Goal: Information Seeking & Learning: Learn about a topic

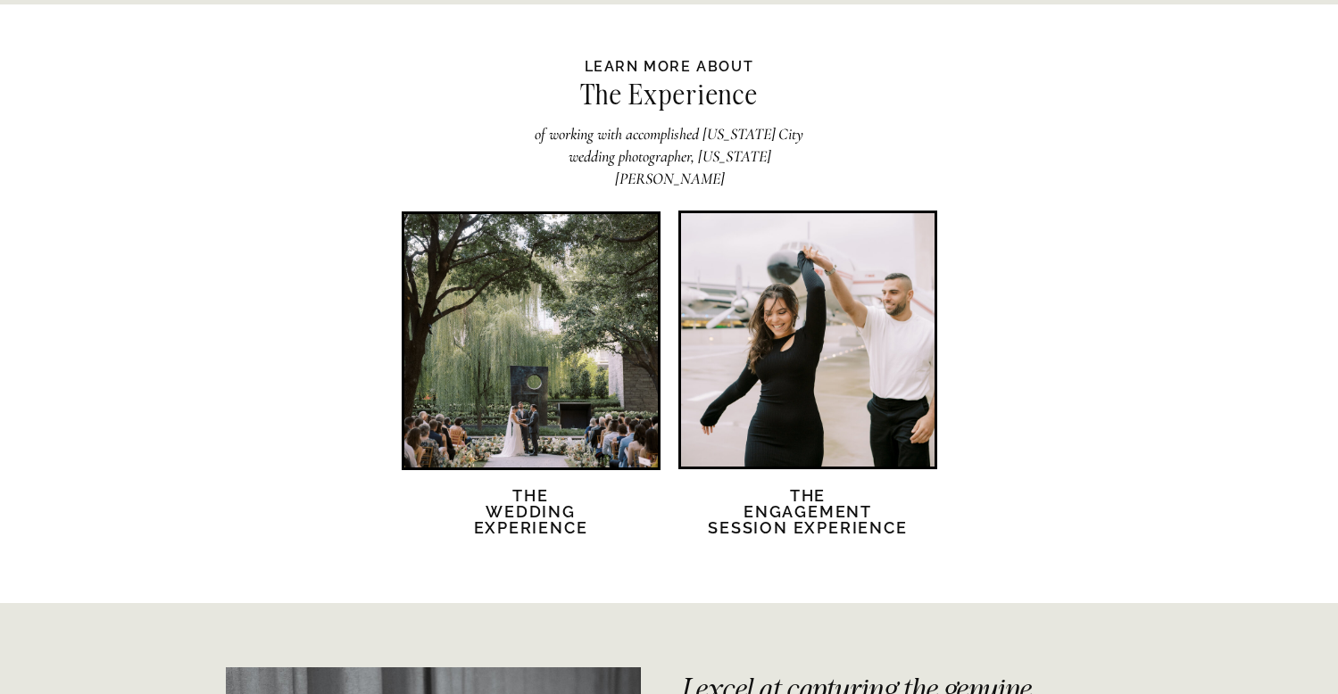
scroll to position [3394, 0]
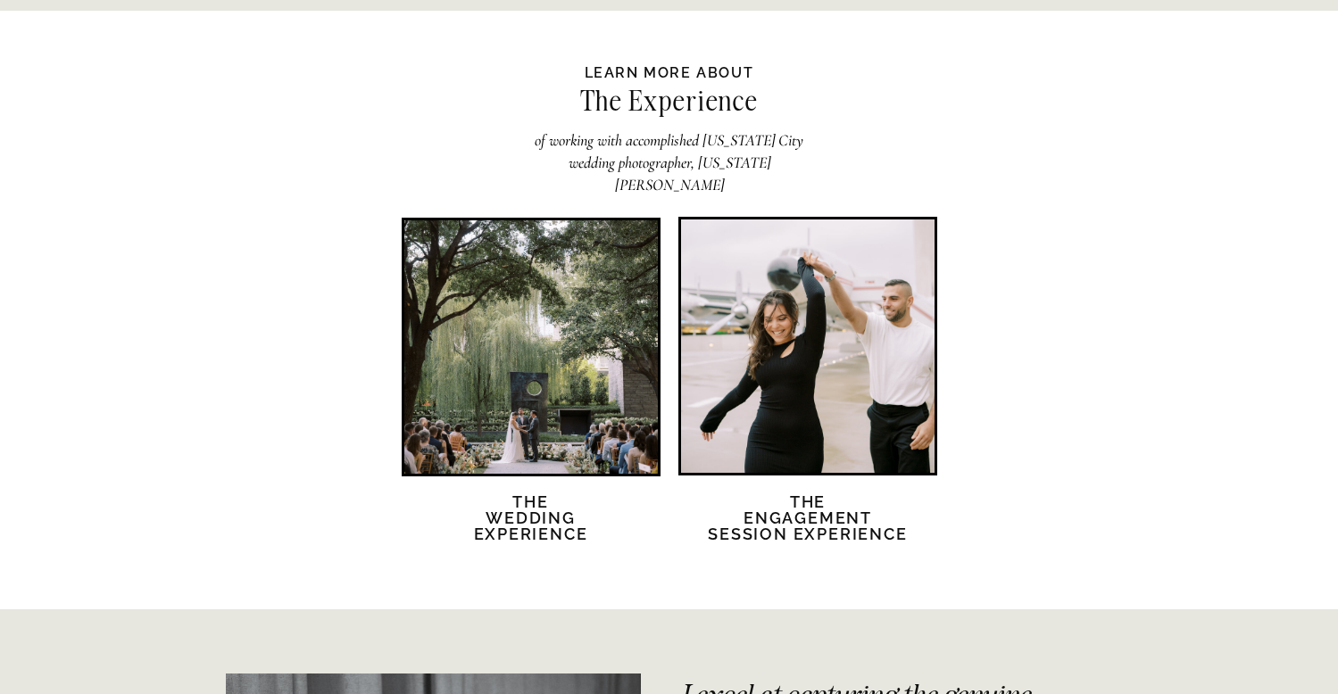
click at [579, 321] on div at bounding box center [530, 346] width 253 height 253
click at [800, 334] on div at bounding box center [807, 346] width 253 height 253
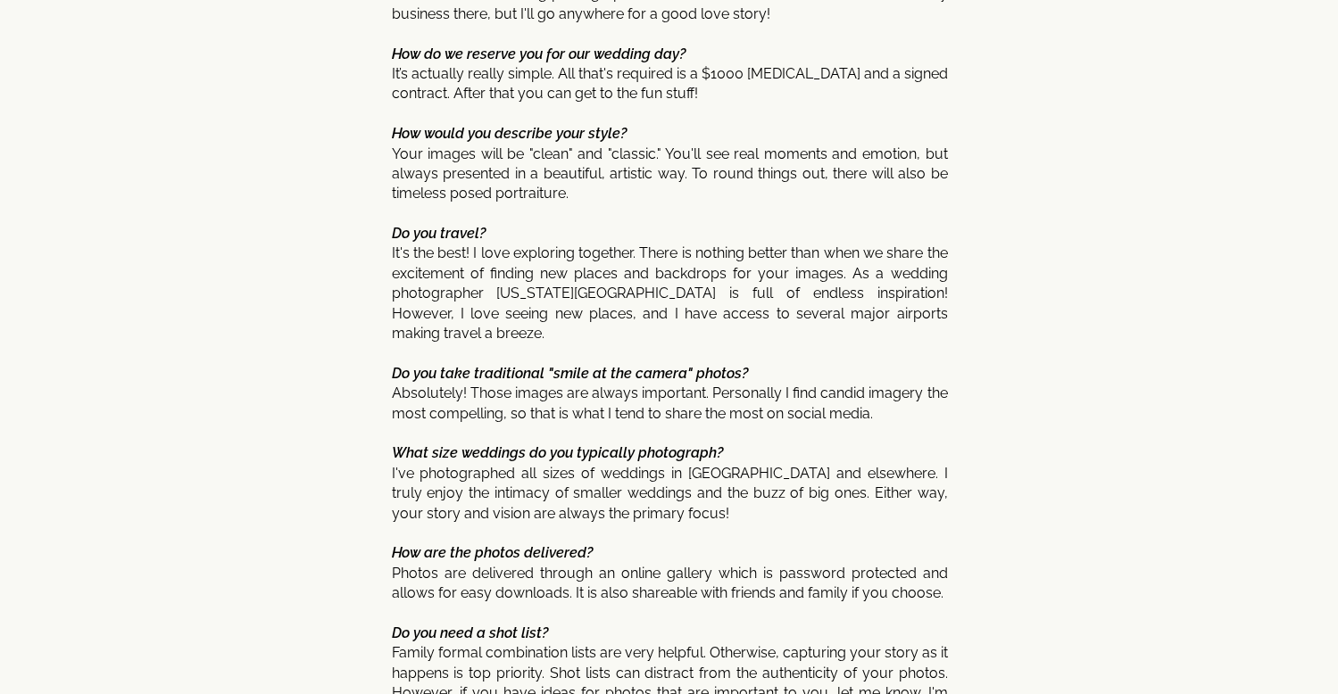
scroll to position [8793, 0]
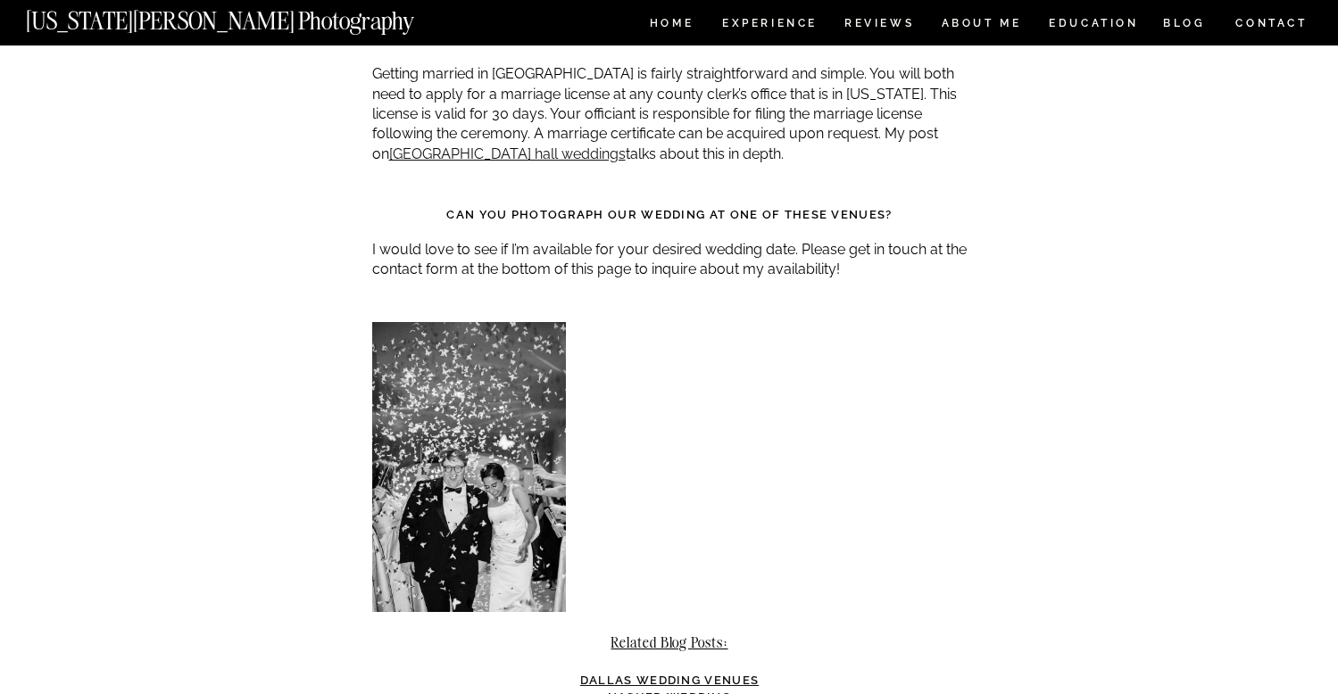
scroll to position [16106, 0]
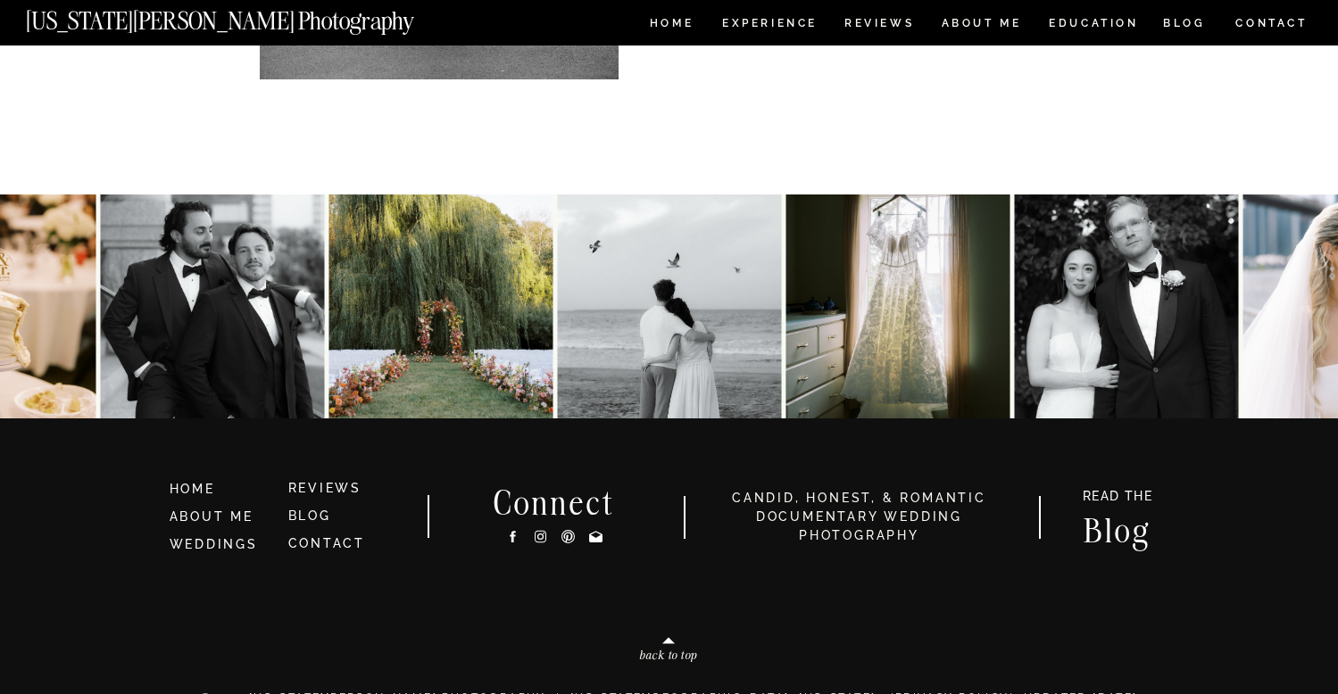
scroll to position [11528, 0]
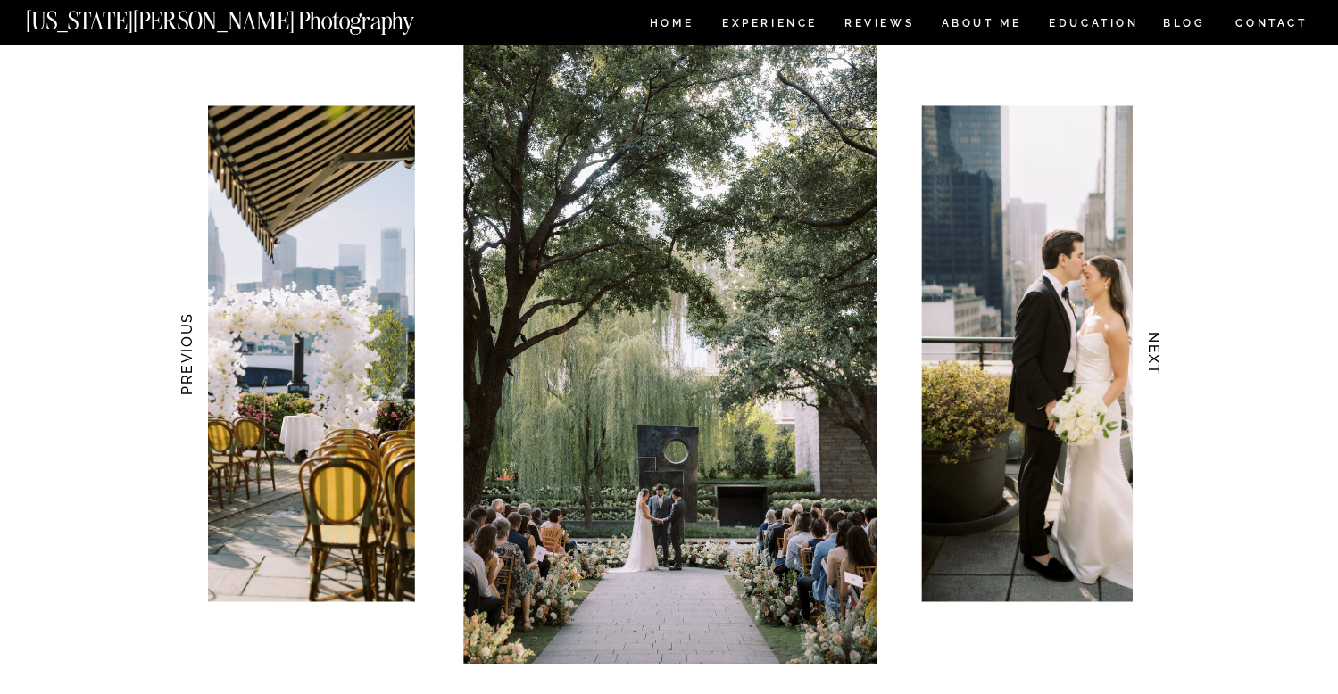
scroll to position [1729, 0]
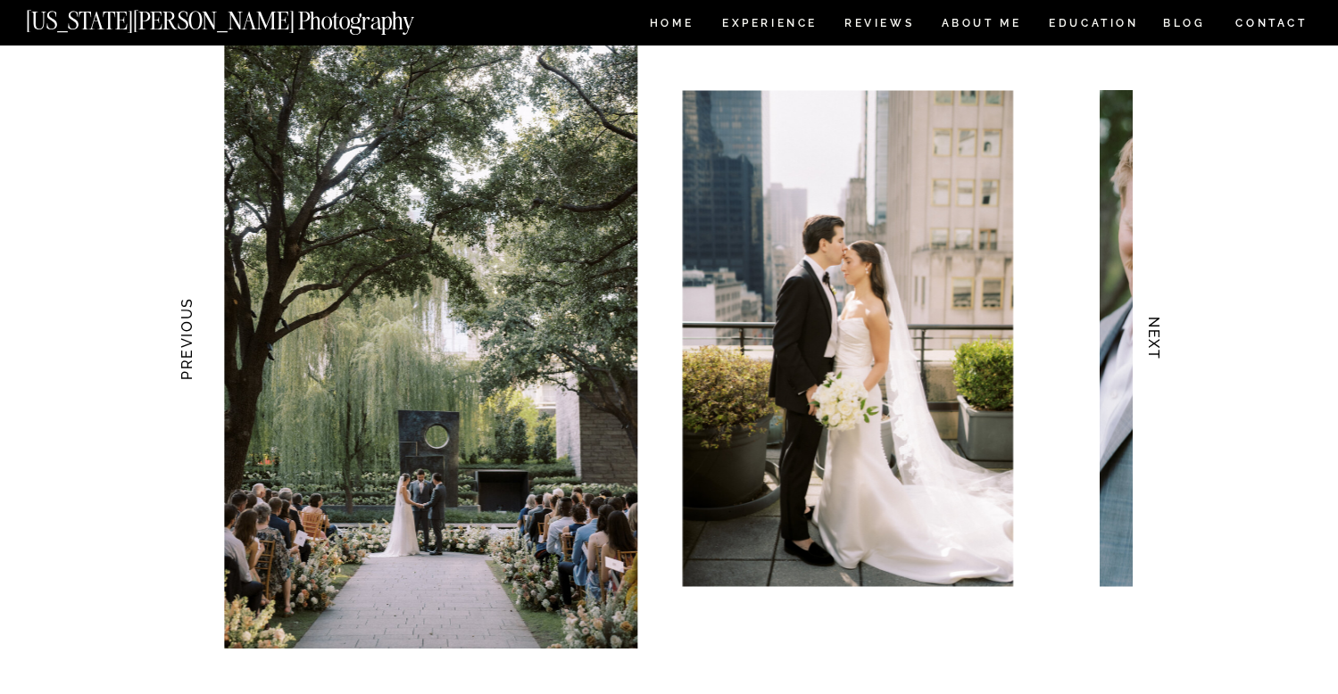
click at [704, 429] on img at bounding box center [847, 339] width 331 height 496
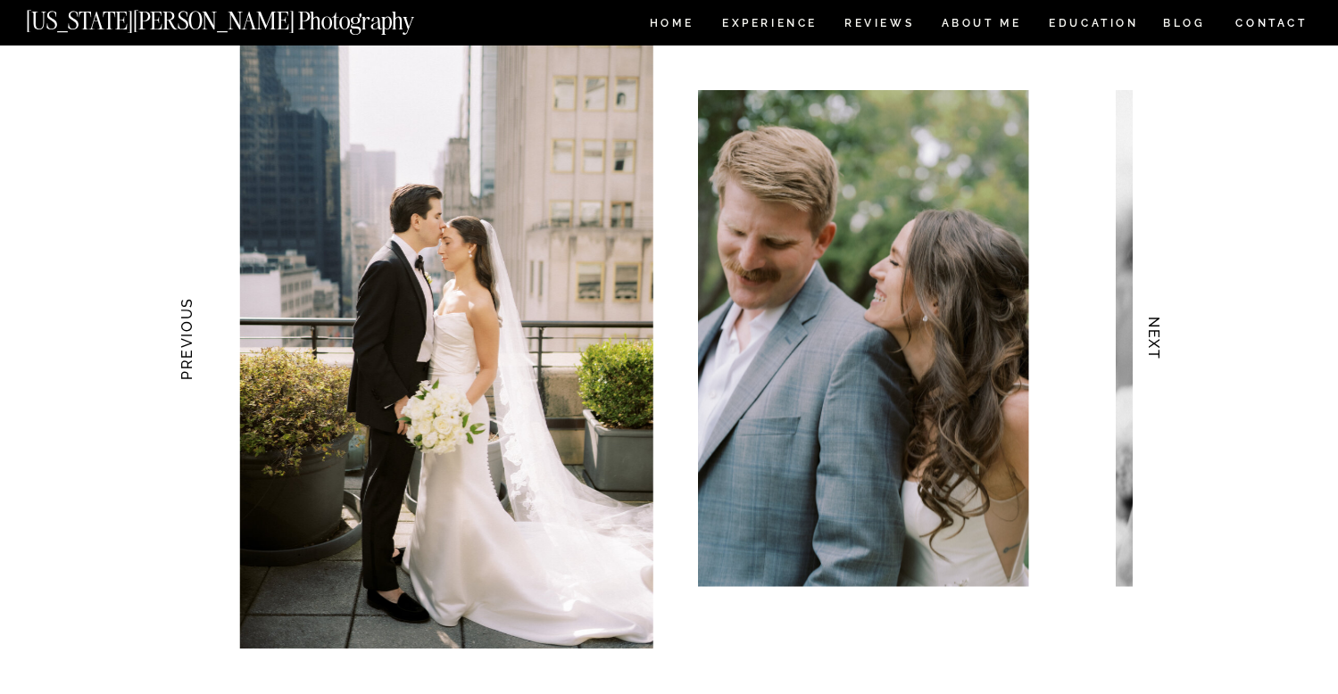
click at [698, 439] on img at bounding box center [863, 339] width 331 height 496
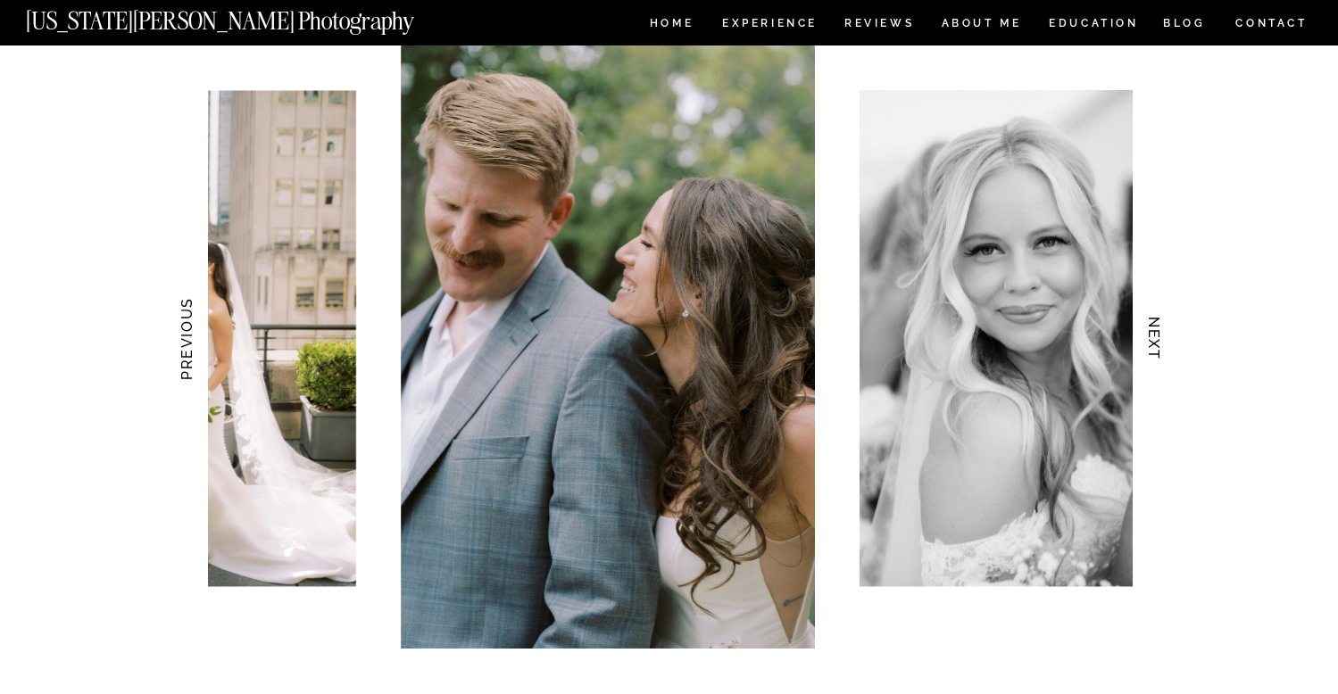
click at [860, 440] on img at bounding box center [1025, 339] width 331 height 496
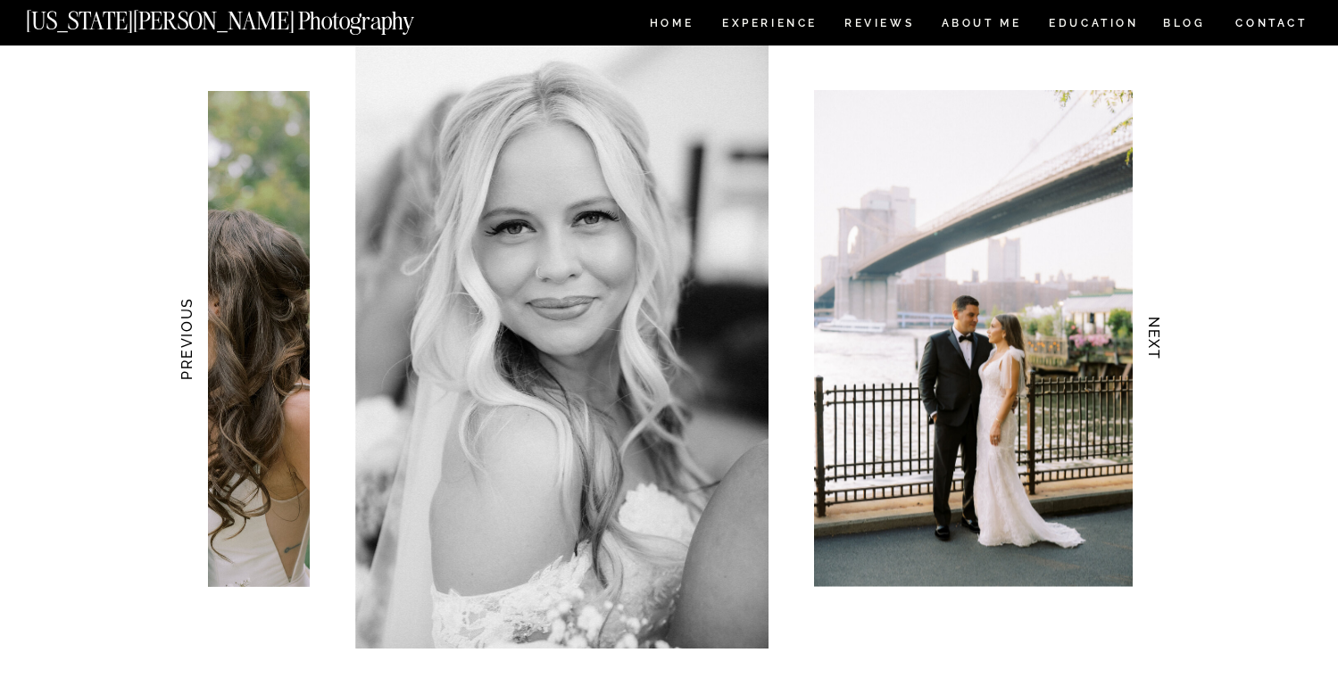
click at [813, 459] on img at bounding box center [978, 339] width 331 height 496
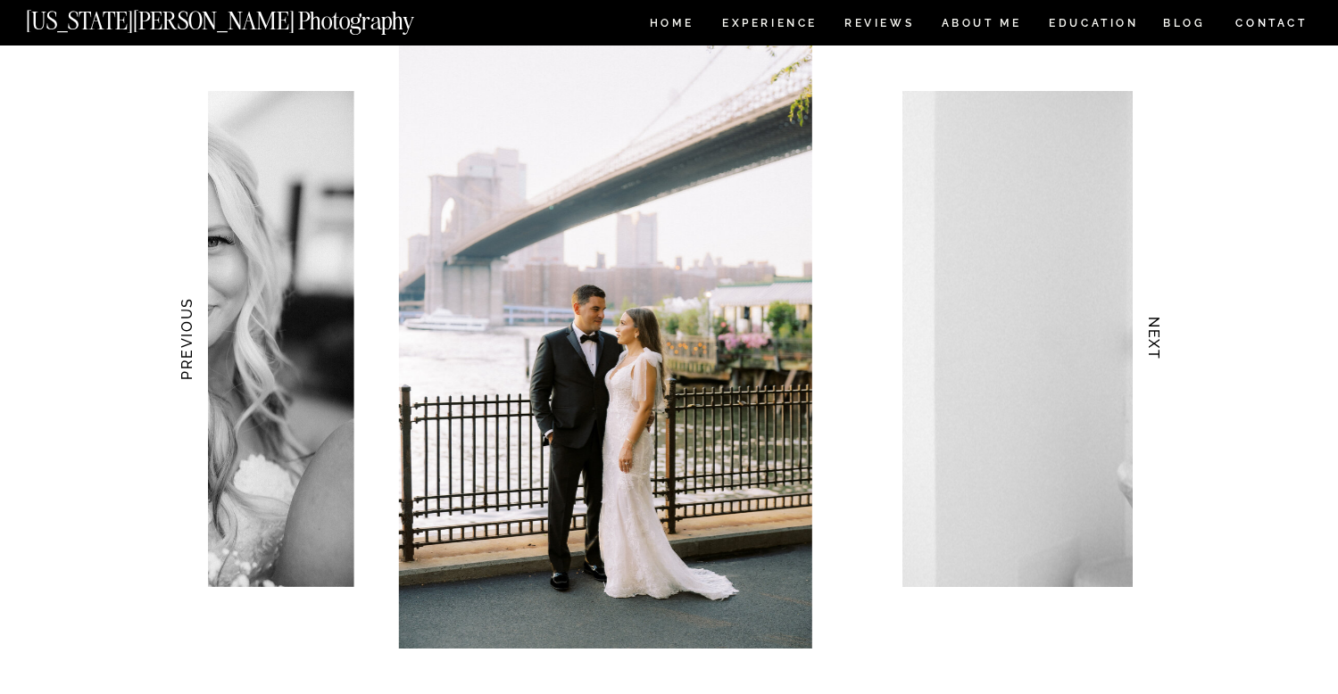
click at [902, 486] on img at bounding box center [1249, 339] width 694 height 496
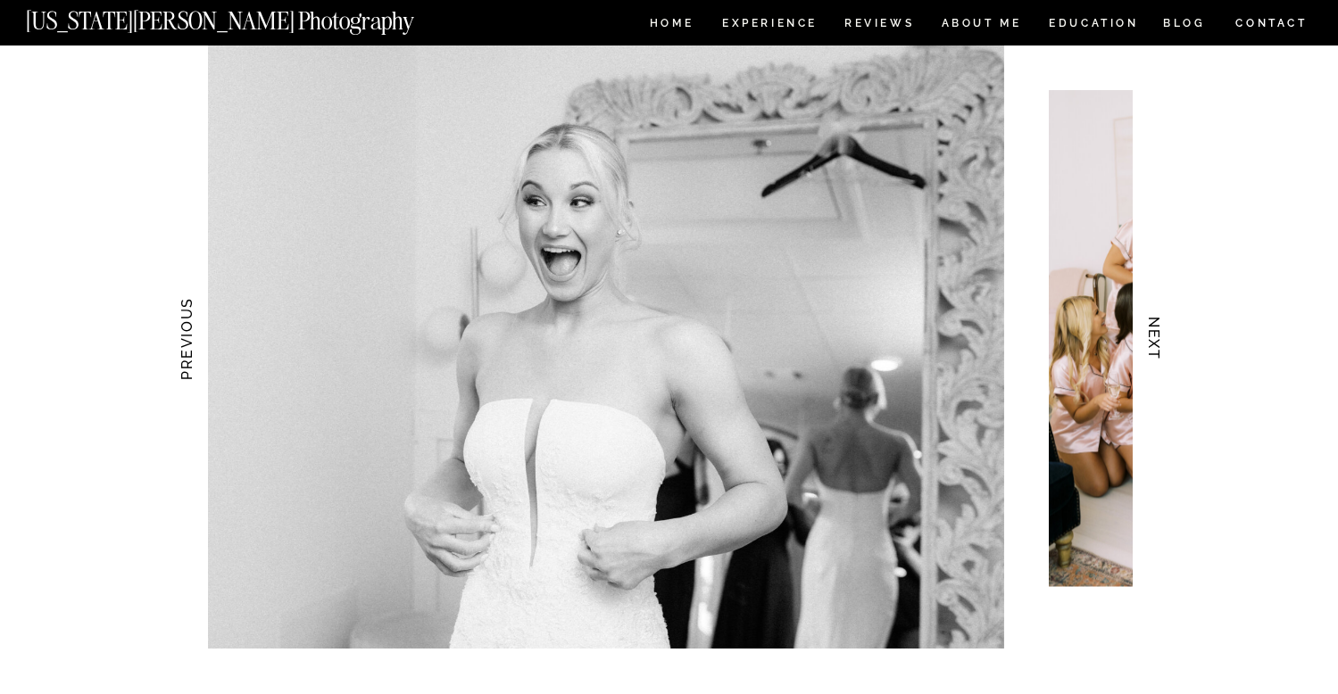
click at [762, 514] on img at bounding box center [570, 339] width 868 height 620
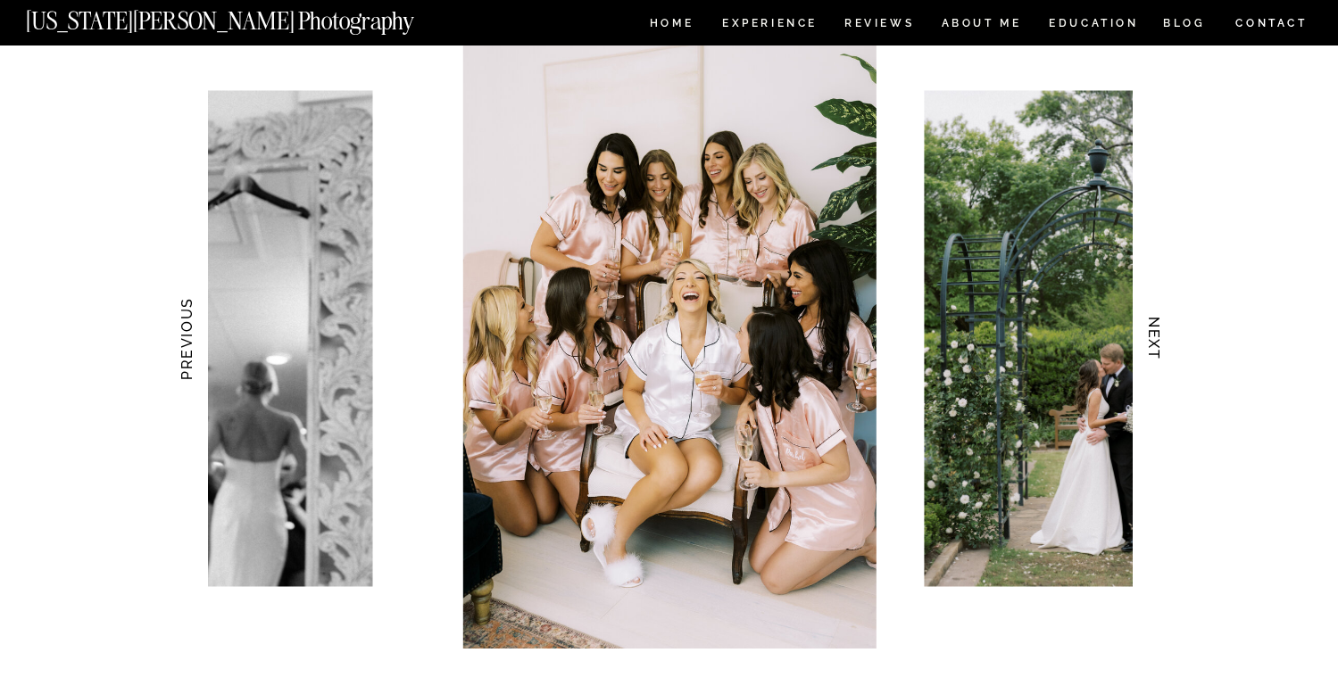
click at [891, 494] on div at bounding box center [670, 339] width 925 height 620
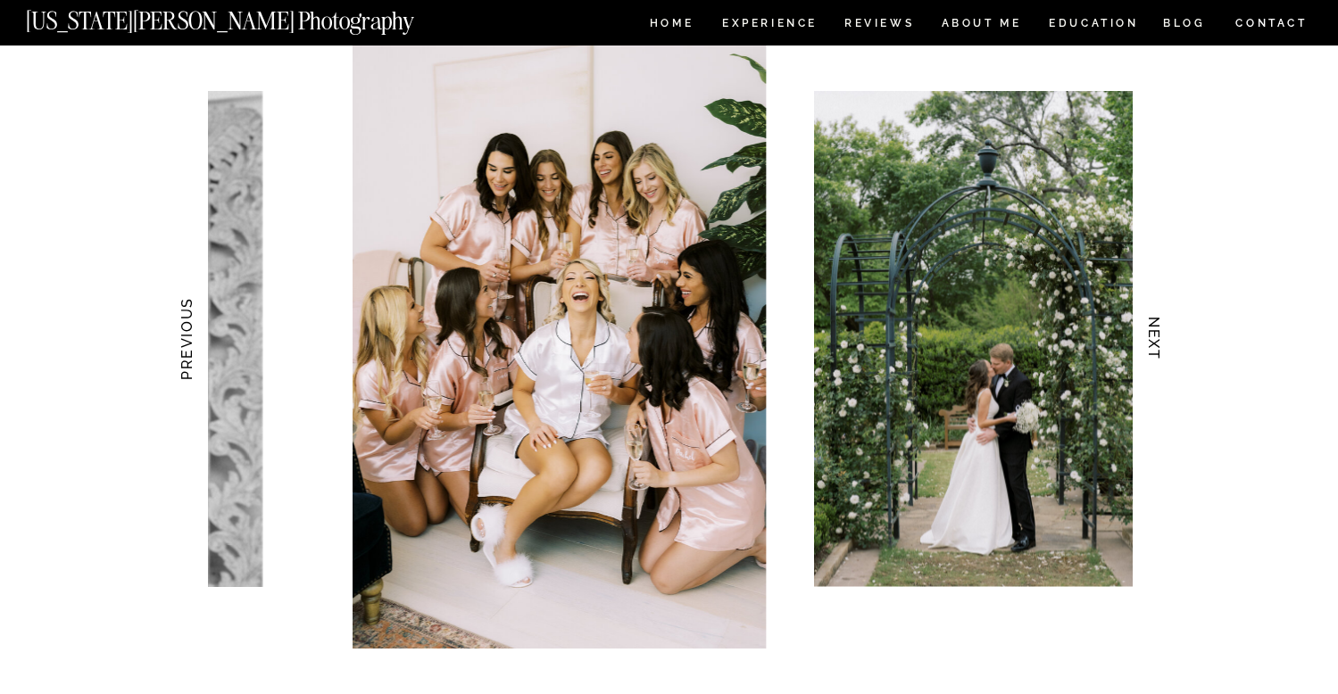
click at [665, 491] on div at bounding box center [670, 339] width 925 height 620
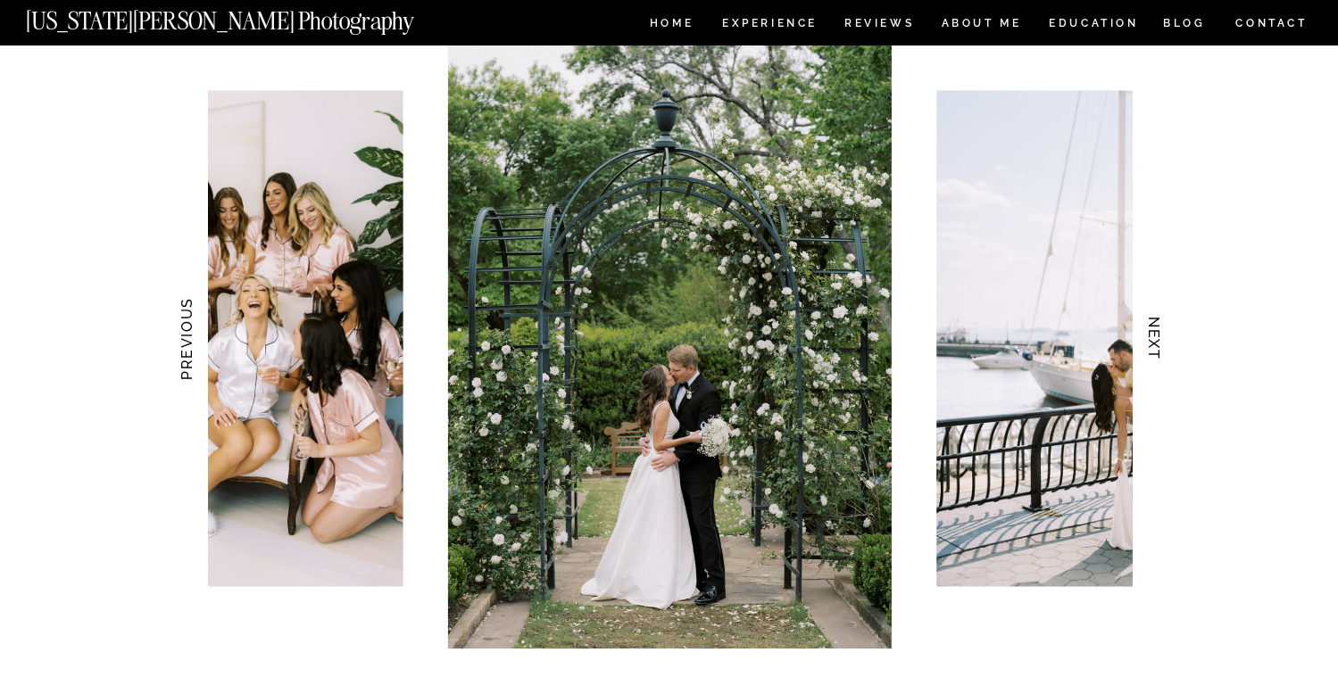
click at [891, 460] on img at bounding box center [669, 339] width 443 height 620
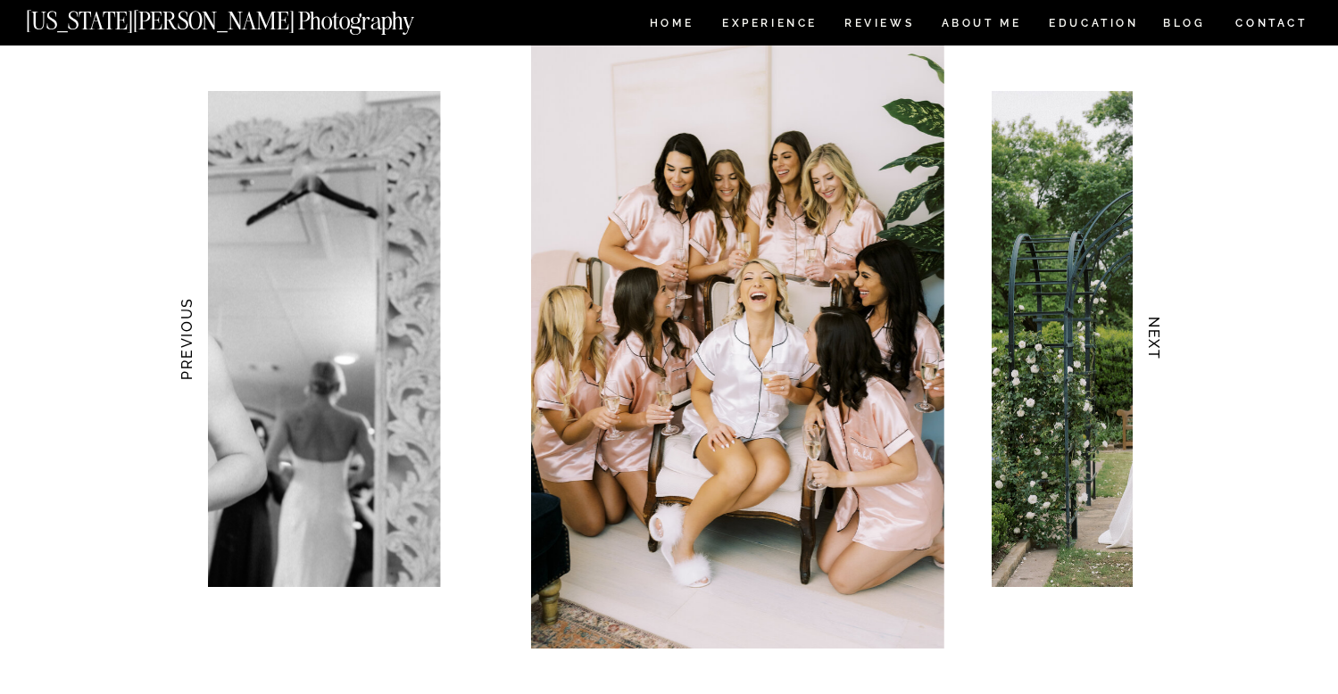
click at [944, 461] on img at bounding box center [737, 339] width 413 height 620
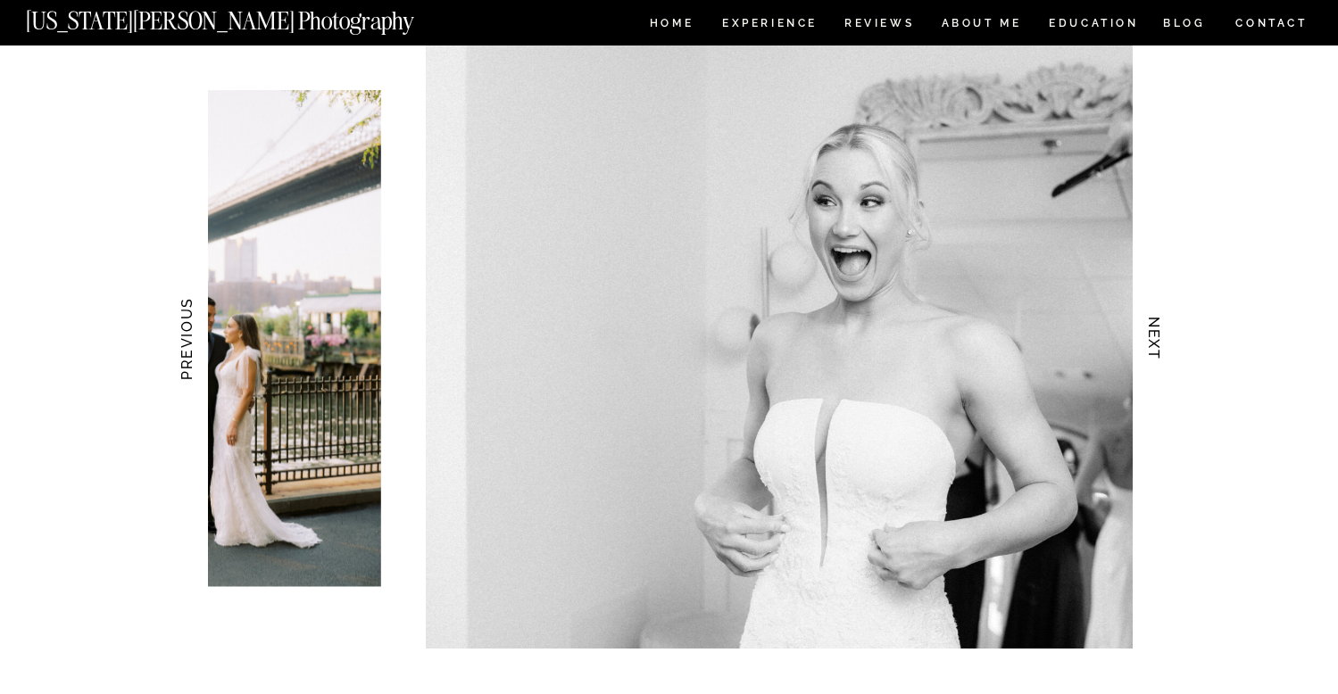
click at [1064, 487] on img at bounding box center [860, 339] width 868 height 620
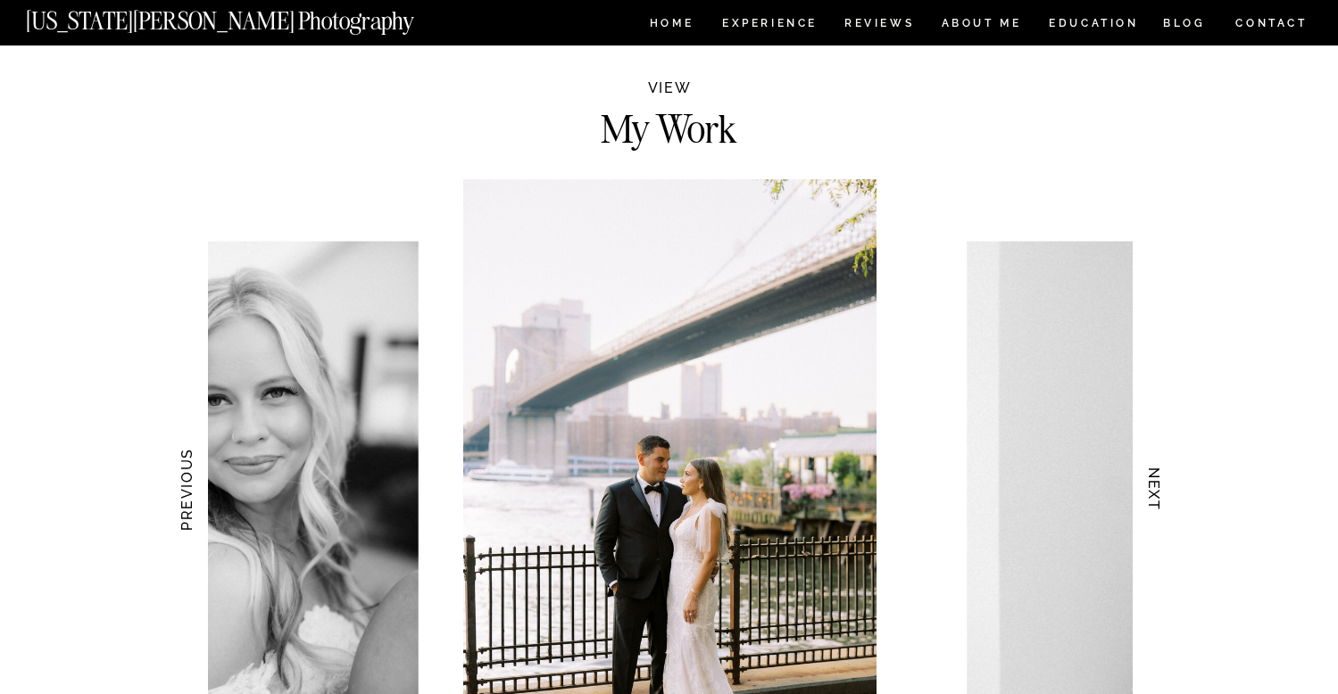
scroll to position [1652, 0]
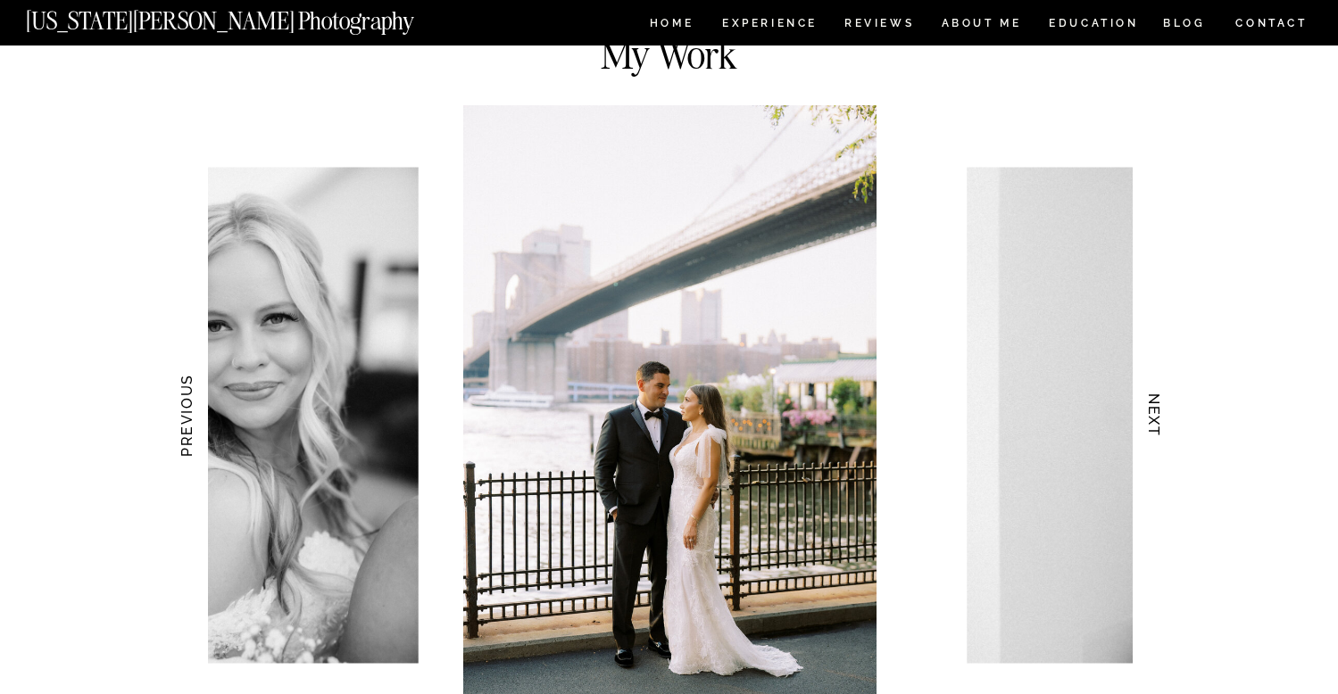
click at [967, 502] on img at bounding box center [1314, 416] width 694 height 496
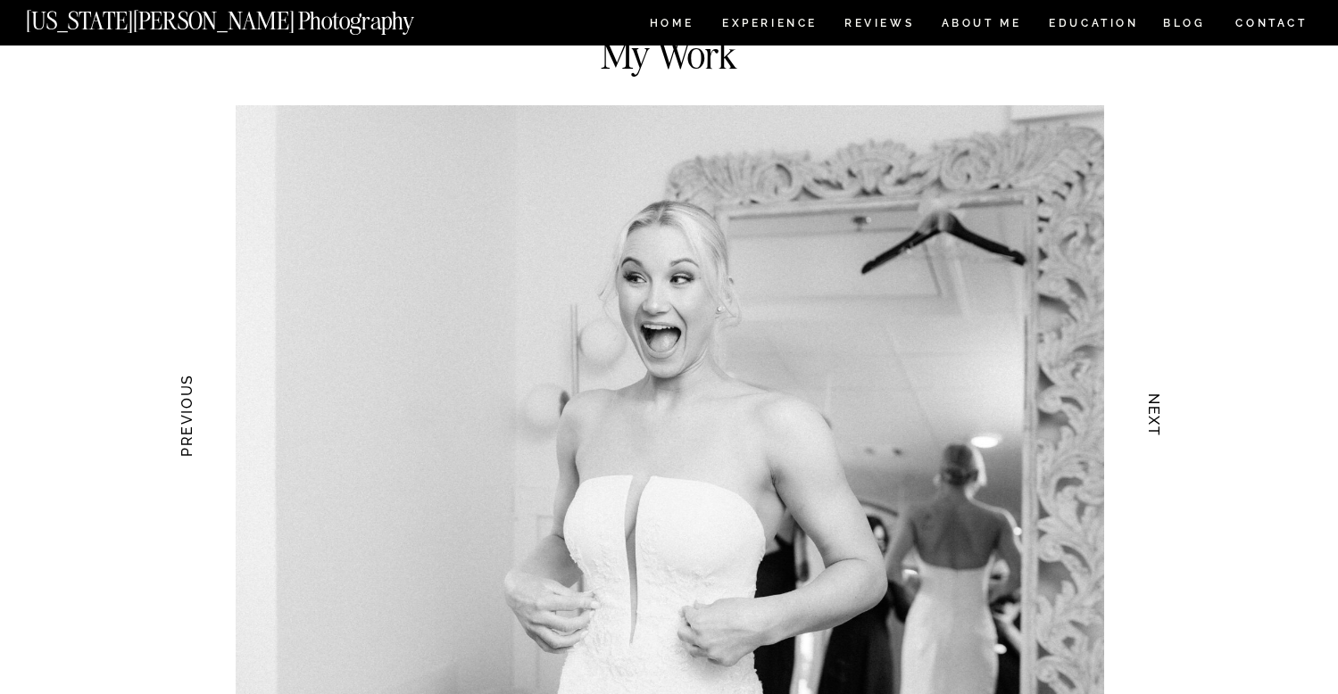
click at [789, 490] on img at bounding box center [670, 415] width 868 height 620
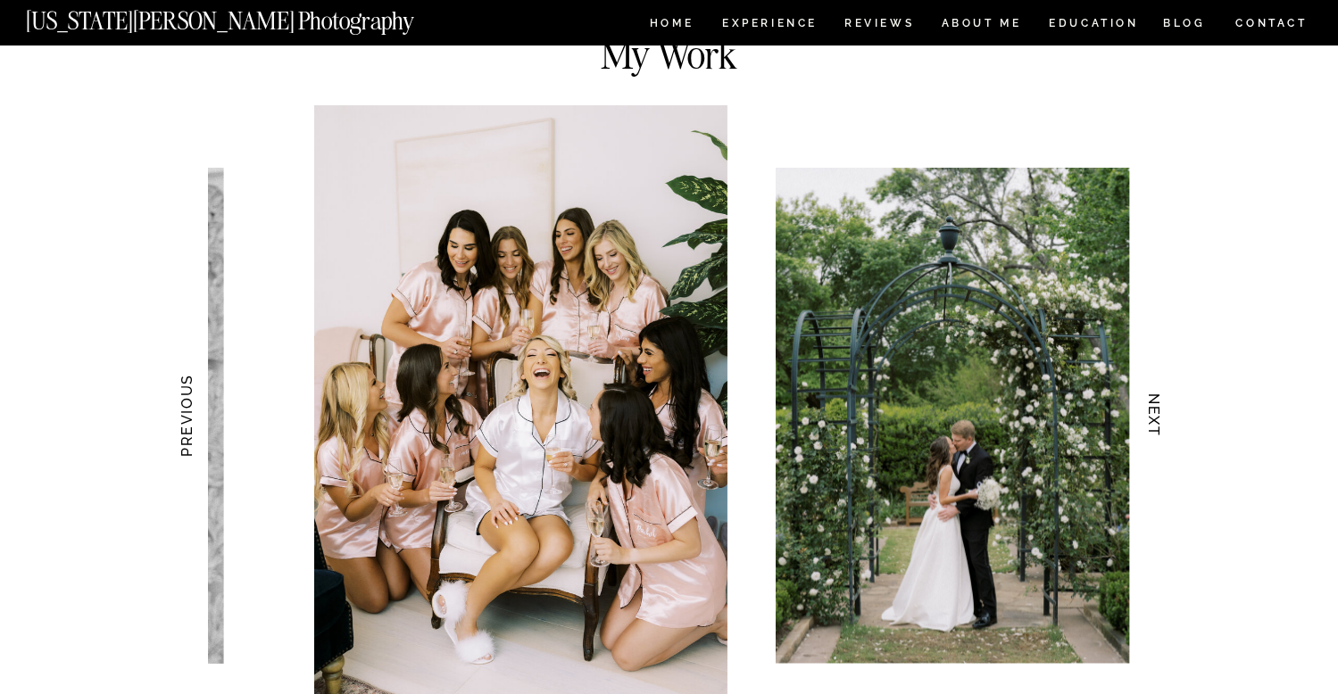
click at [676, 498] on img at bounding box center [520, 415] width 413 height 620
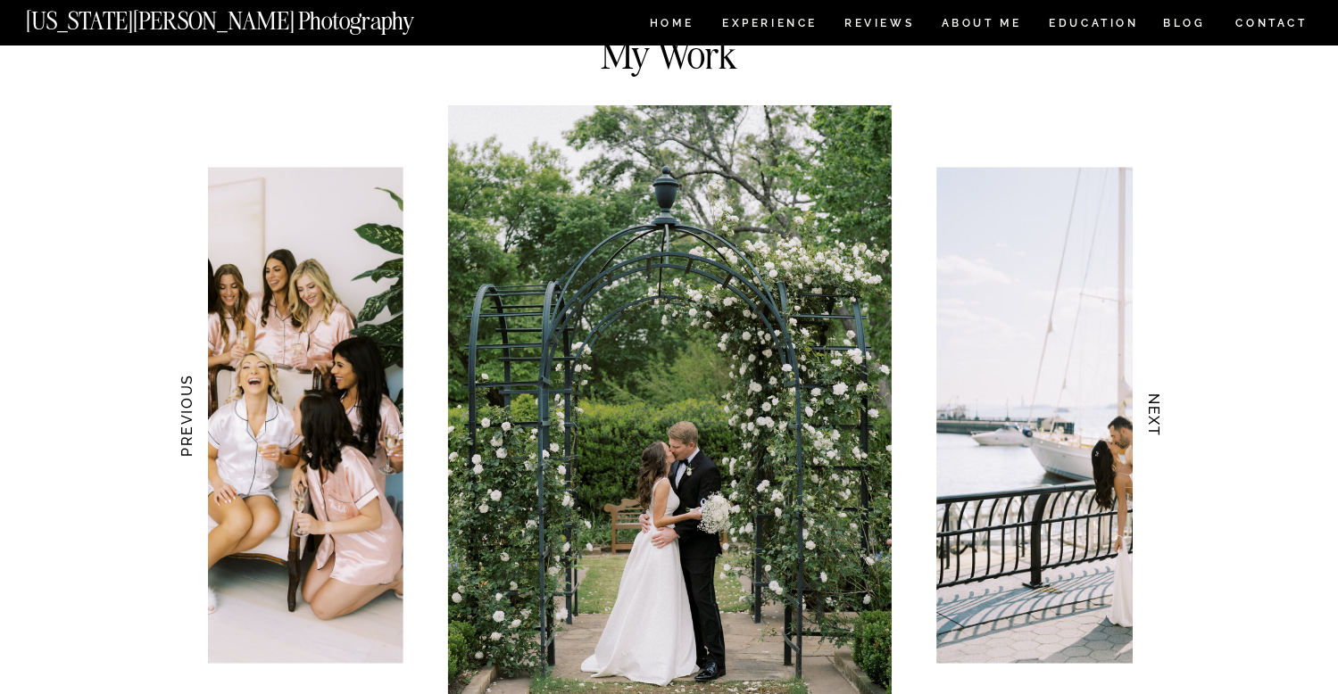
click at [624, 461] on div at bounding box center [670, 415] width 925 height 620
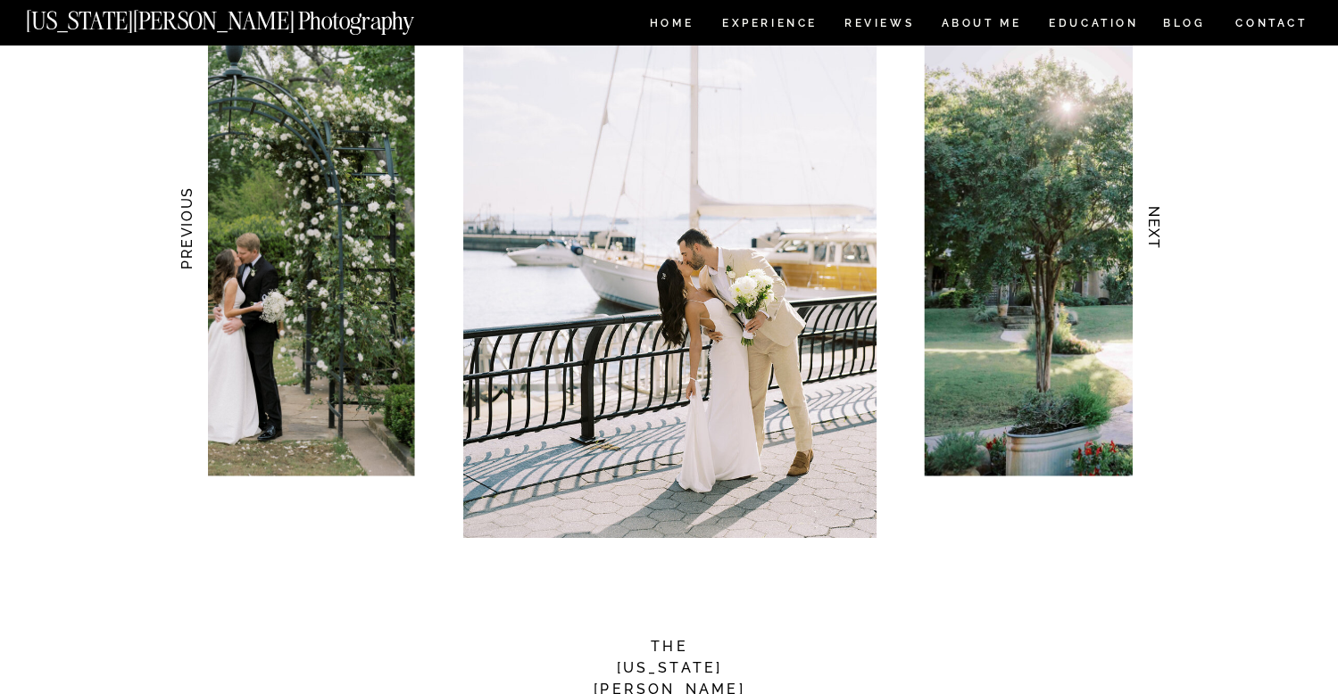
scroll to position [1845, 0]
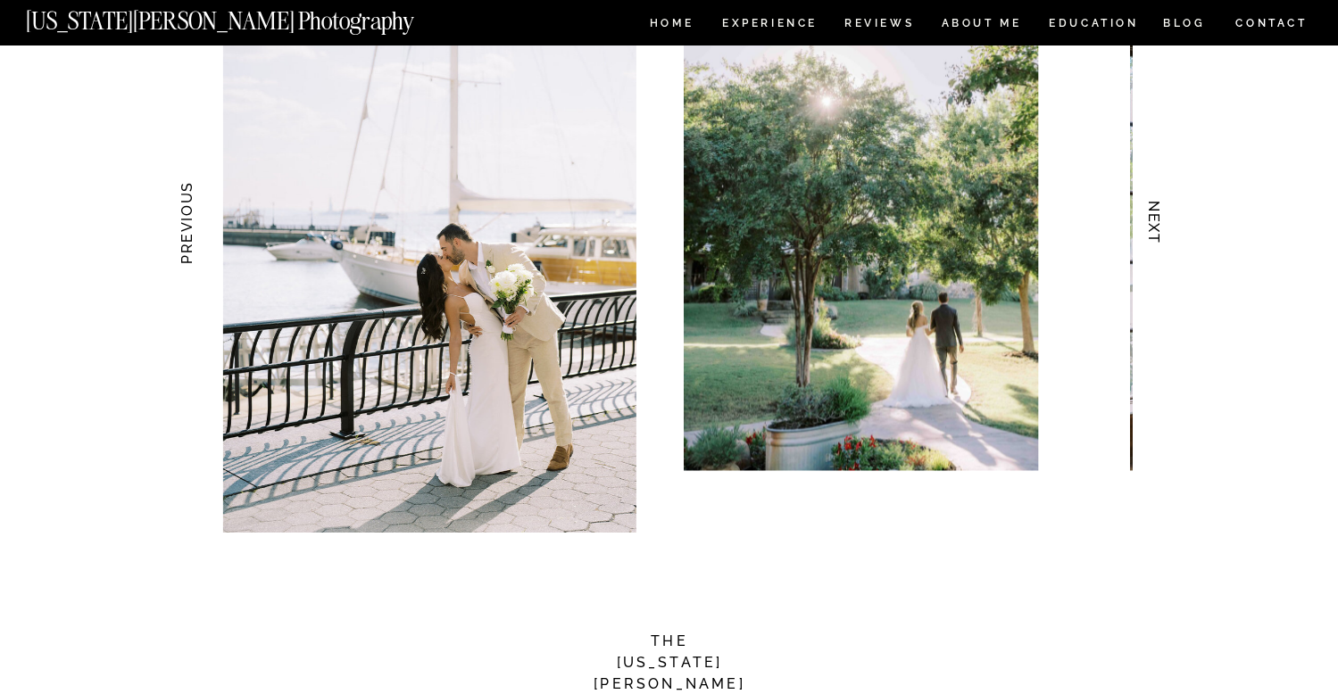
click at [705, 460] on img at bounding box center [862, 223] width 354 height 496
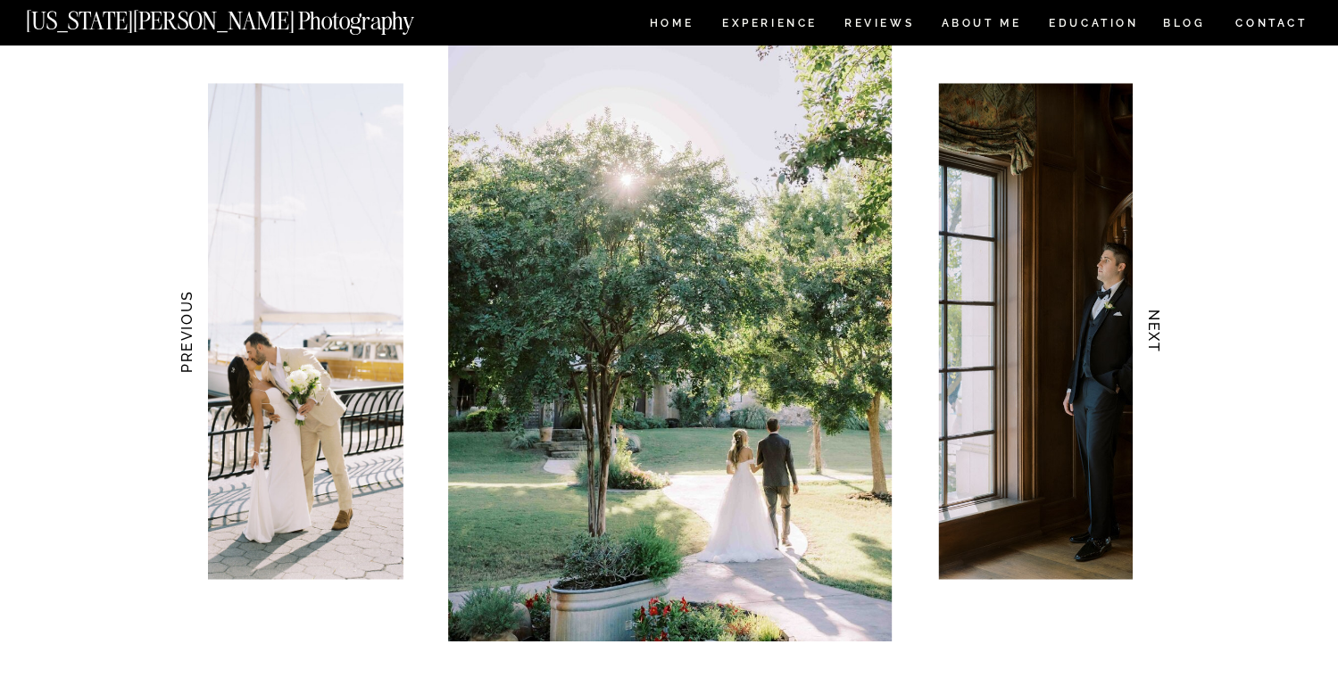
scroll to position [1723, 0]
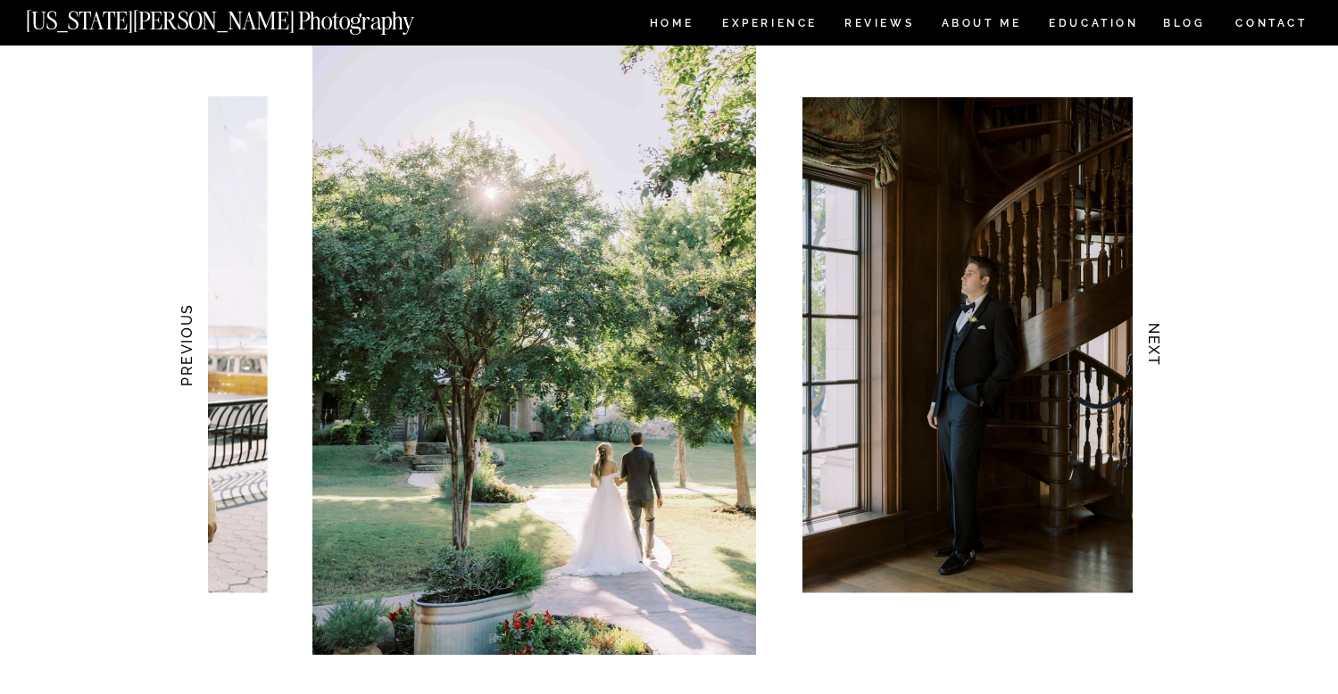
click at [803, 395] on img at bounding box center [980, 345] width 354 height 496
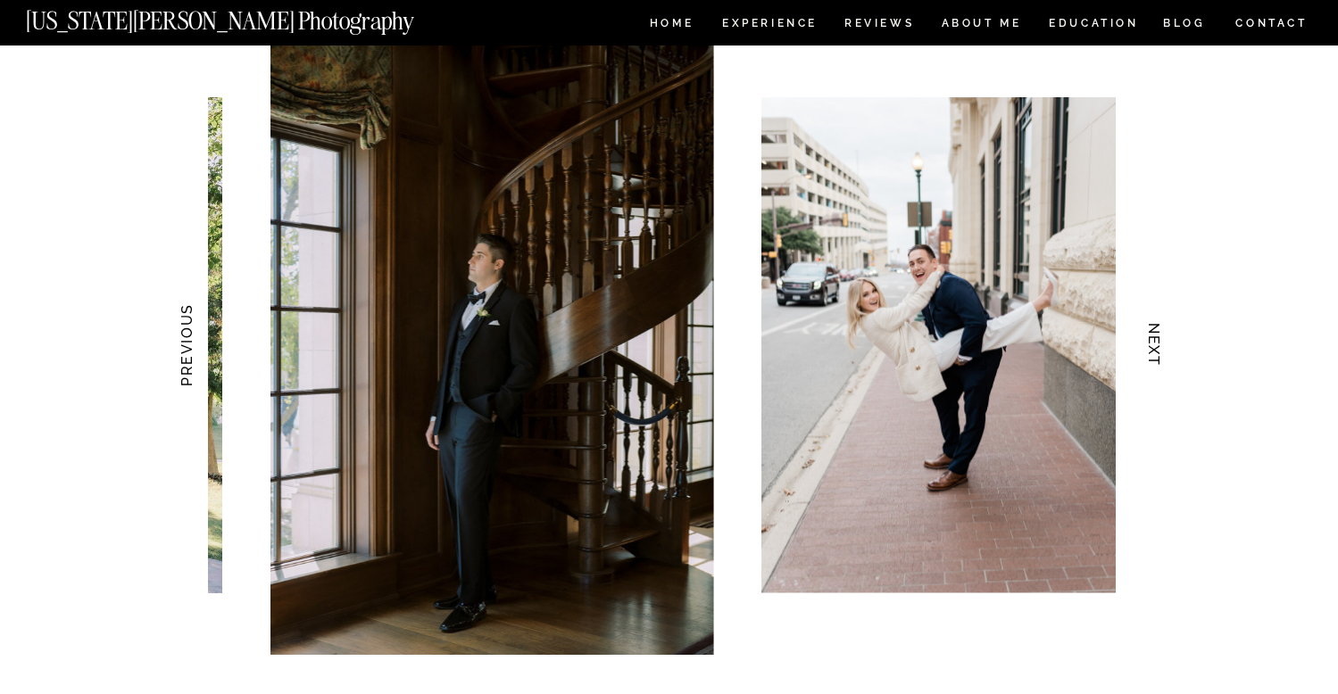
click at [805, 445] on img at bounding box center [938, 345] width 354 height 496
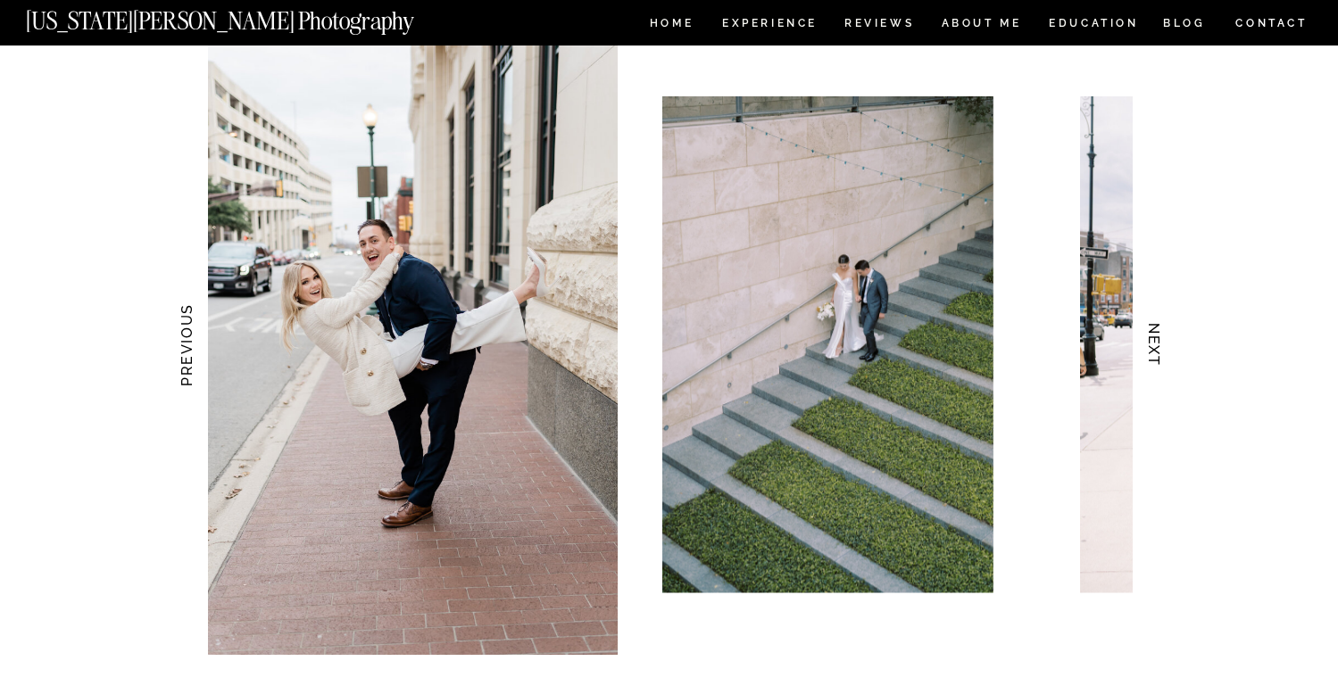
click at [744, 436] on img at bounding box center [828, 345] width 331 height 496
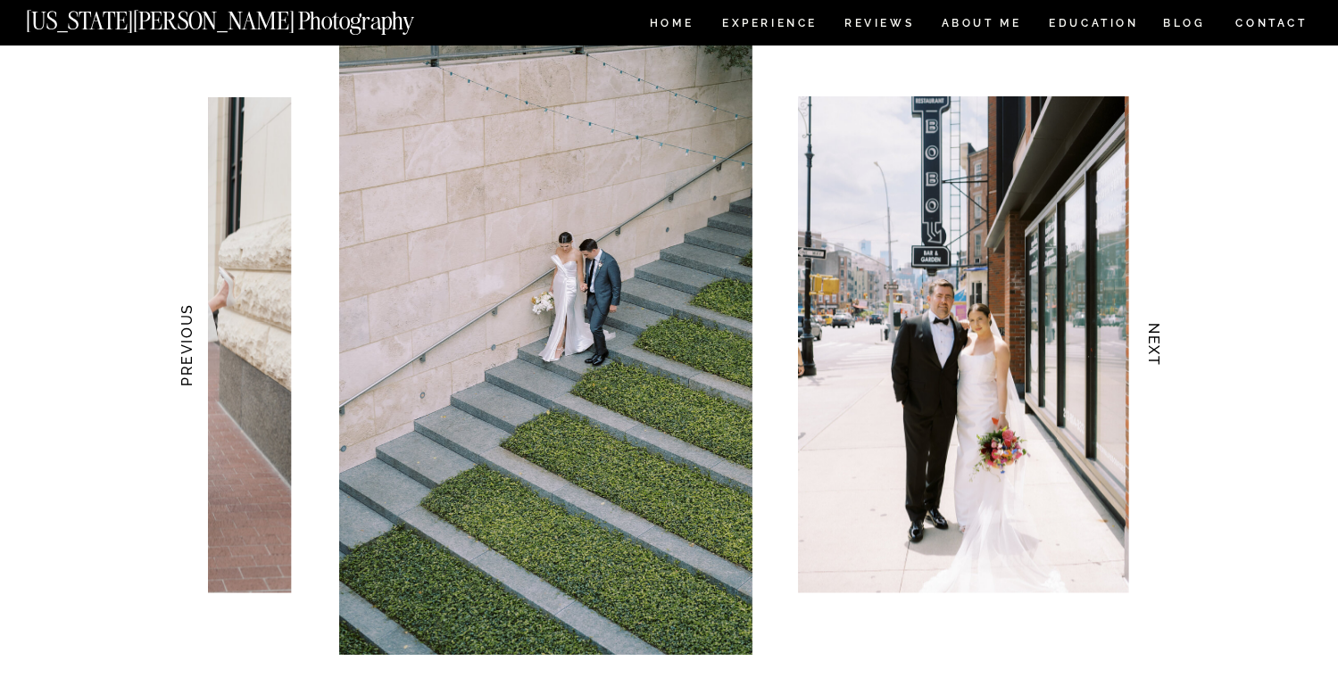
click at [798, 504] on img at bounding box center [963, 345] width 331 height 496
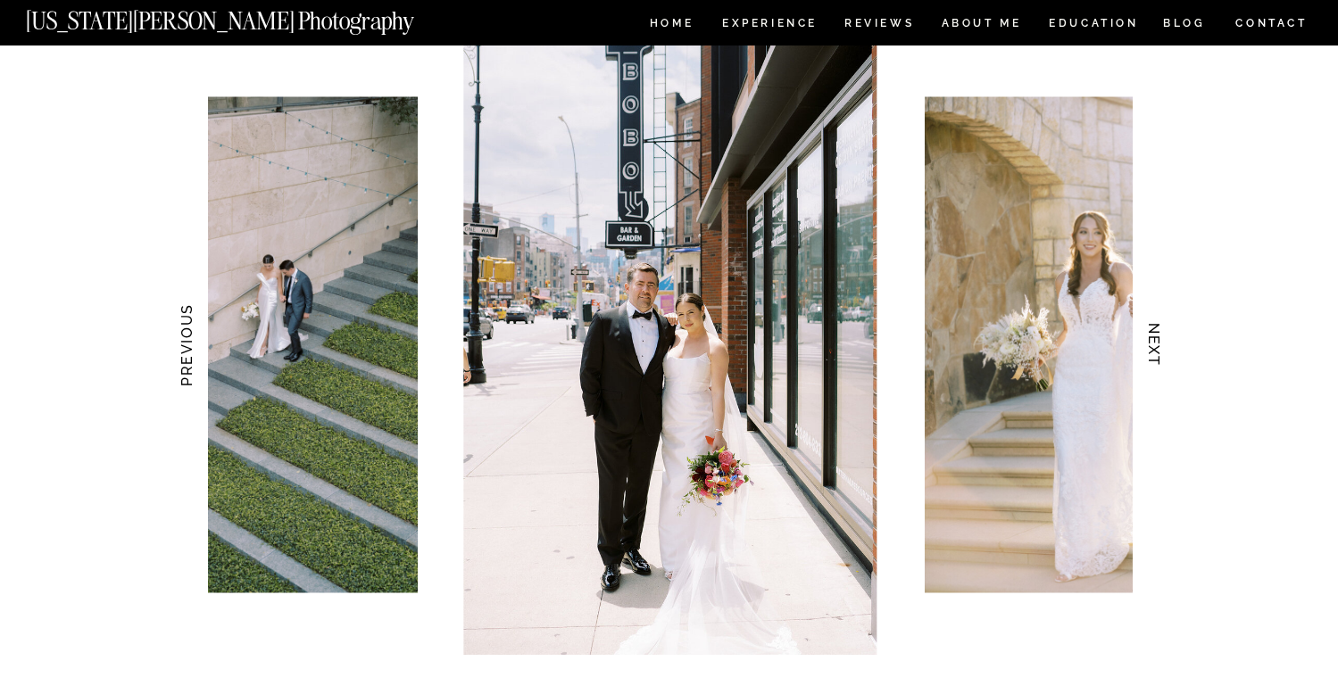
click at [925, 489] on img at bounding box center [1102, 345] width 354 height 496
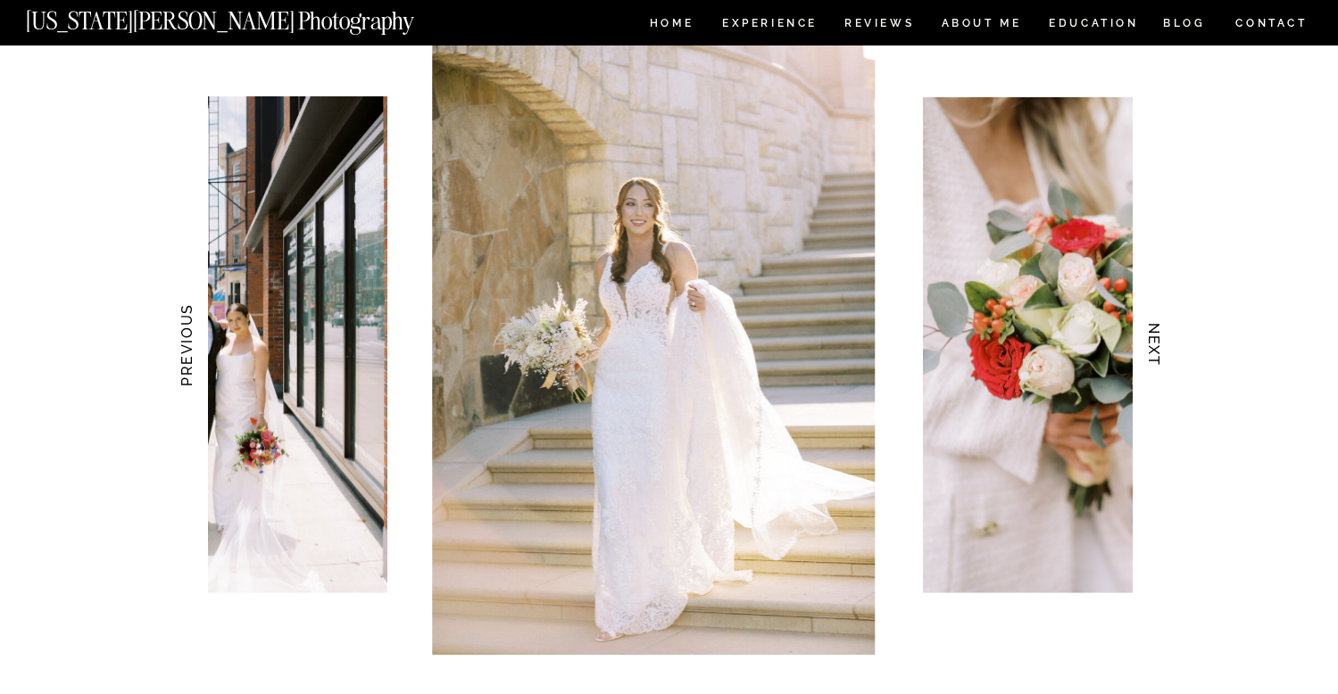
click at [927, 453] on img at bounding box center [1100, 345] width 354 height 496
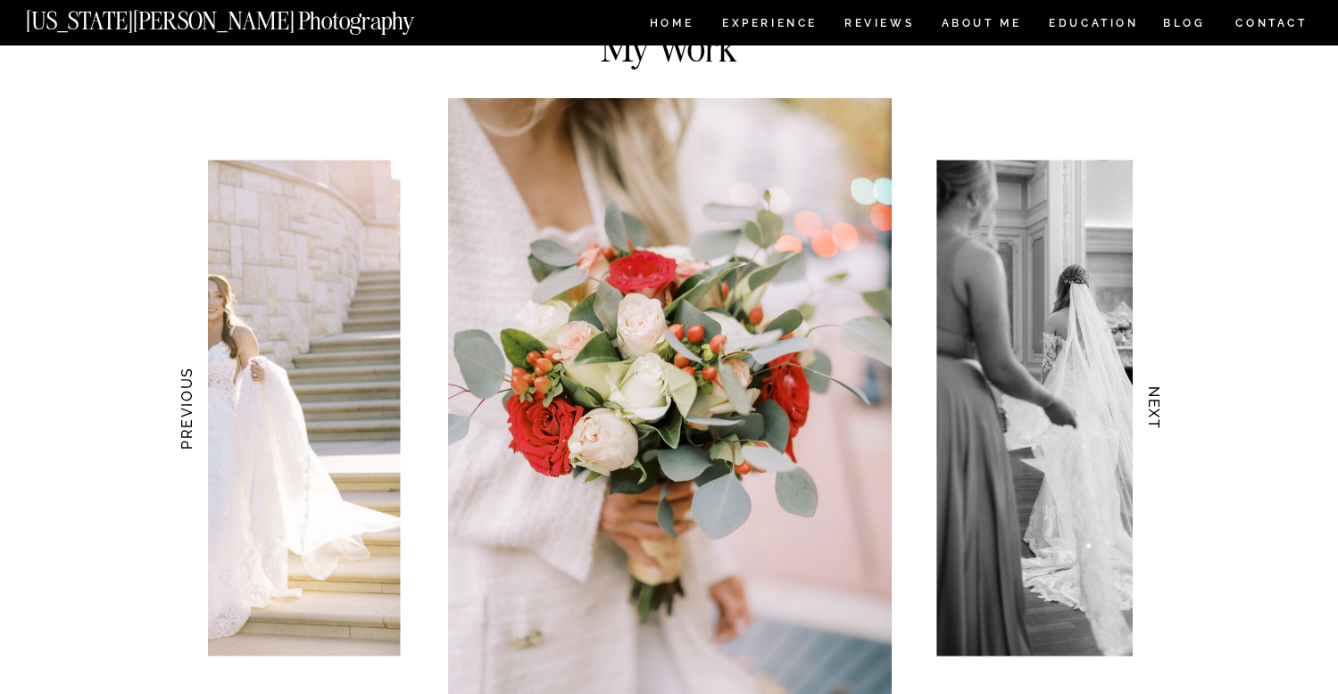
scroll to position [1655, 0]
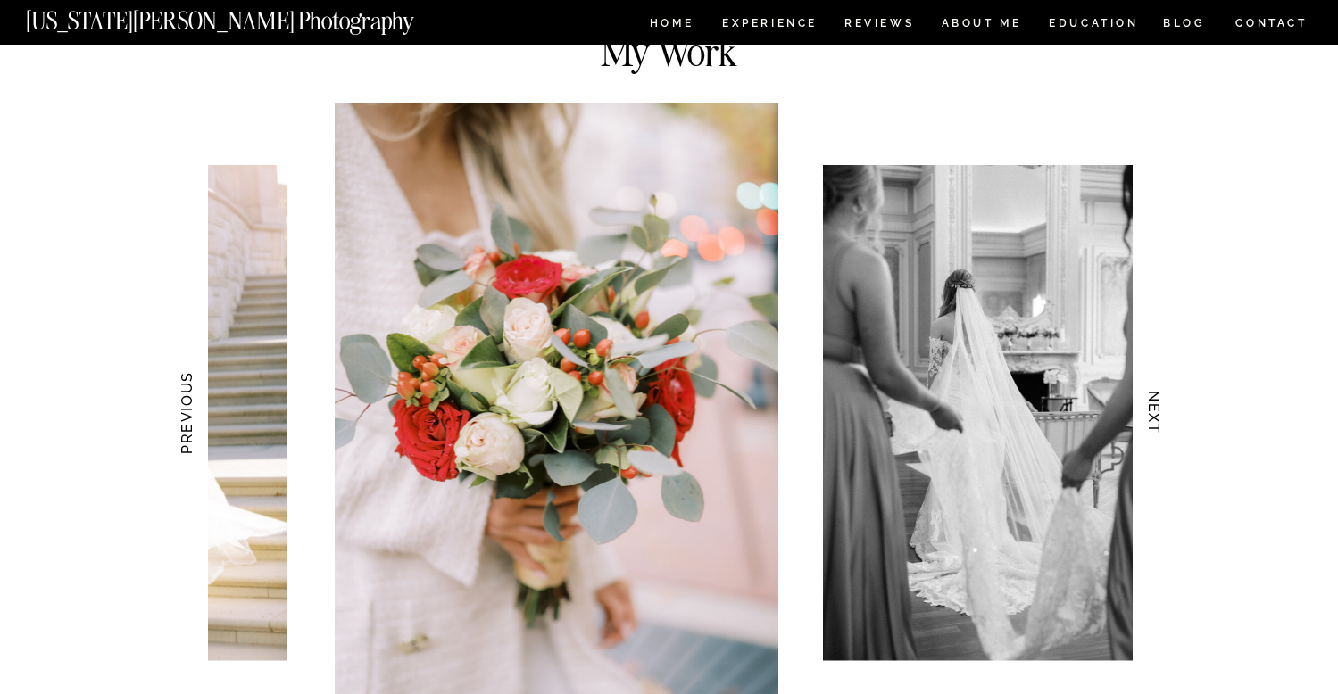
click at [888, 452] on img at bounding box center [987, 413] width 331 height 496
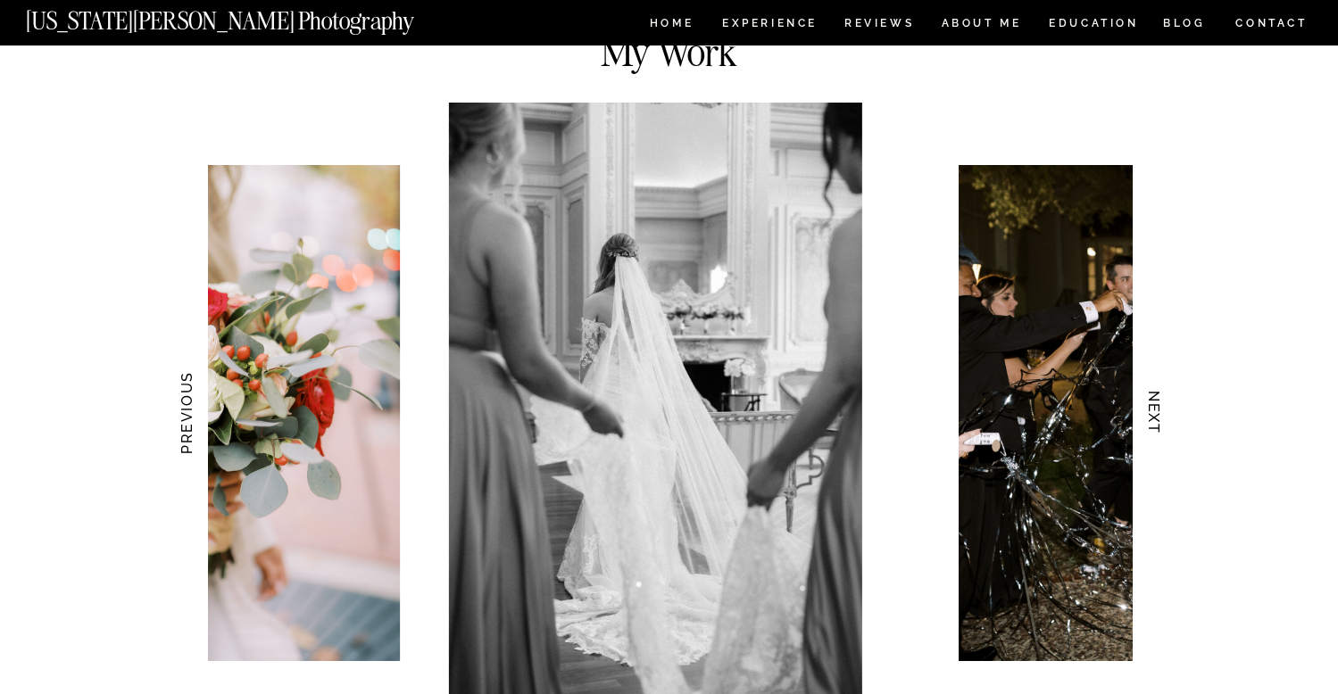
click at [827, 474] on div at bounding box center [670, 413] width 925 height 620
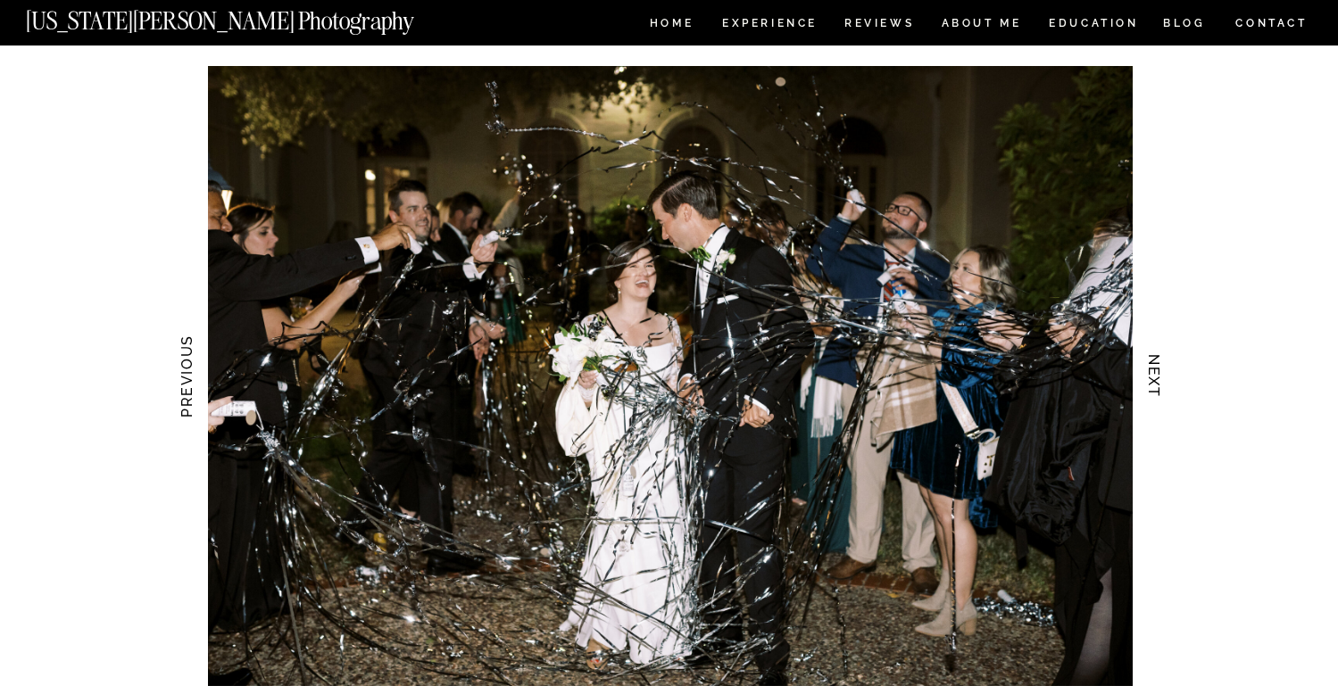
scroll to position [1690, 0]
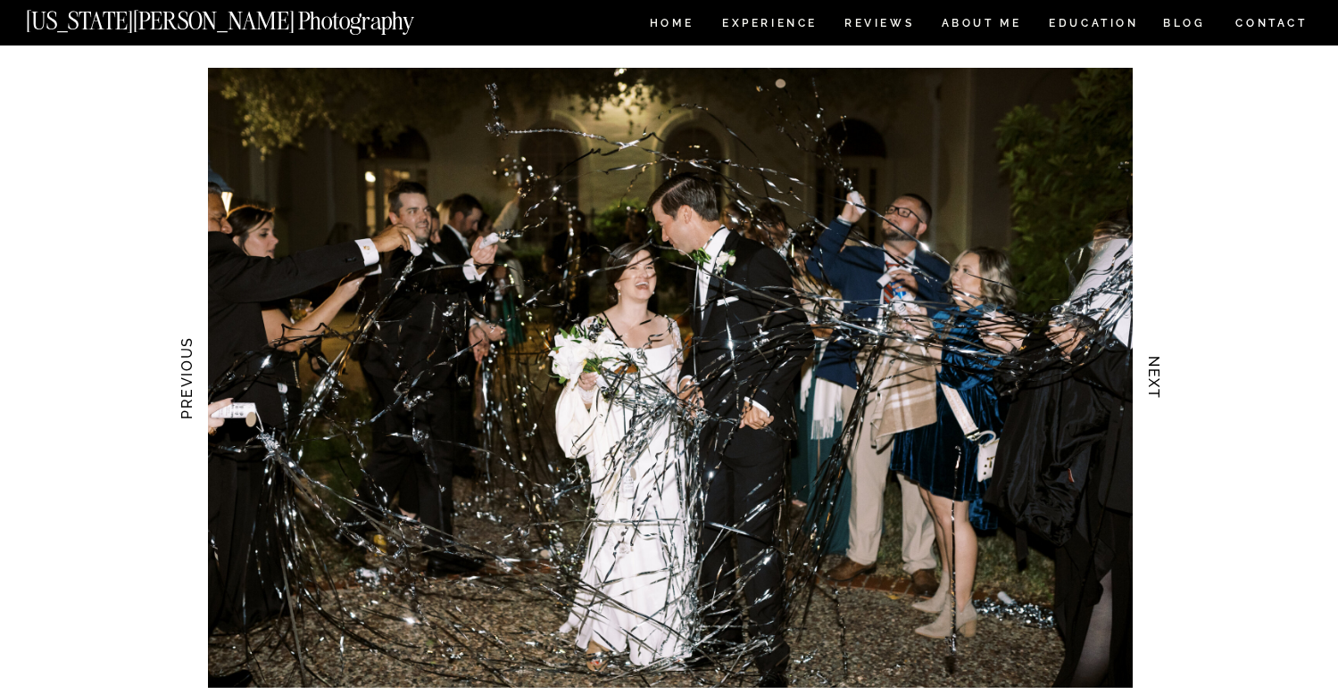
click at [860, 519] on img at bounding box center [669, 378] width 931 height 620
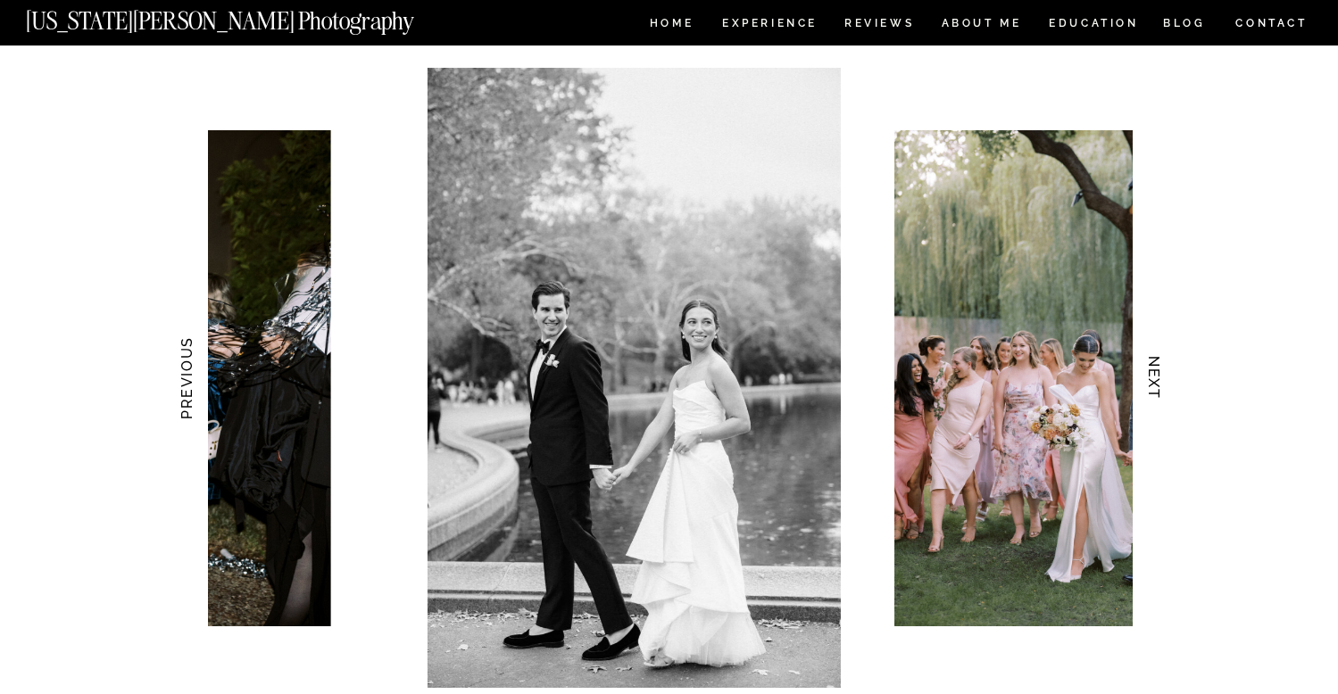
click at [894, 491] on img at bounding box center [1092, 378] width 397 height 496
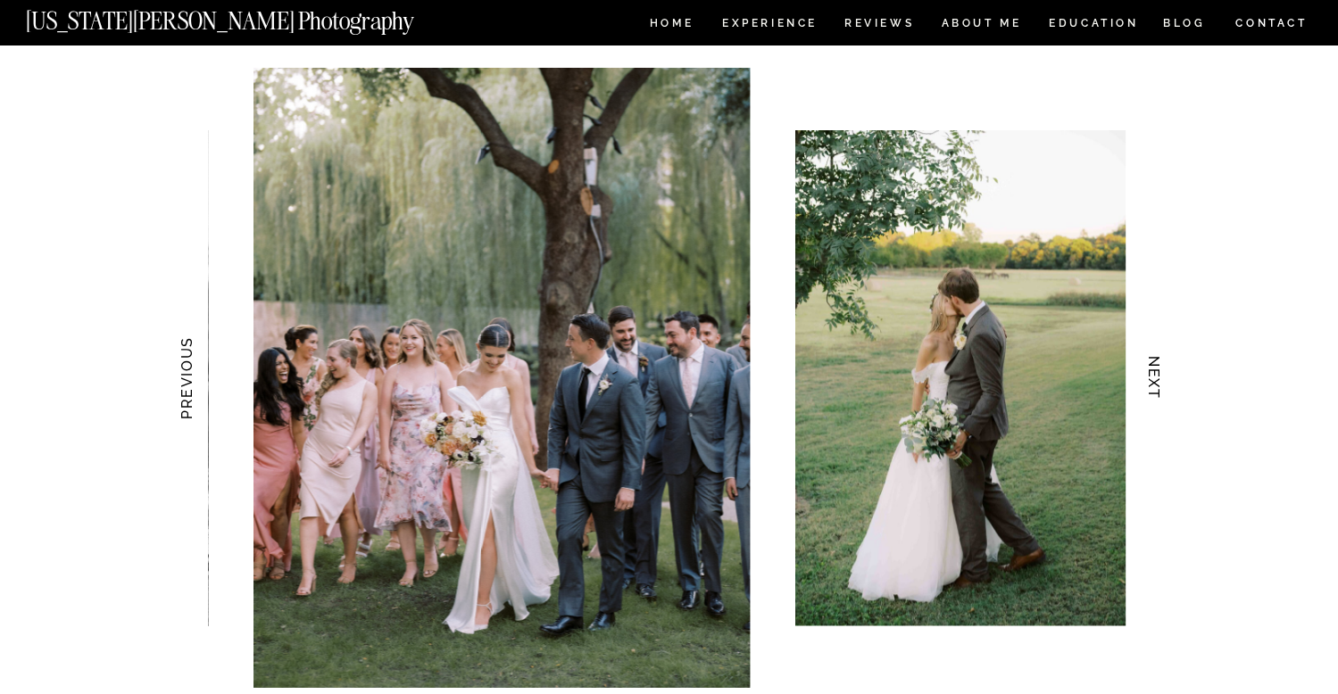
click at [694, 521] on div at bounding box center [670, 378] width 925 height 620
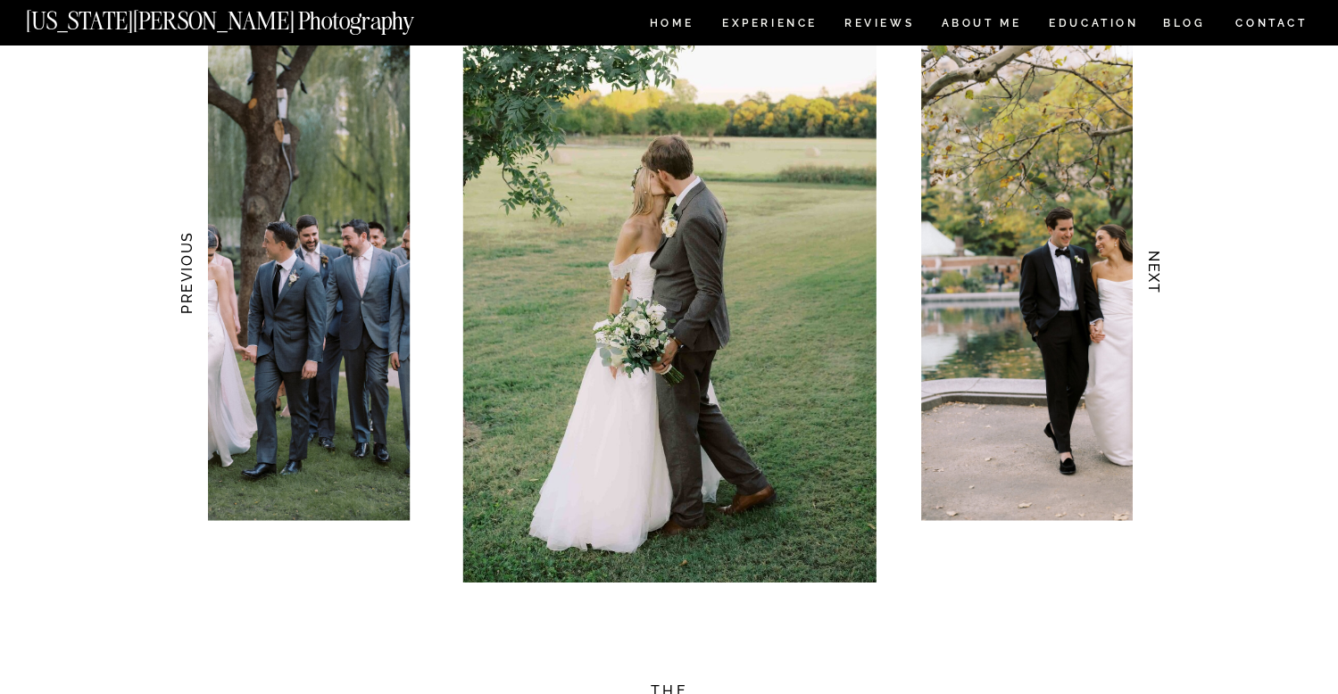
scroll to position [1797, 0]
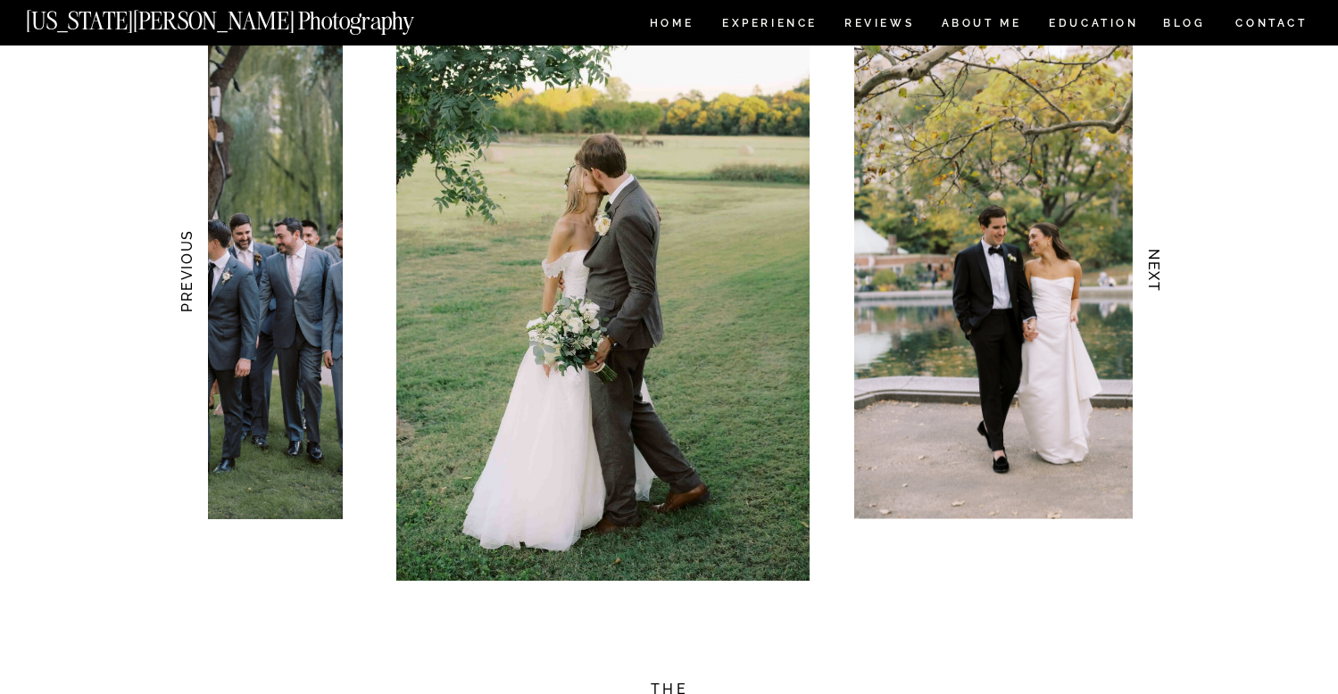
click at [770, 509] on div at bounding box center [670, 271] width 925 height 620
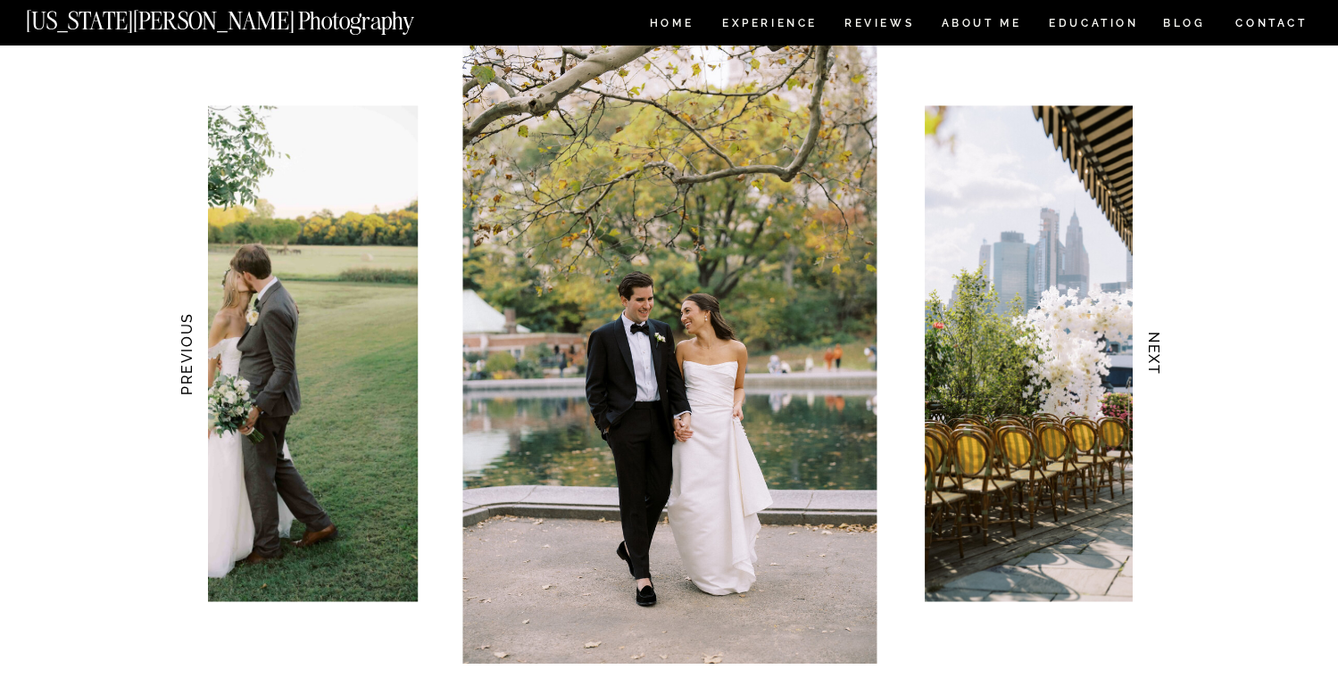
scroll to position [1710, 0]
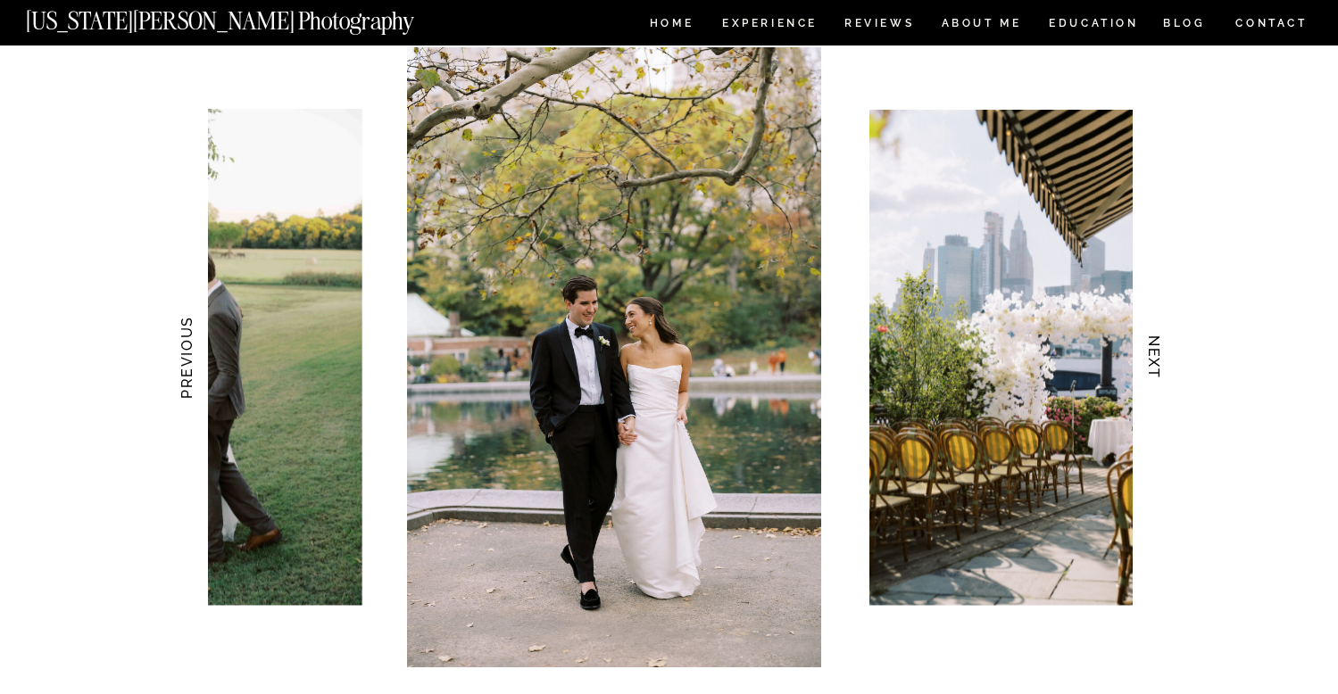
click at [868, 411] on img at bounding box center [1045, 358] width 354 height 496
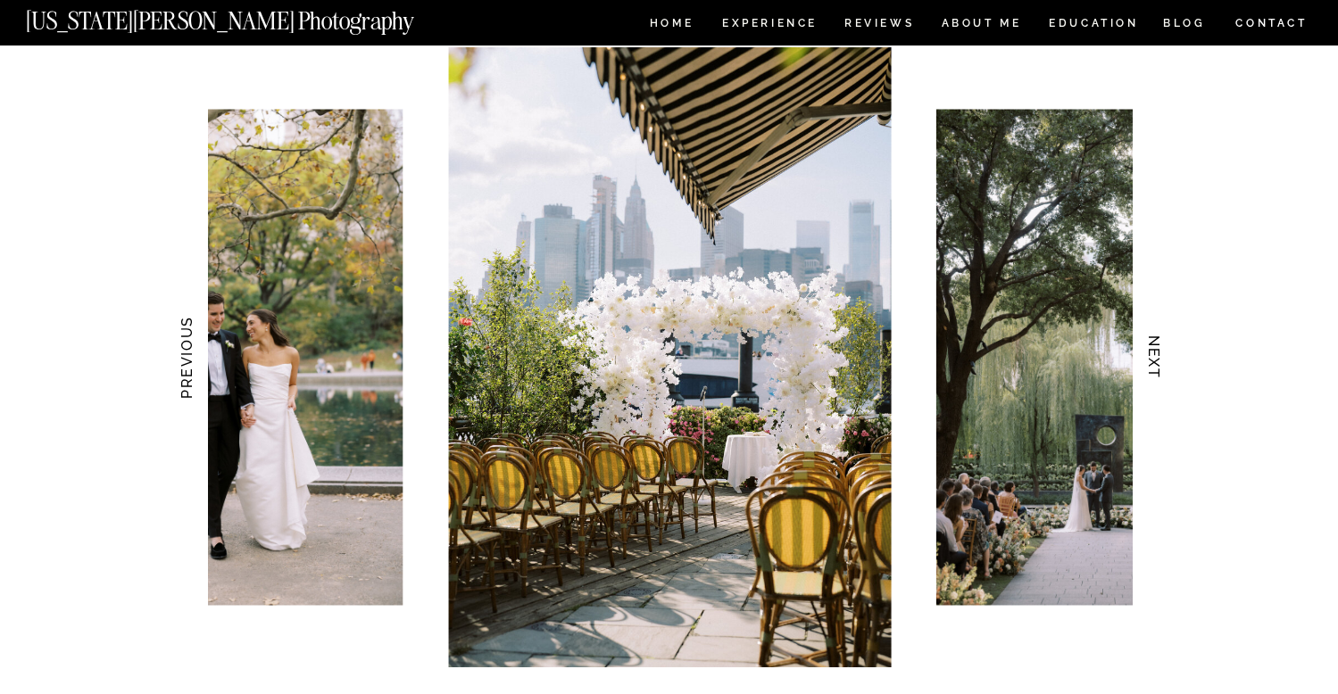
click at [701, 411] on img at bounding box center [669, 357] width 443 height 620
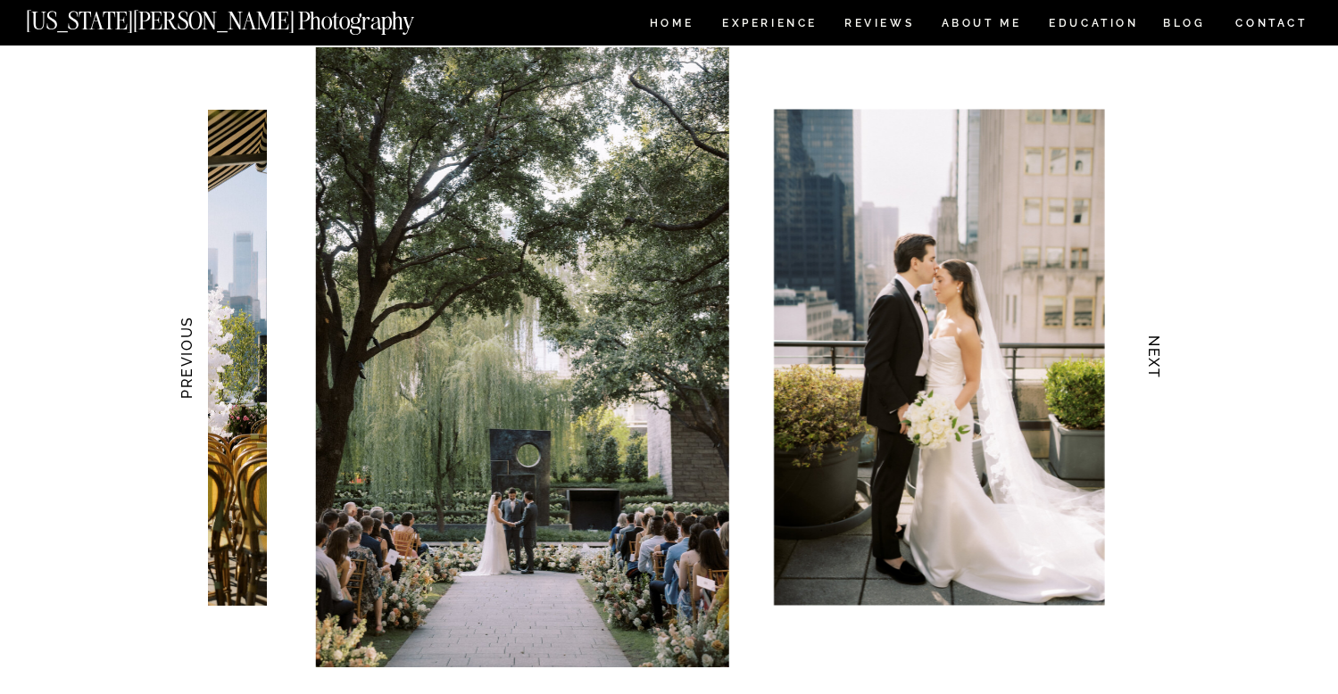
click at [821, 469] on img at bounding box center [939, 358] width 331 height 496
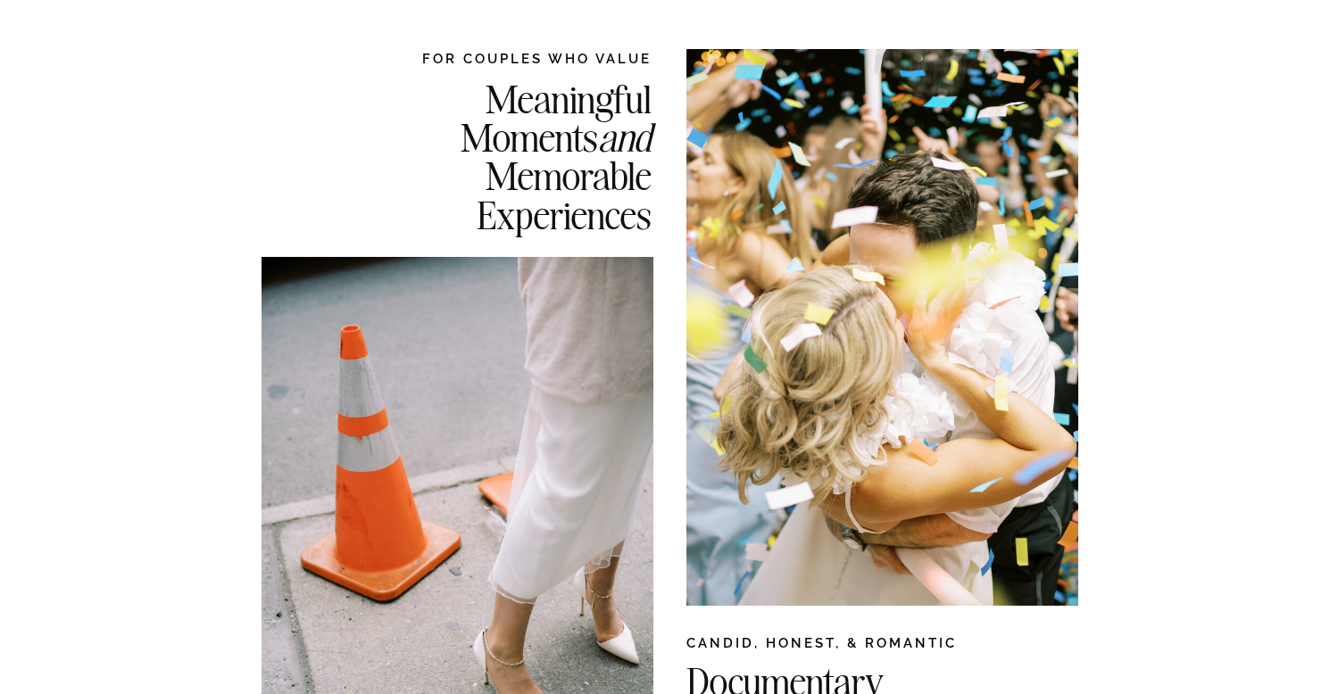
scroll to position [0, 0]
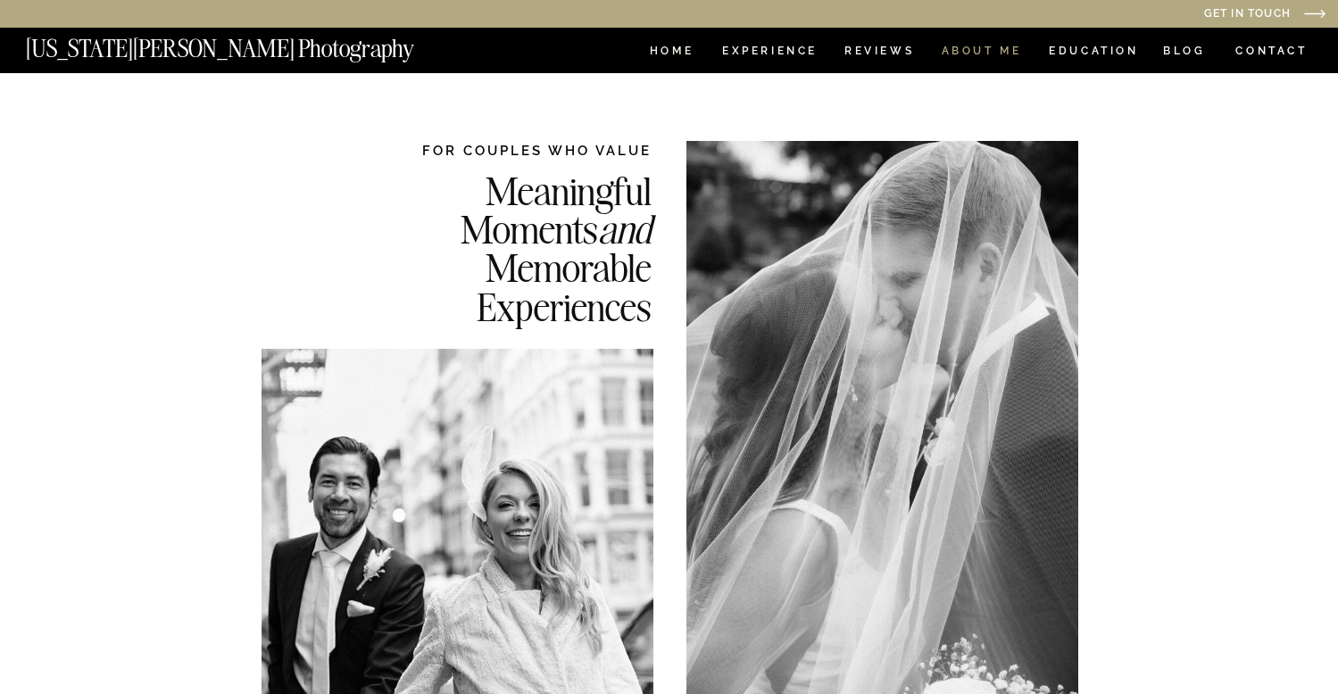
click at [984, 49] on nav "ABOUT ME" at bounding box center [981, 53] width 81 height 15
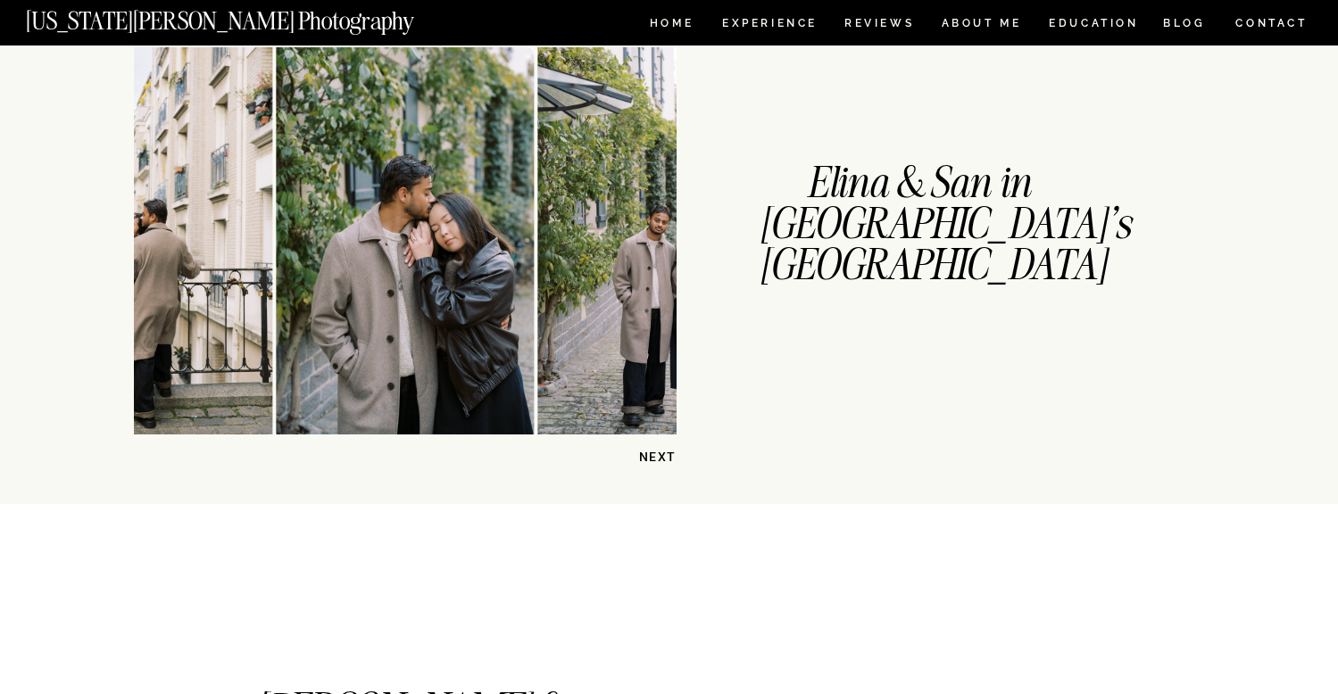
scroll to position [467, 0]
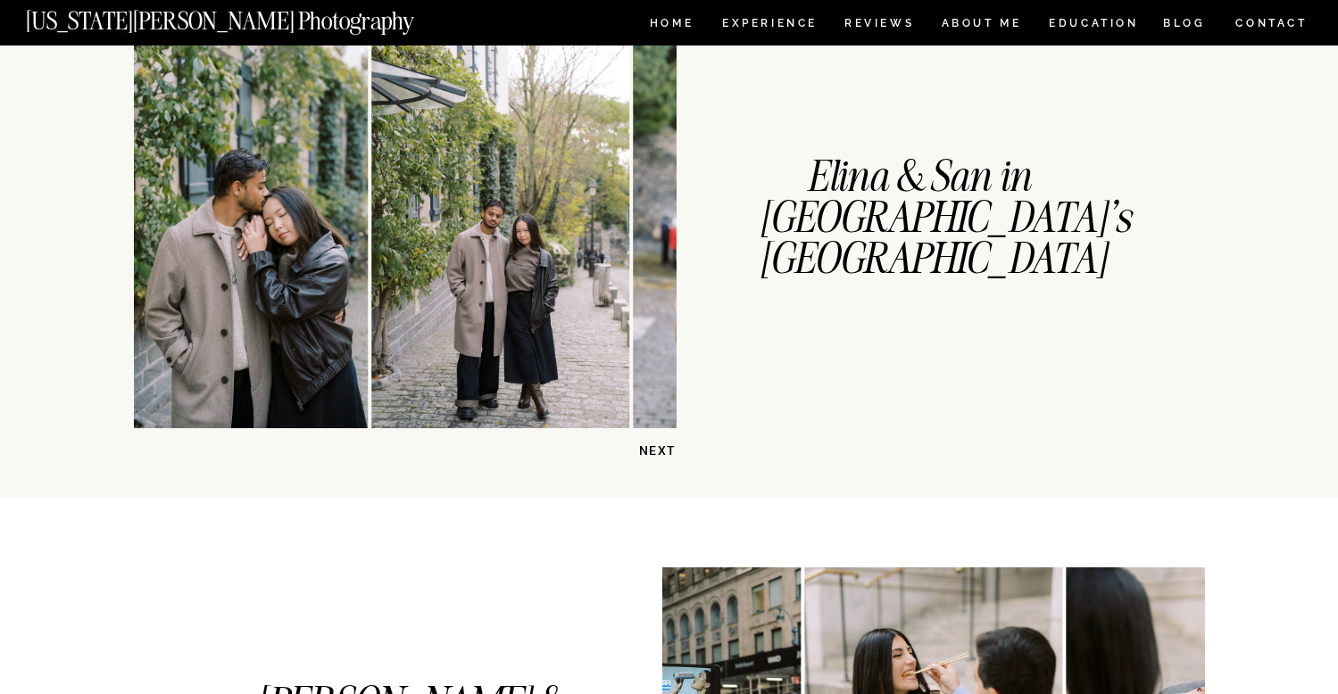
click at [374, 274] on img at bounding box center [500, 234] width 258 height 387
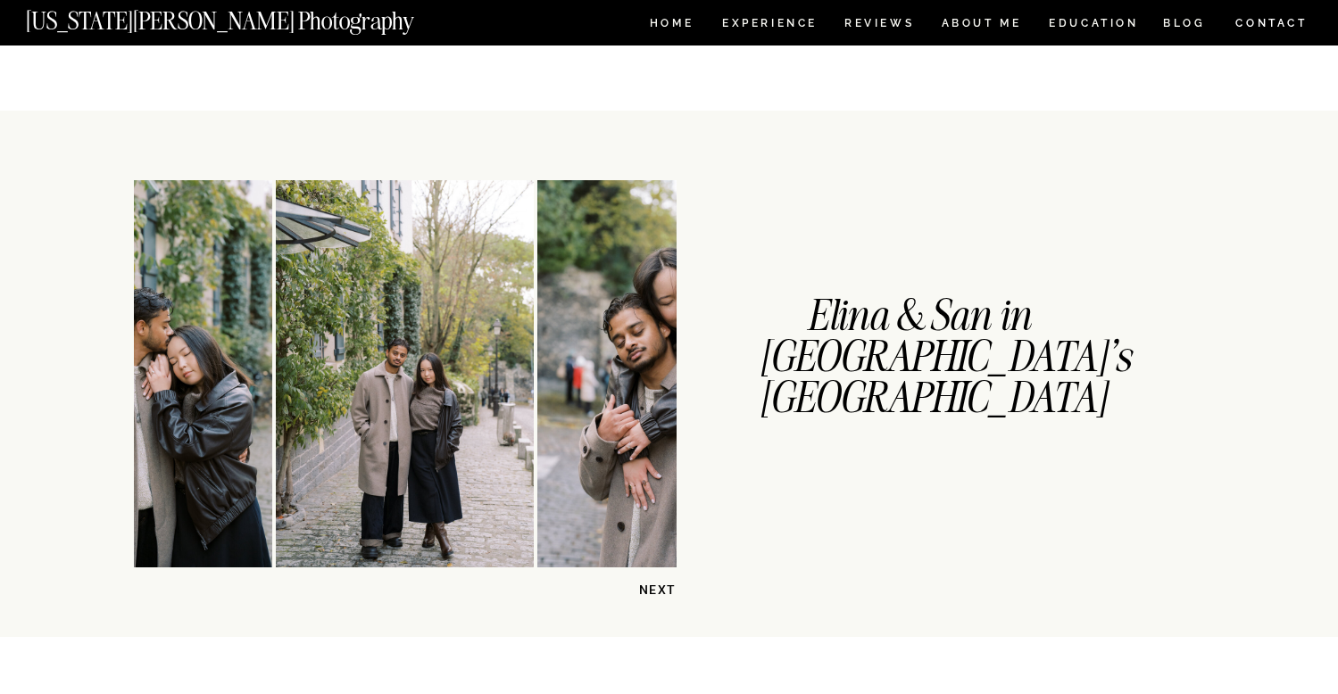
scroll to position [316, 0]
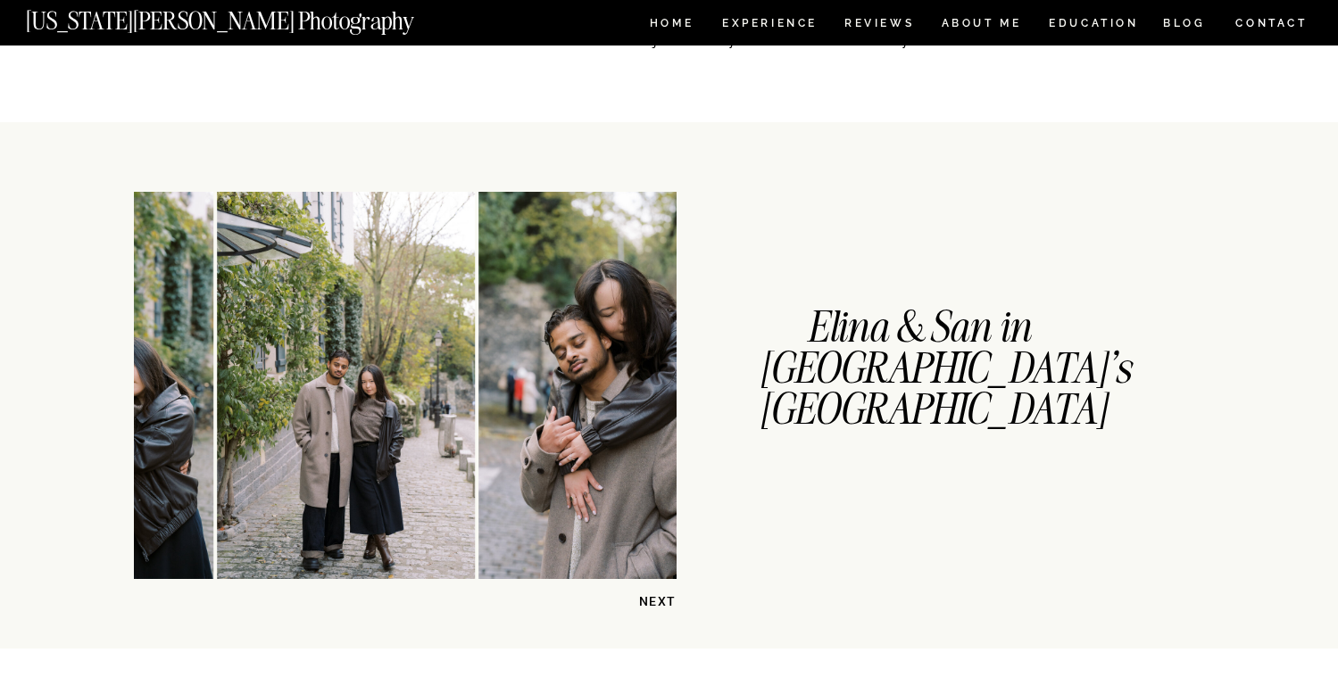
click at [478, 418] on img at bounding box center [607, 385] width 258 height 387
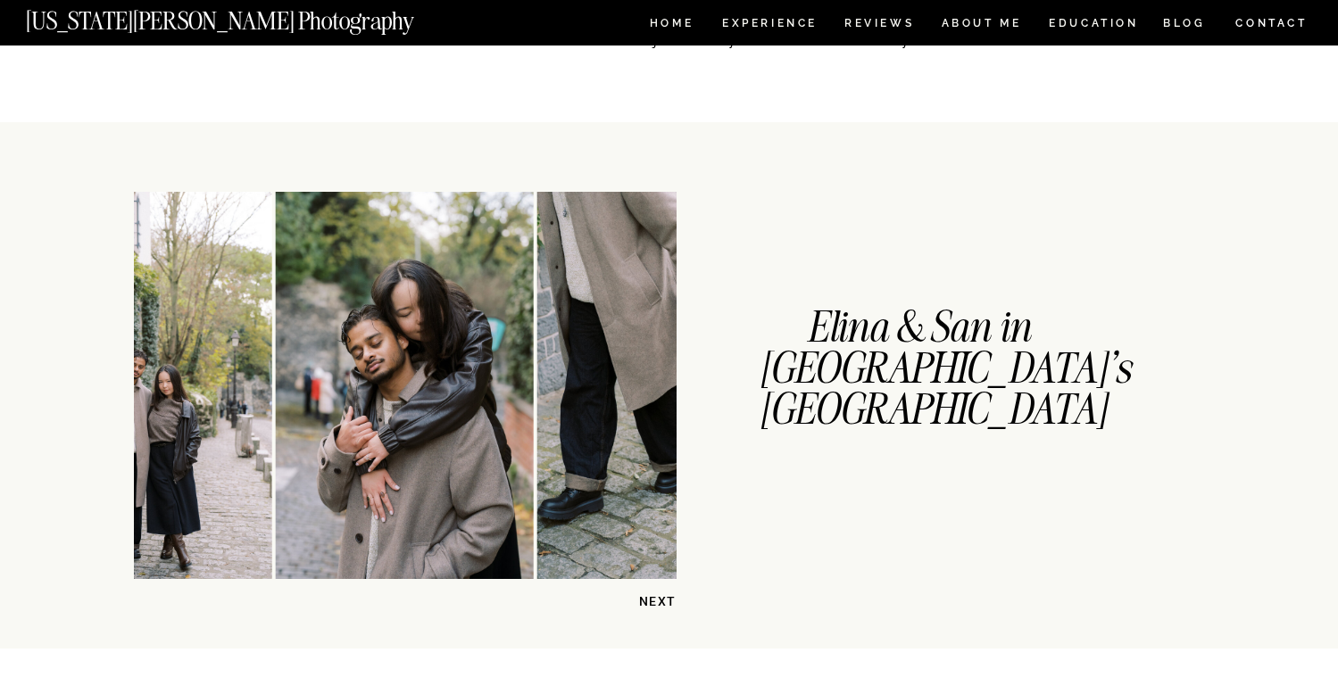
click at [537, 424] on img at bounding box center [675, 385] width 277 height 387
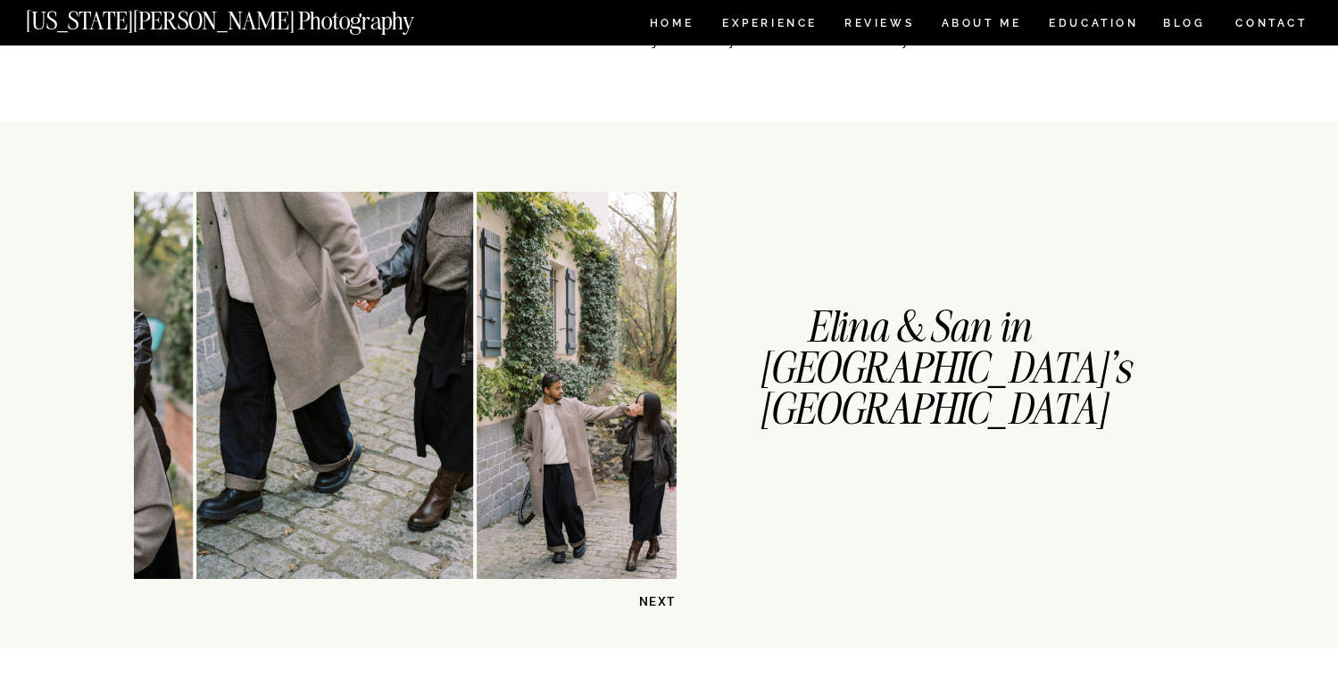
click at [478, 447] on img at bounding box center [607, 385] width 258 height 387
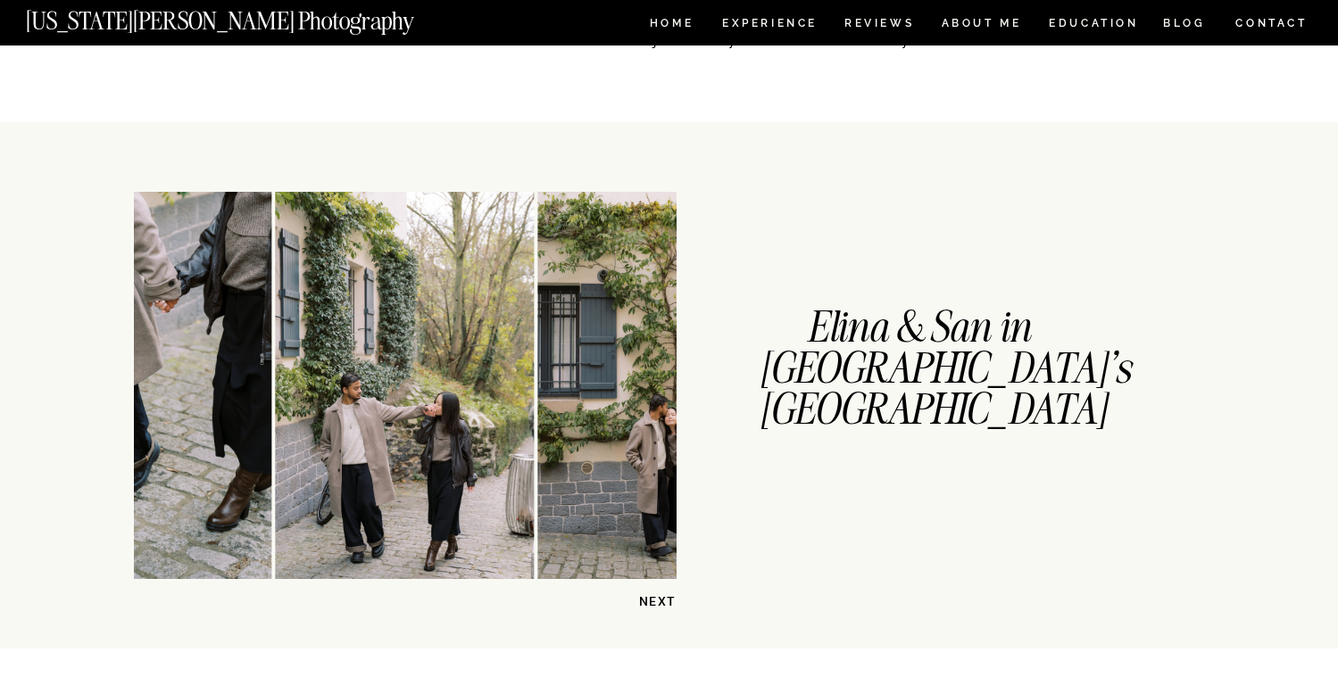
click at [537, 470] on img at bounding box center [666, 385] width 258 height 387
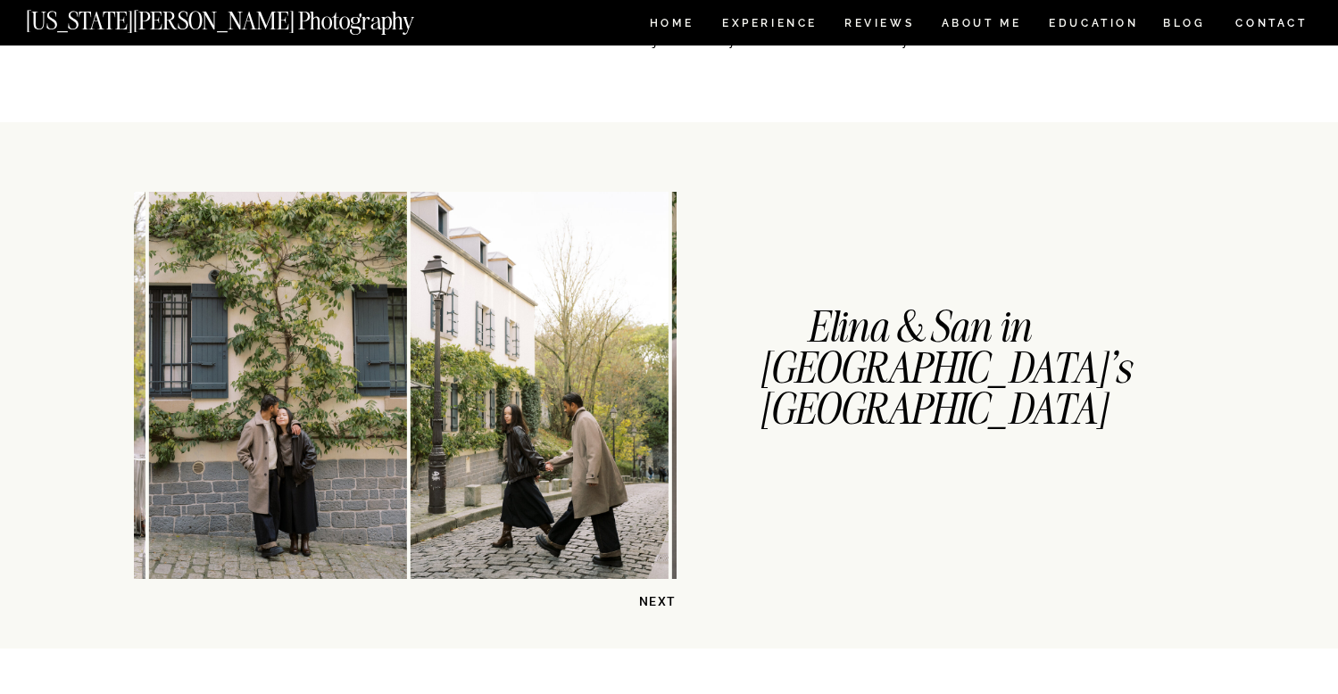
click at [422, 478] on img at bounding box center [540, 385] width 258 height 387
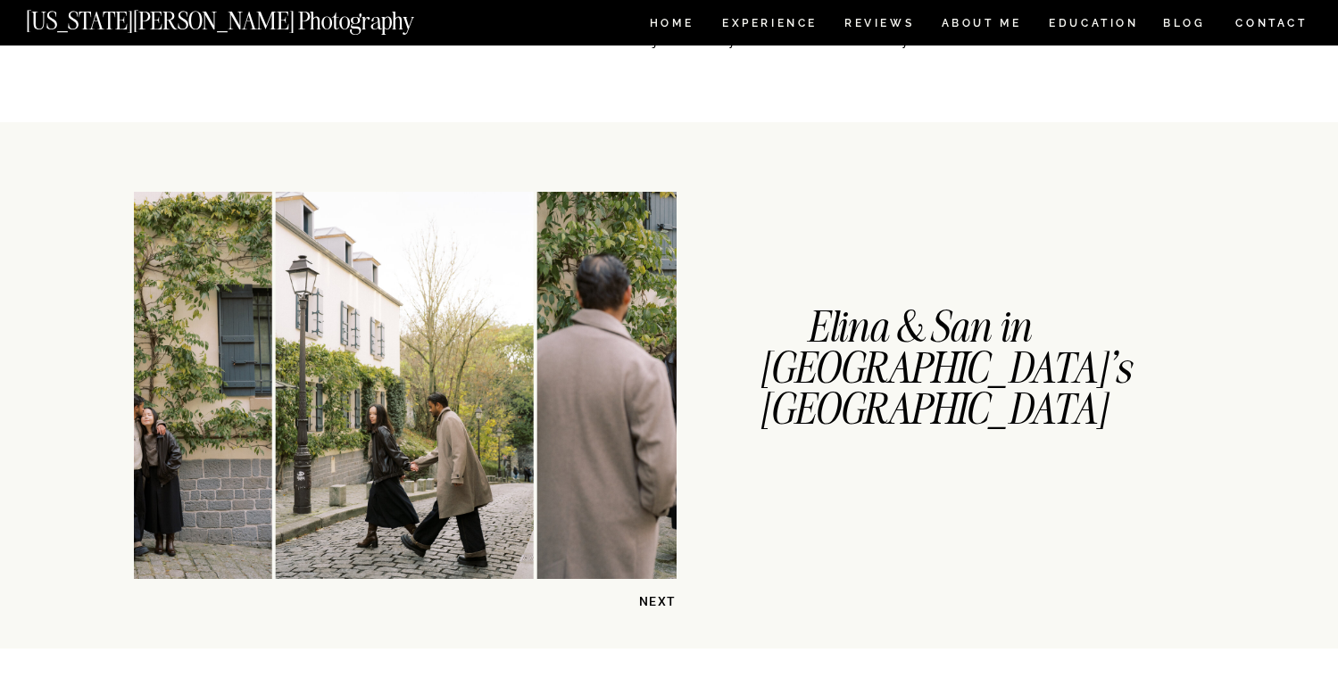
click at [537, 488] on img at bounding box center [666, 385] width 258 height 387
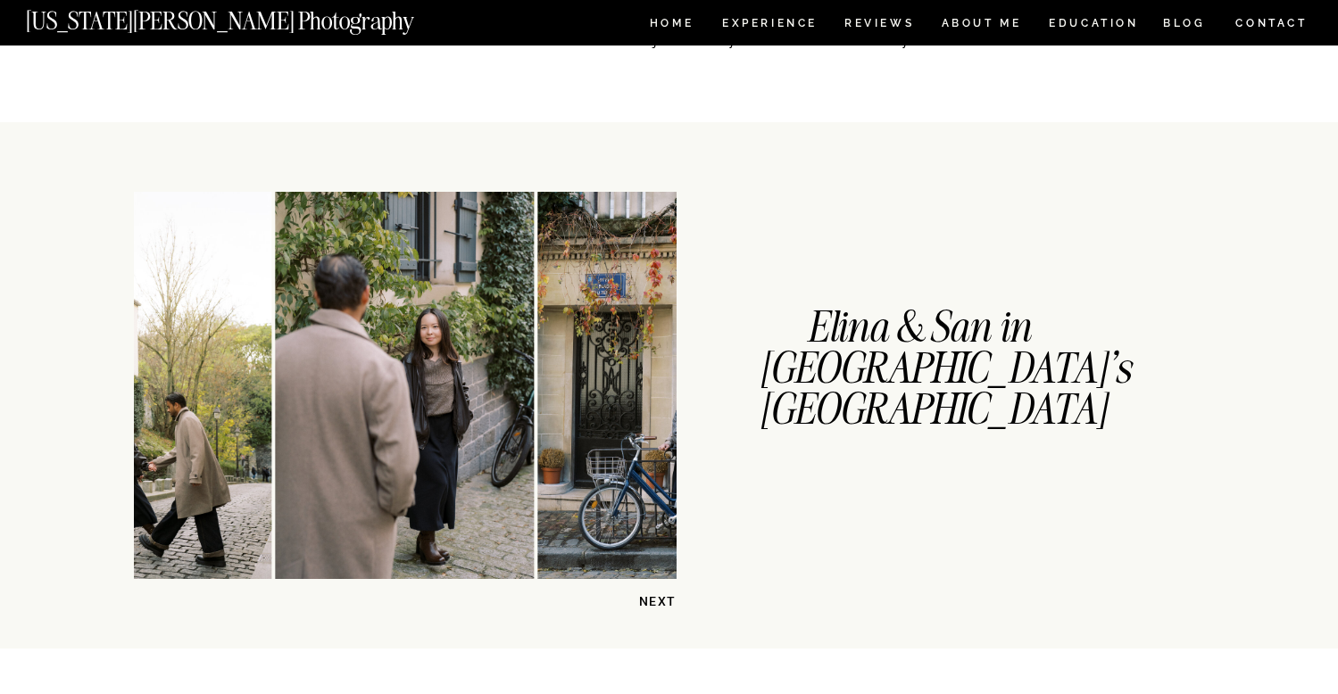
click at [537, 469] on img at bounding box center [666, 385] width 258 height 387
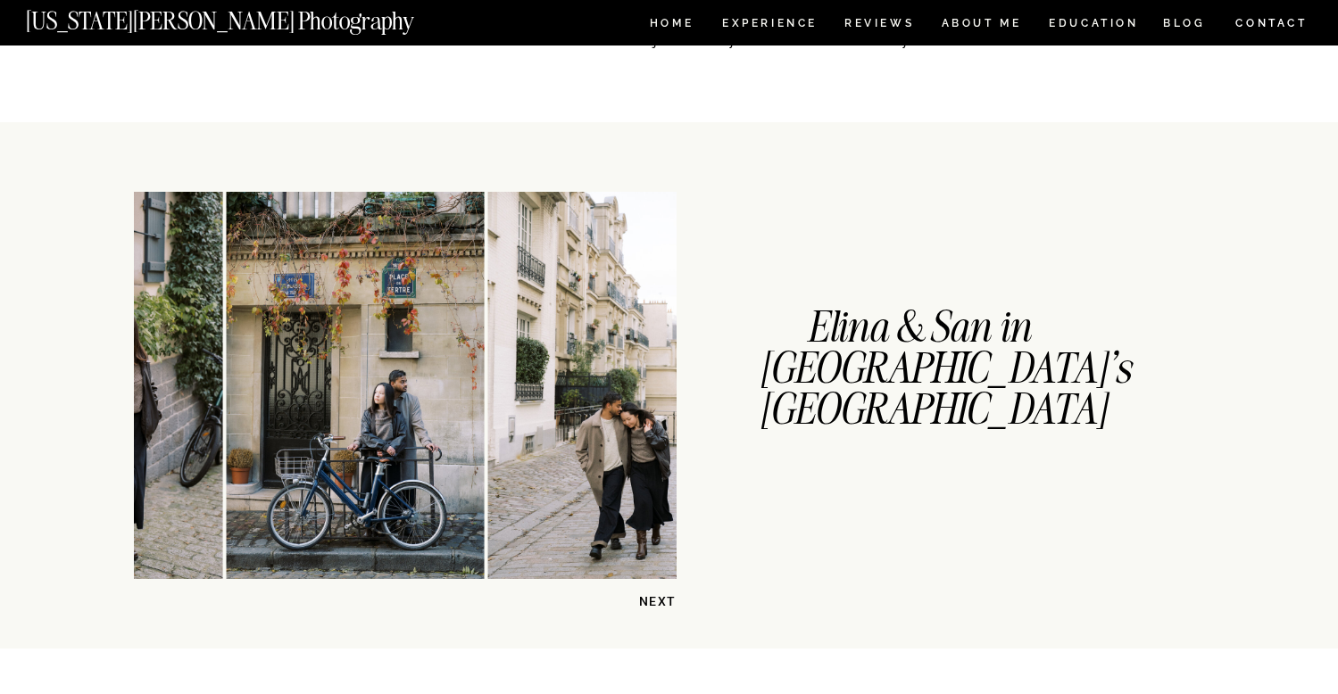
click at [488, 469] on img at bounding box center [617, 385] width 258 height 387
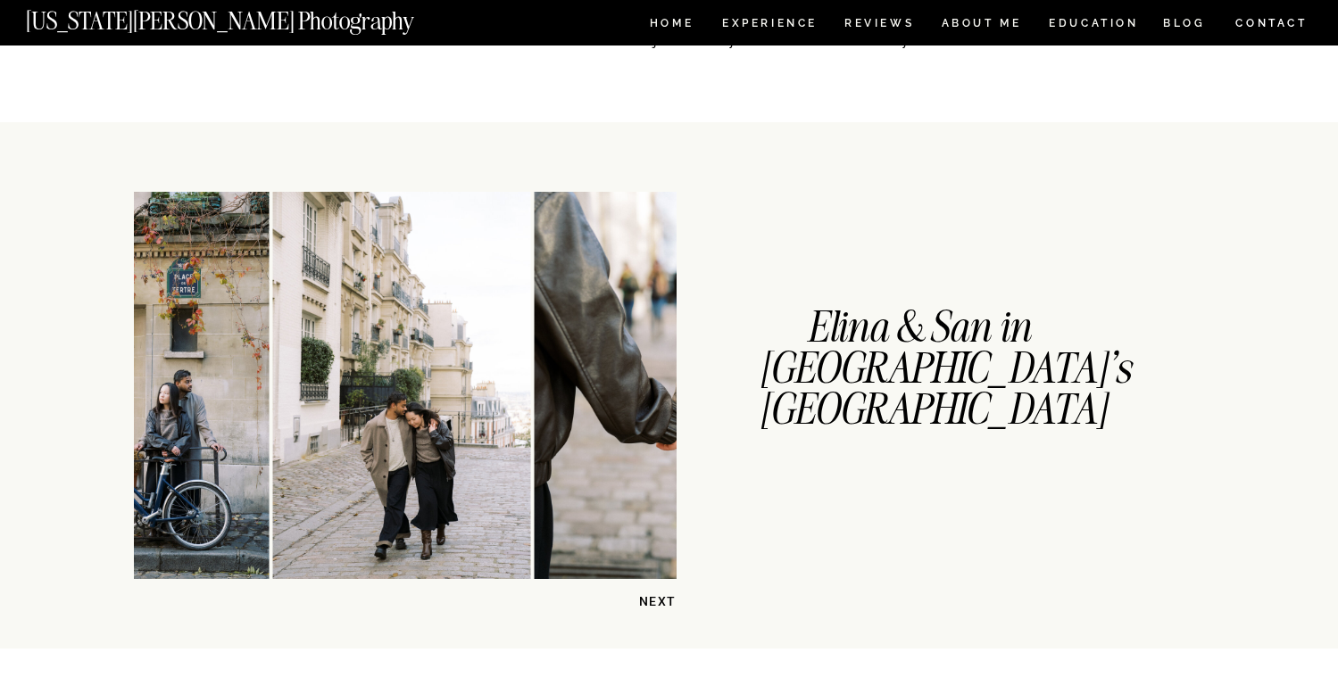
click at [273, 479] on img at bounding box center [402, 385] width 258 height 387
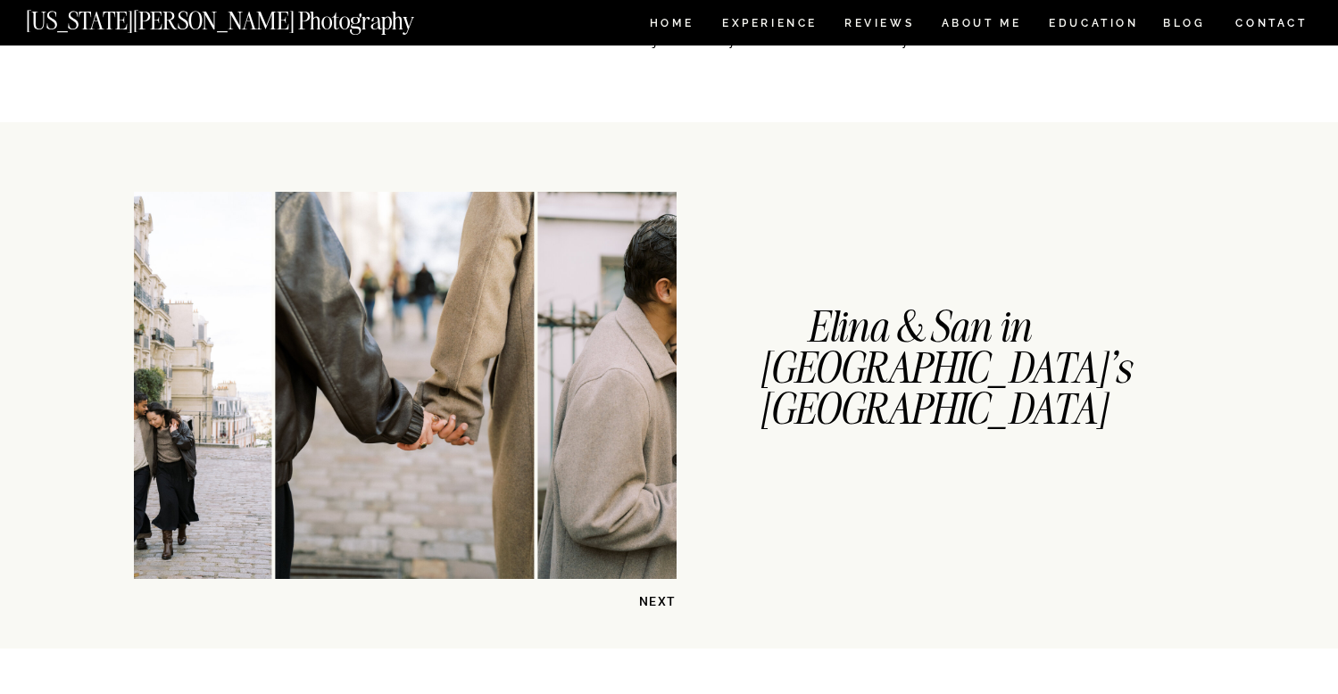
click at [317, 444] on img at bounding box center [405, 385] width 258 height 387
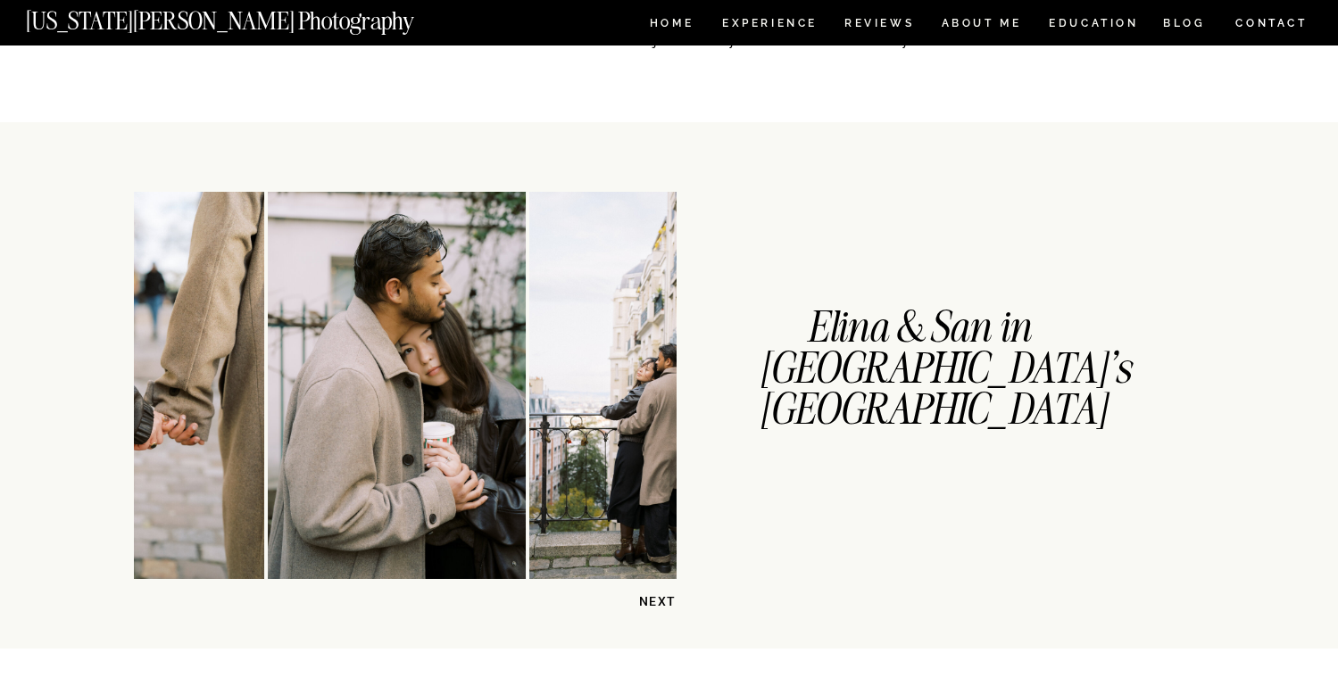
click at [529, 435] on img at bounding box center [658, 385] width 258 height 387
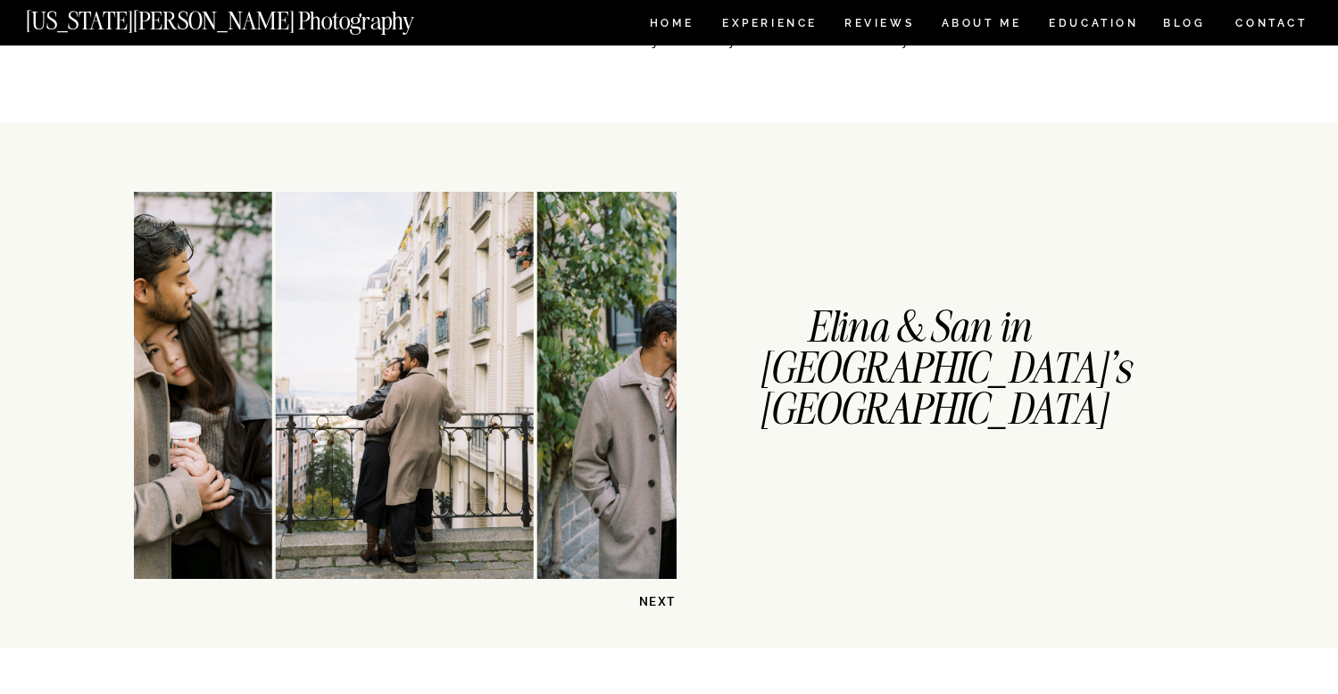
click at [276, 454] on img at bounding box center [405, 385] width 258 height 387
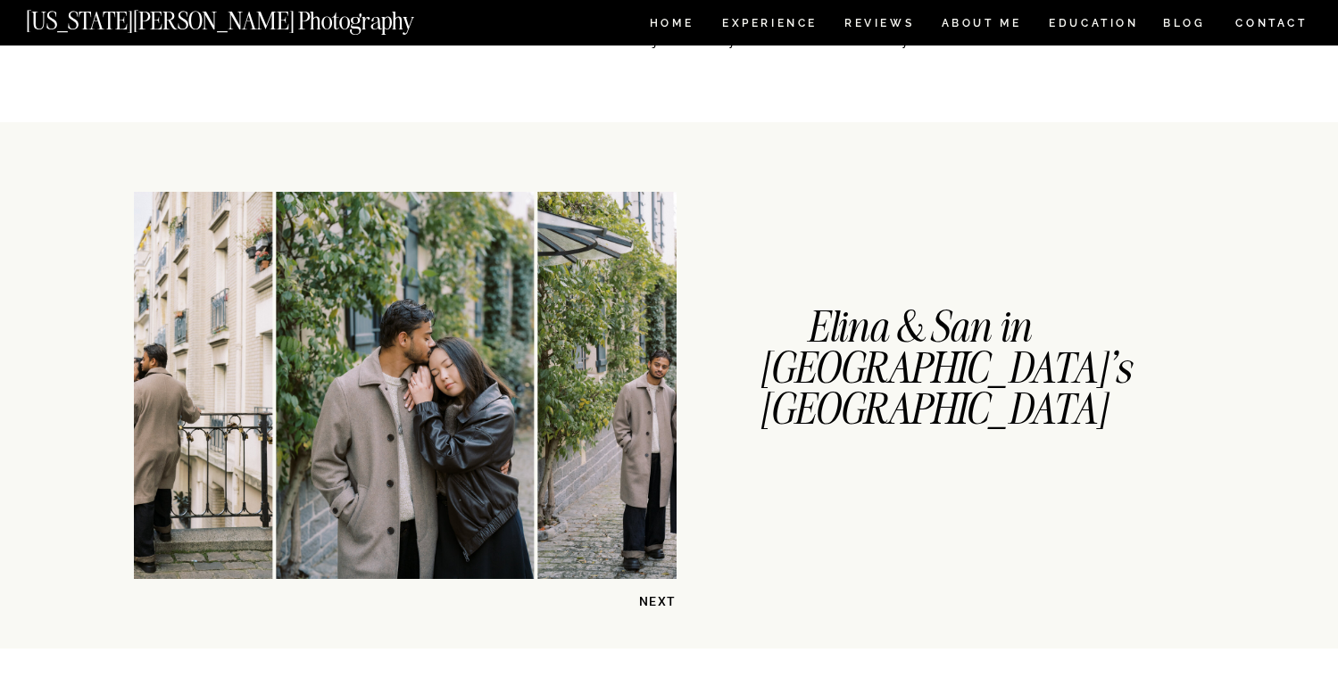
click at [356, 448] on img at bounding box center [405, 385] width 258 height 387
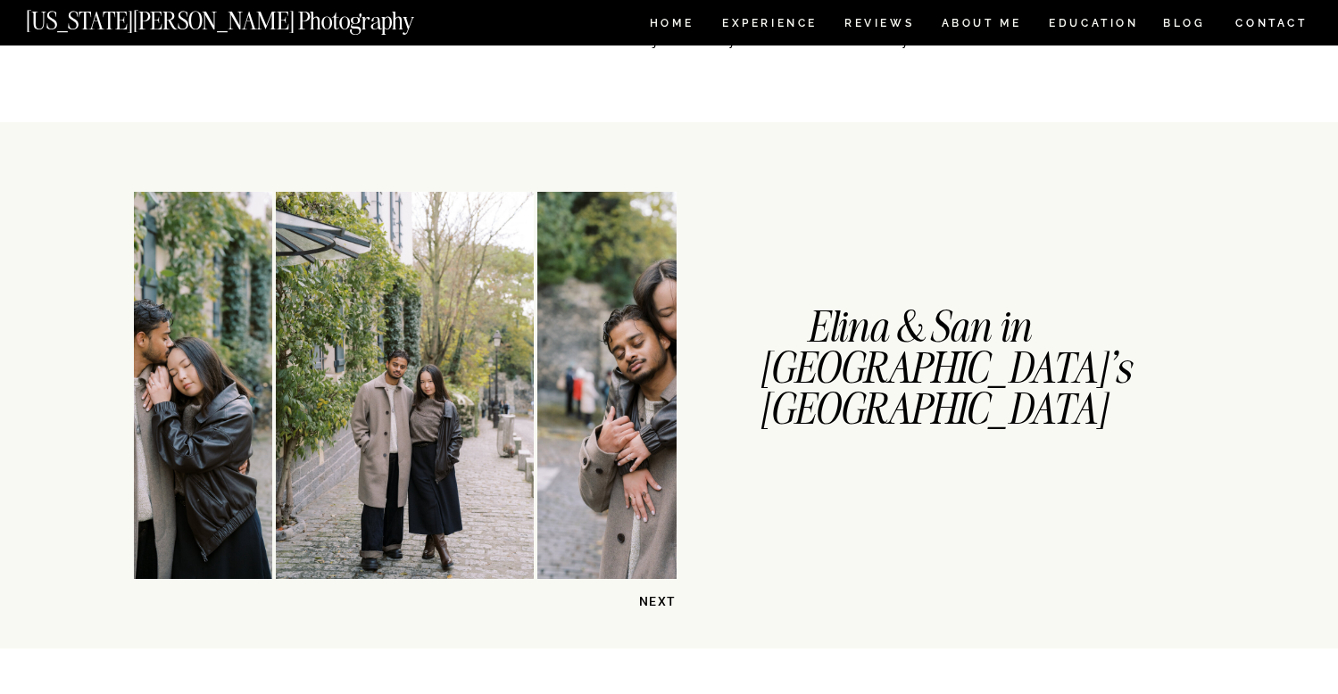
click at [537, 475] on img at bounding box center [666, 385] width 258 height 387
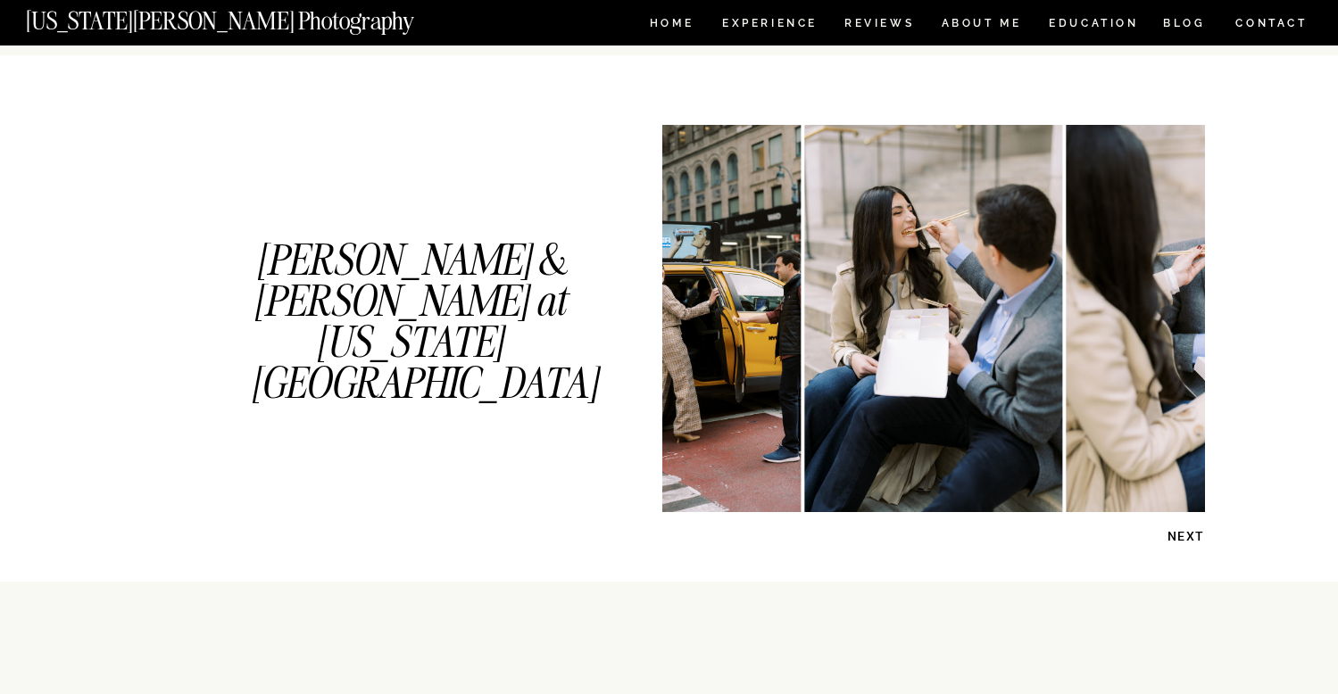
scroll to position [914, 0]
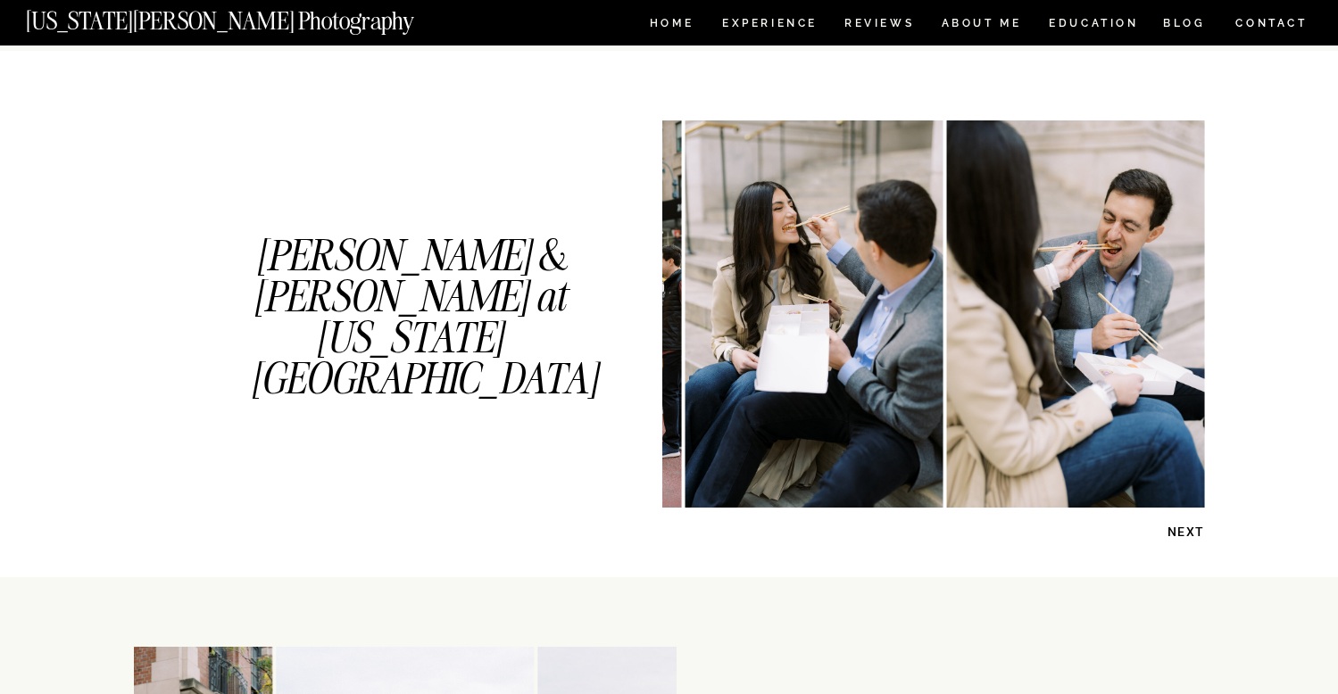
click at [832, 394] on img at bounding box center [814, 313] width 258 height 387
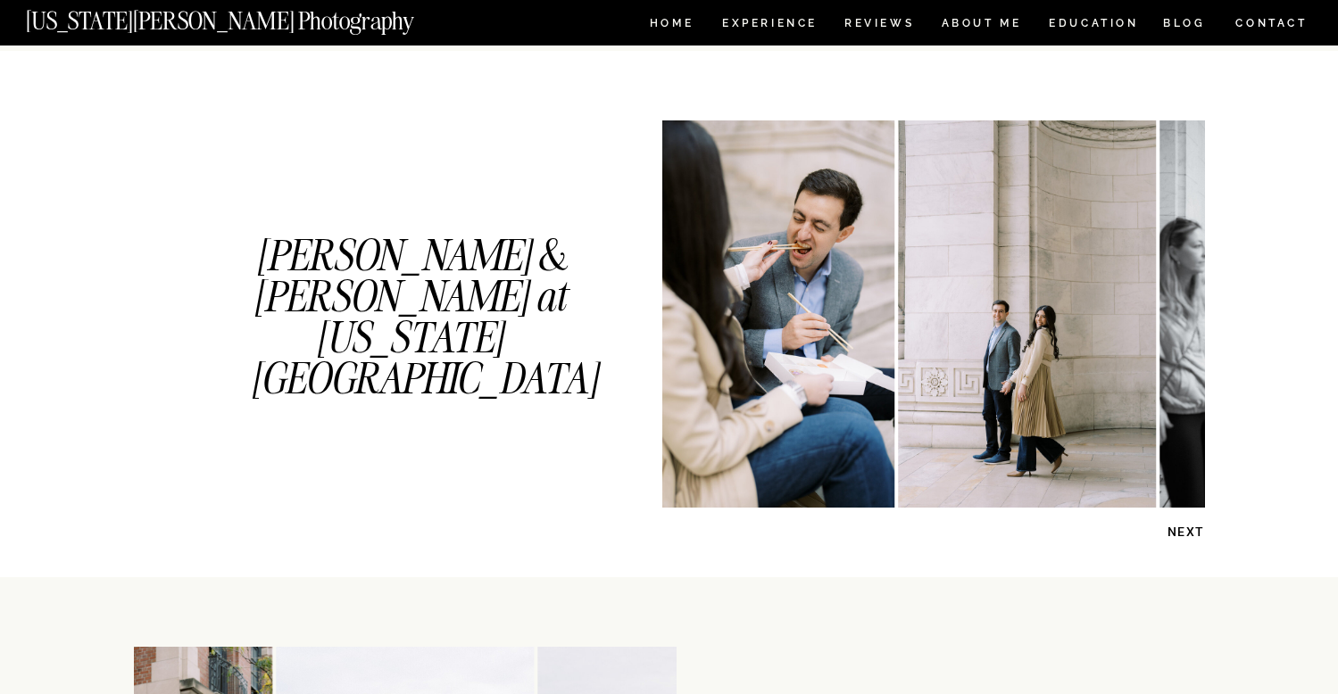
click at [893, 375] on img at bounding box center [765, 313] width 258 height 387
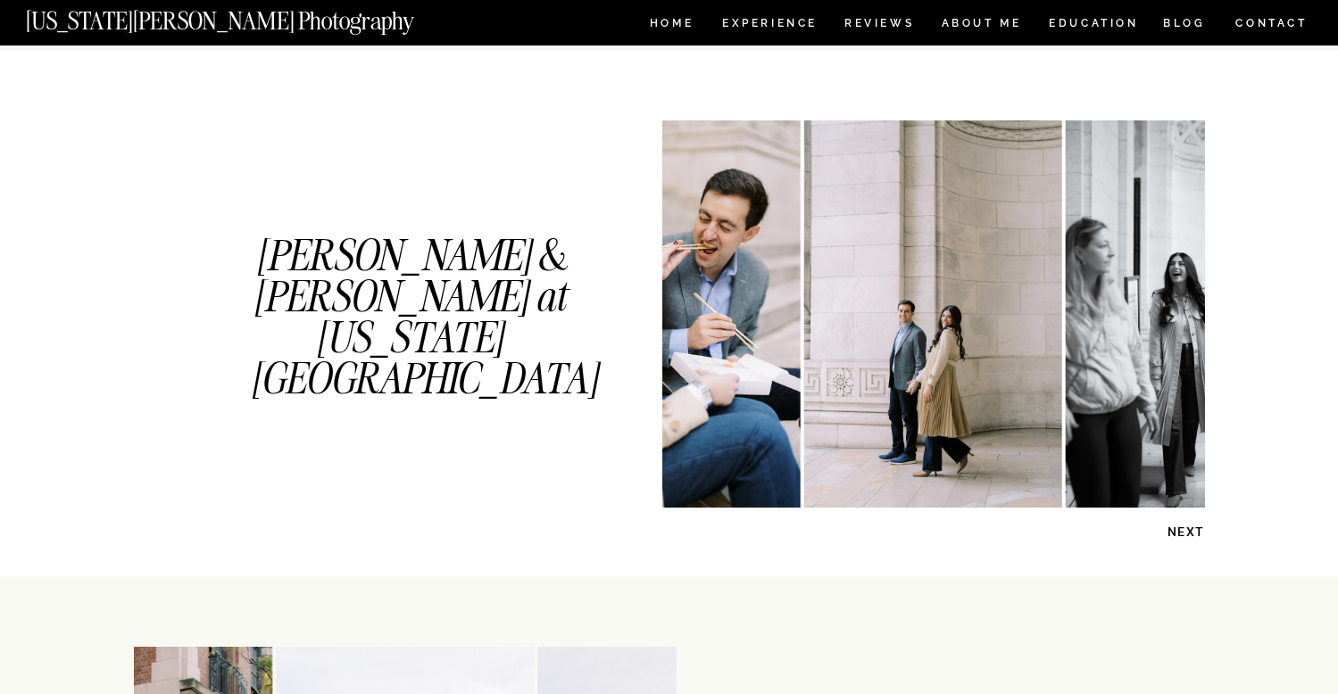
click at [1066, 370] on img at bounding box center [1204, 313] width 277 height 387
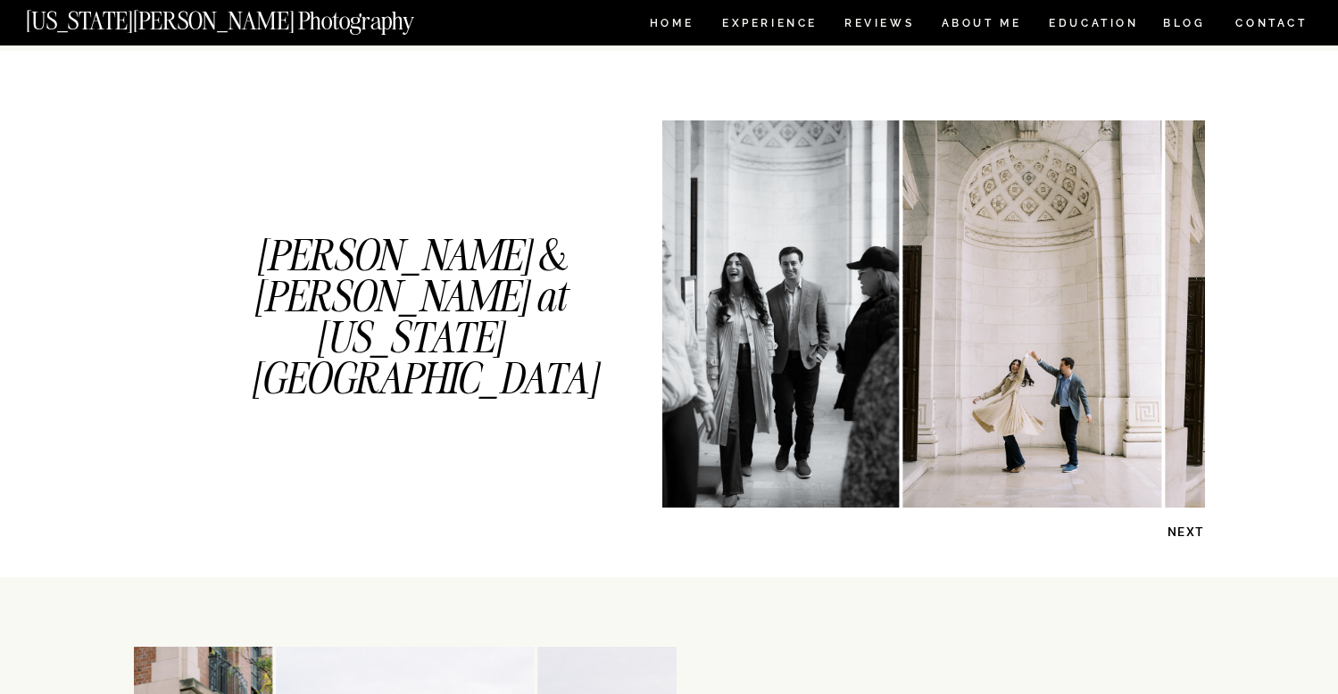
click at [952, 443] on img at bounding box center [1032, 313] width 258 height 387
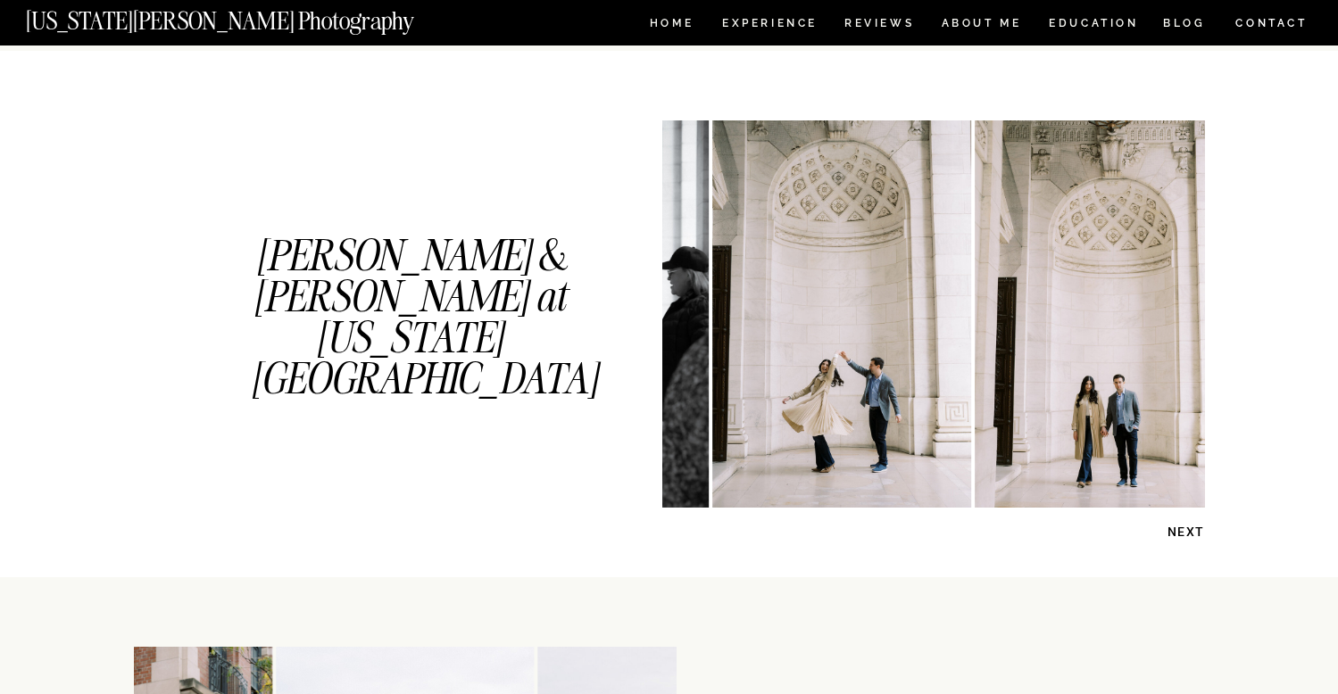
click at [975, 420] on img at bounding box center [1104, 313] width 258 height 387
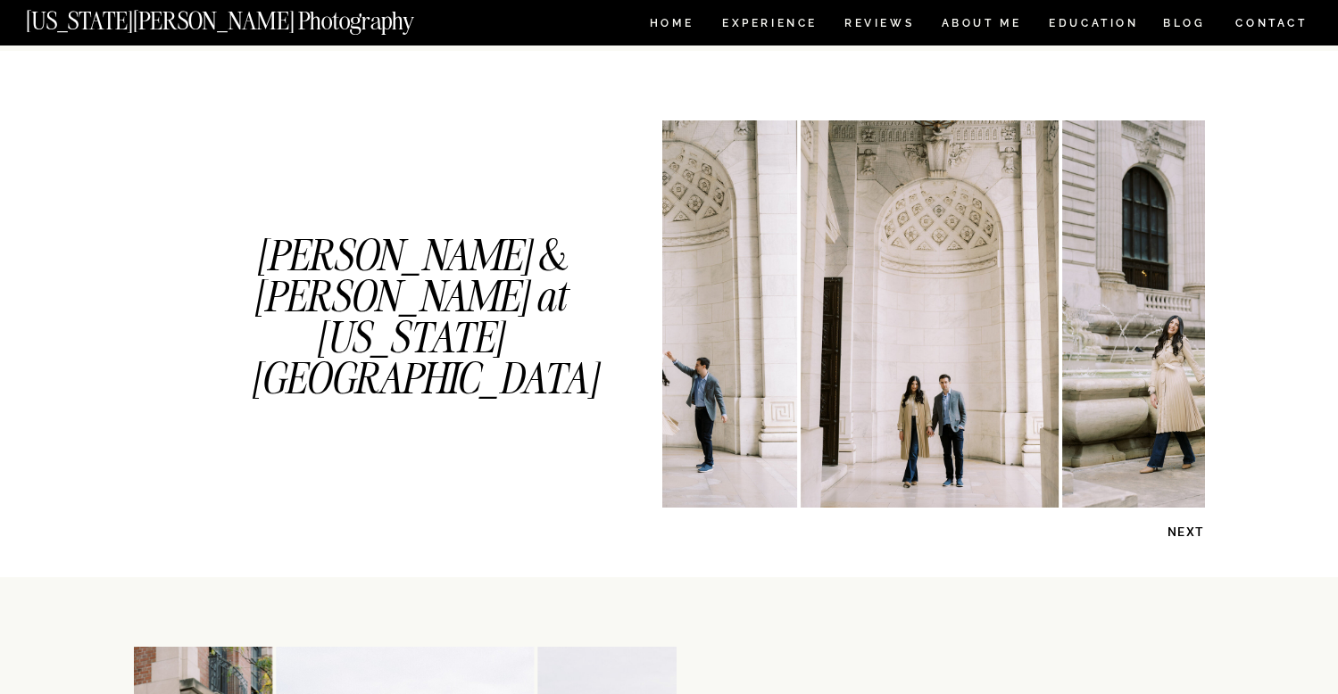
click at [1062, 407] on img at bounding box center [1191, 313] width 258 height 387
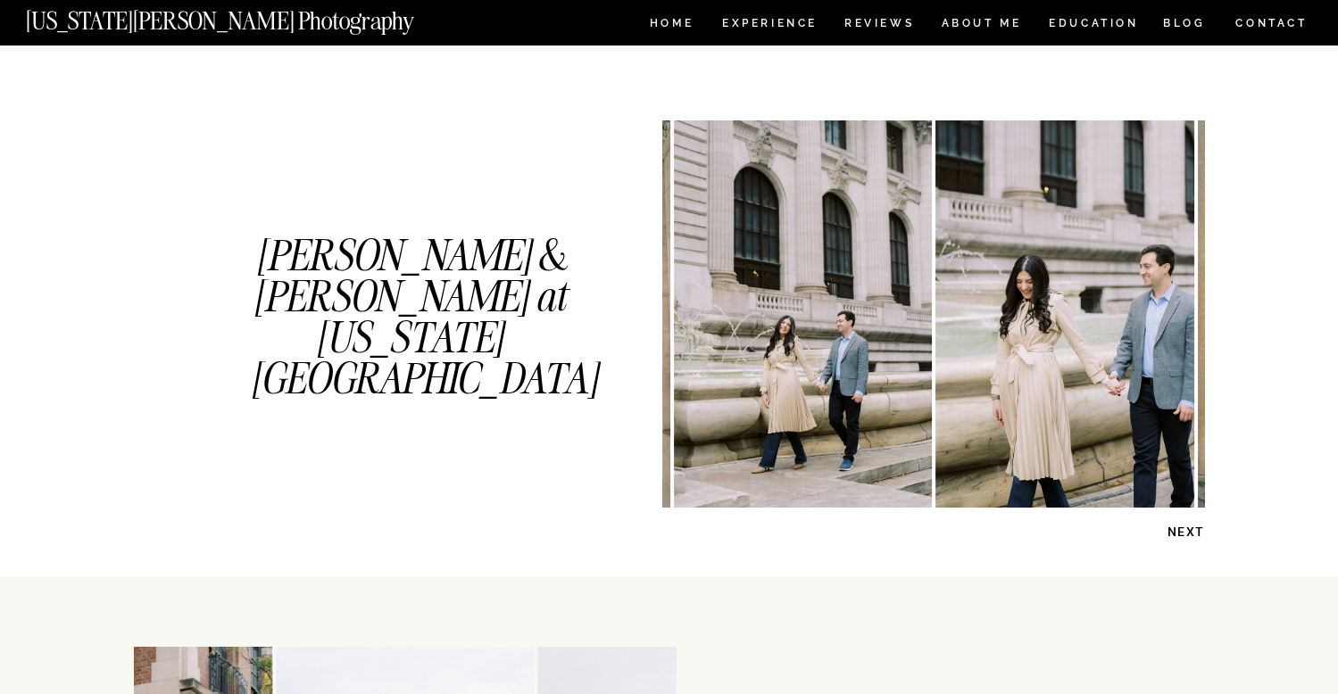
click at [936, 392] on img at bounding box center [1065, 313] width 258 height 387
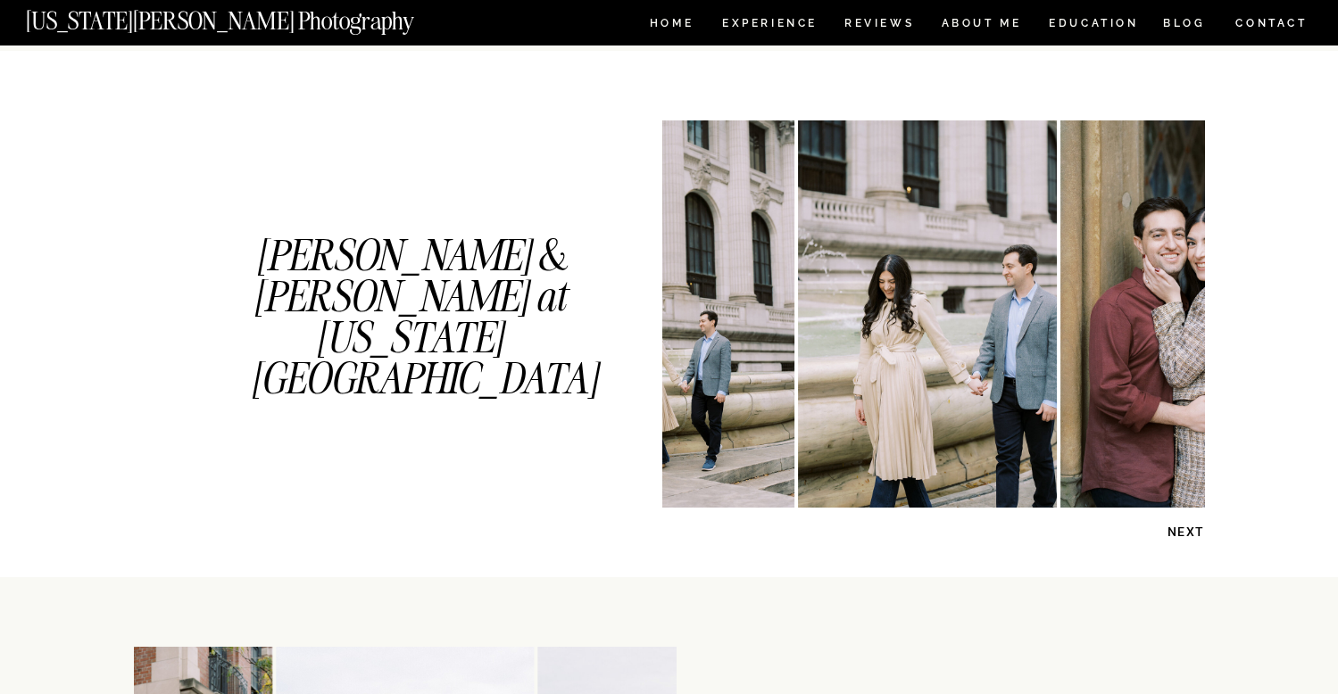
click at [1060, 386] on img at bounding box center [1189, 313] width 258 height 387
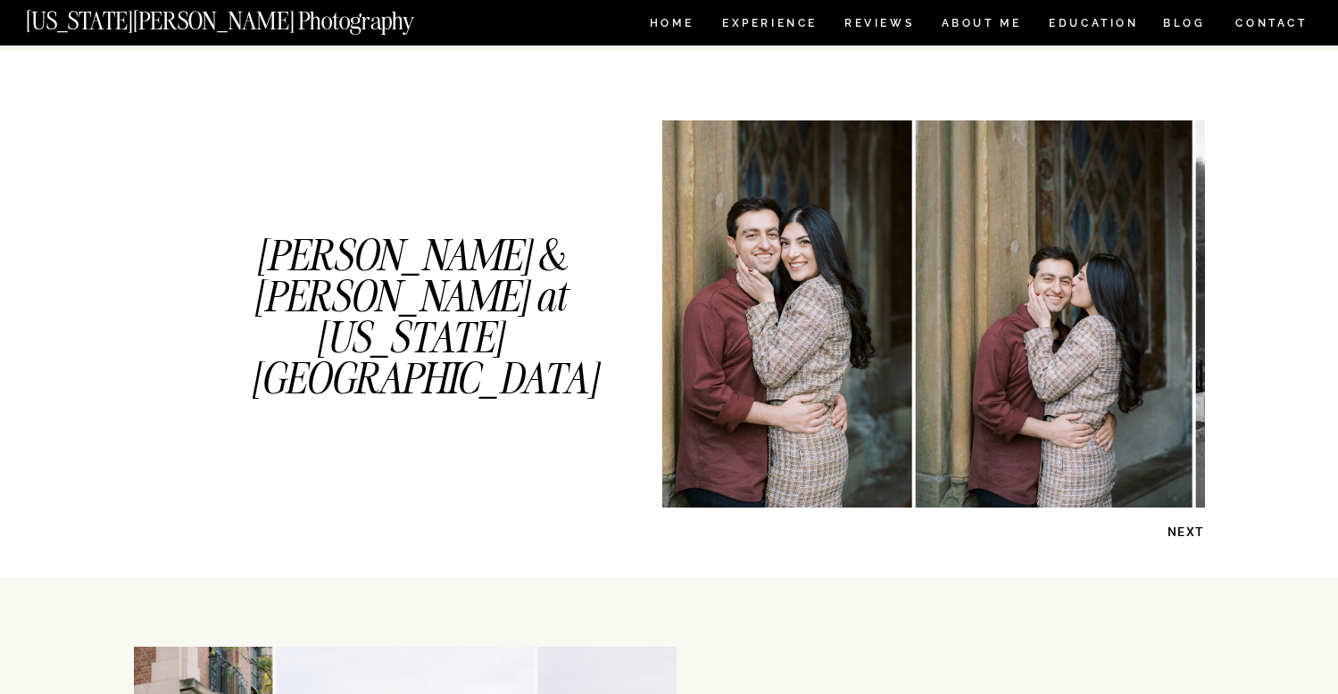
click at [919, 383] on img at bounding box center [1054, 313] width 277 height 387
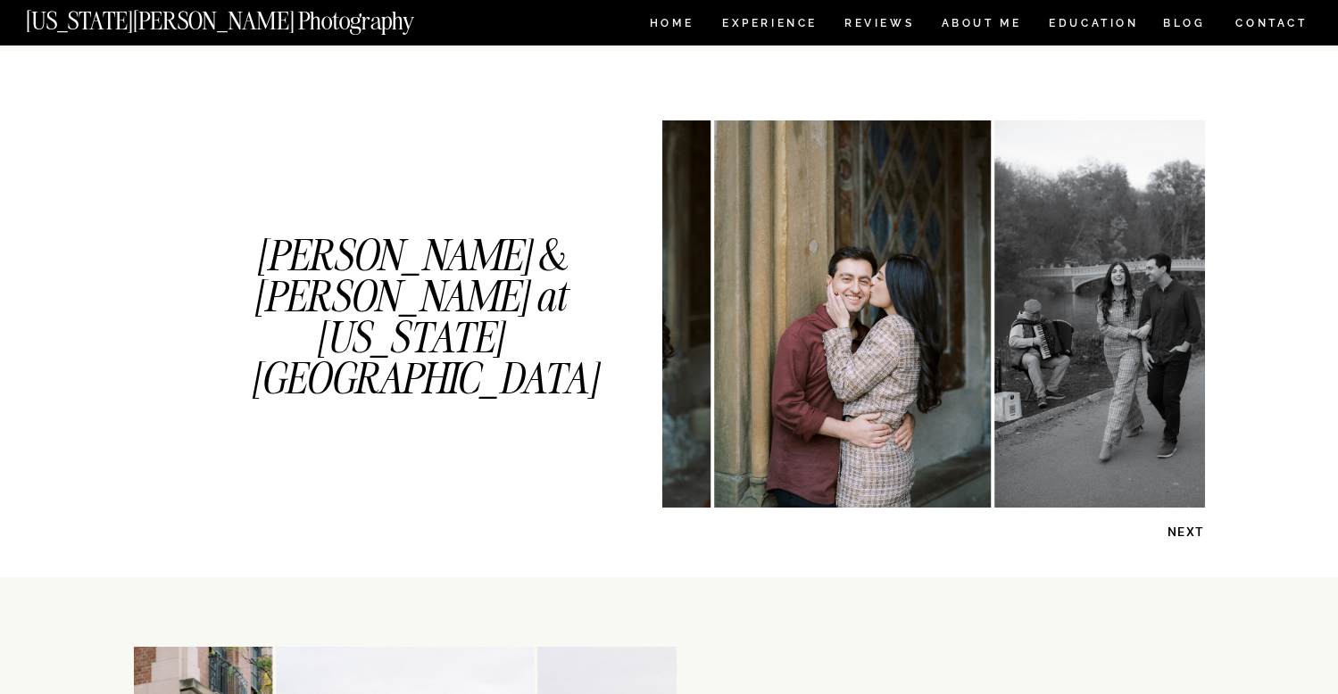
click at [994, 377] on img at bounding box center [1123, 313] width 258 height 387
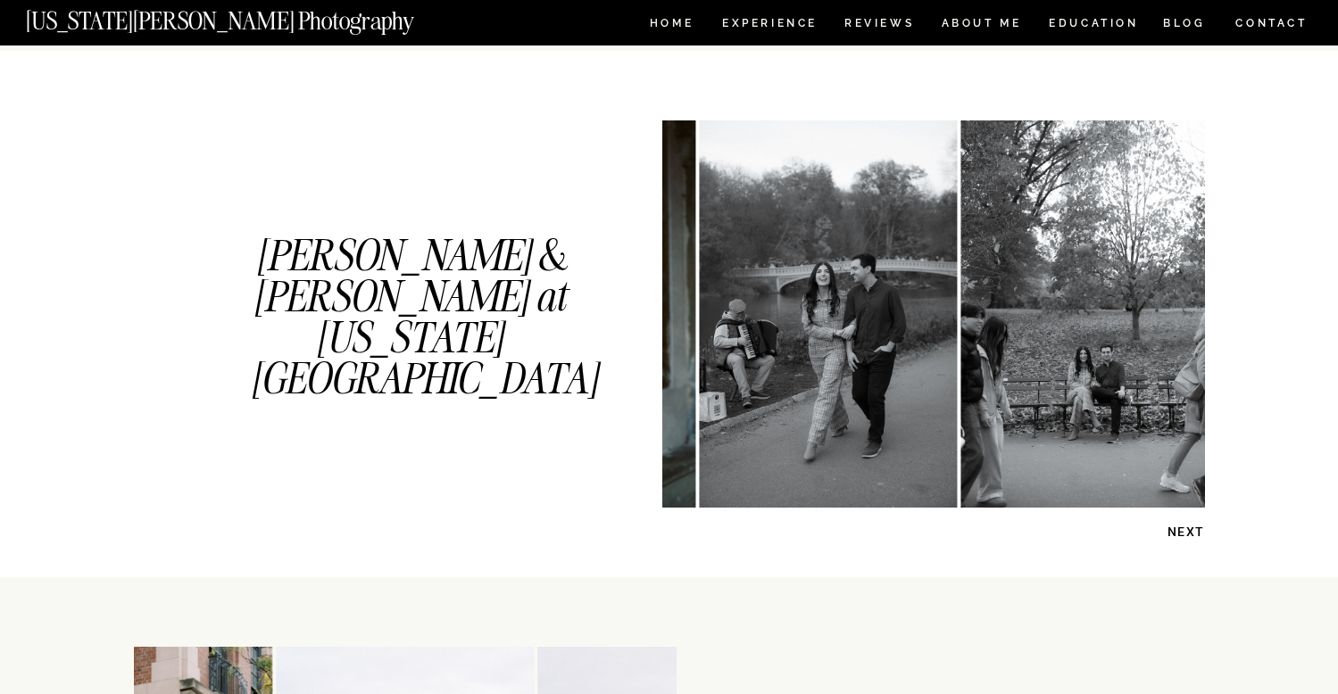
click at [910, 396] on img at bounding box center [829, 313] width 258 height 387
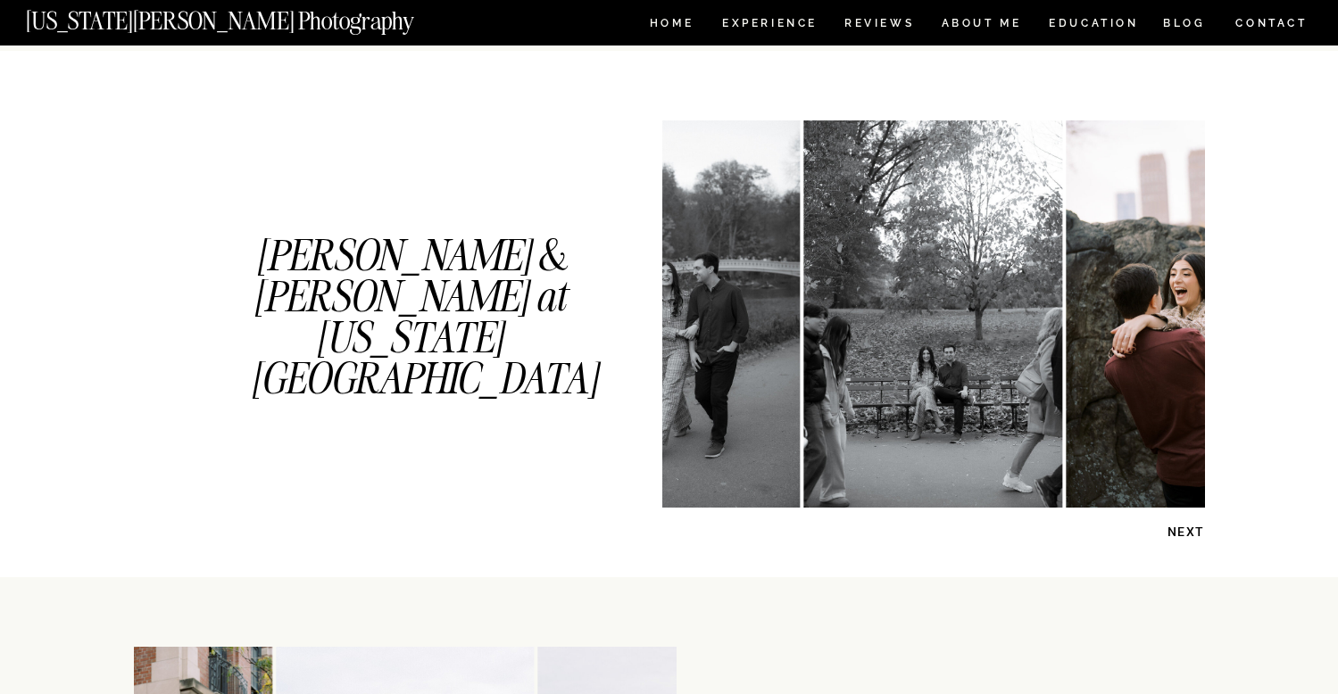
click at [1066, 420] on img at bounding box center [1195, 313] width 258 height 387
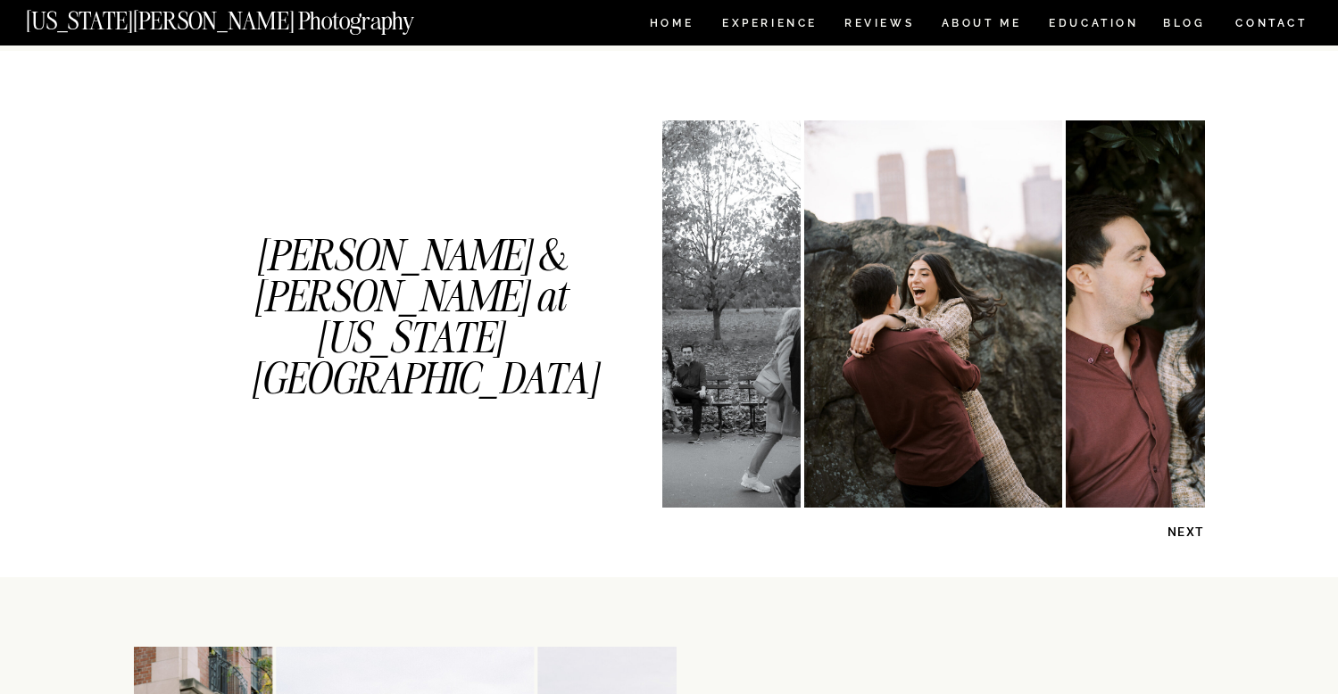
click at [884, 419] on div at bounding box center [933, 313] width 543 height 387
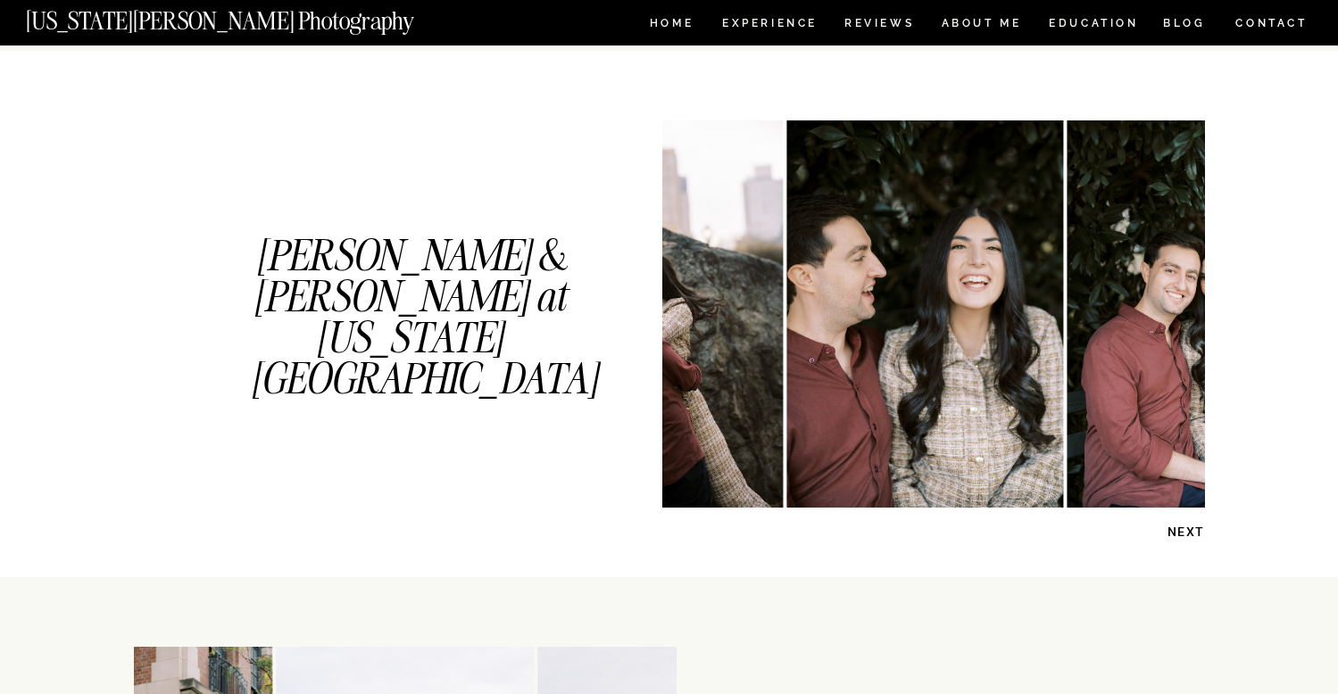
click at [967, 405] on img at bounding box center [925, 313] width 277 height 387
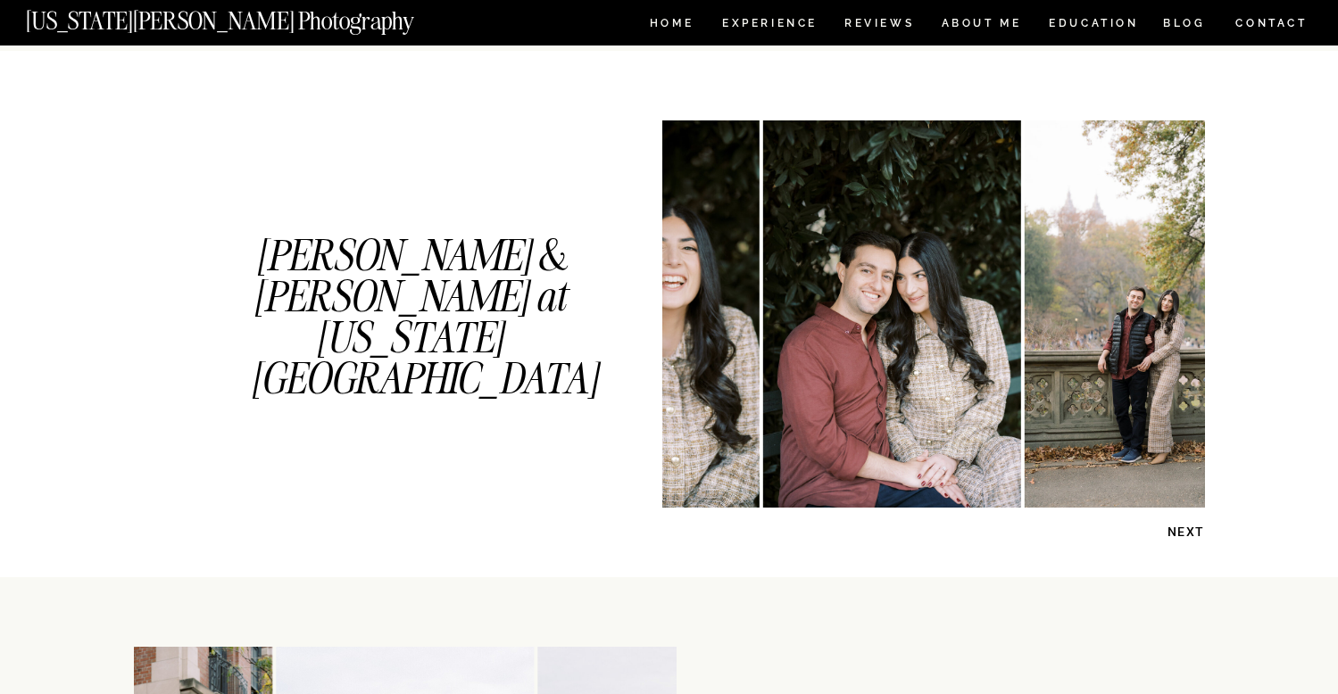
click at [1025, 383] on img at bounding box center [1154, 313] width 258 height 387
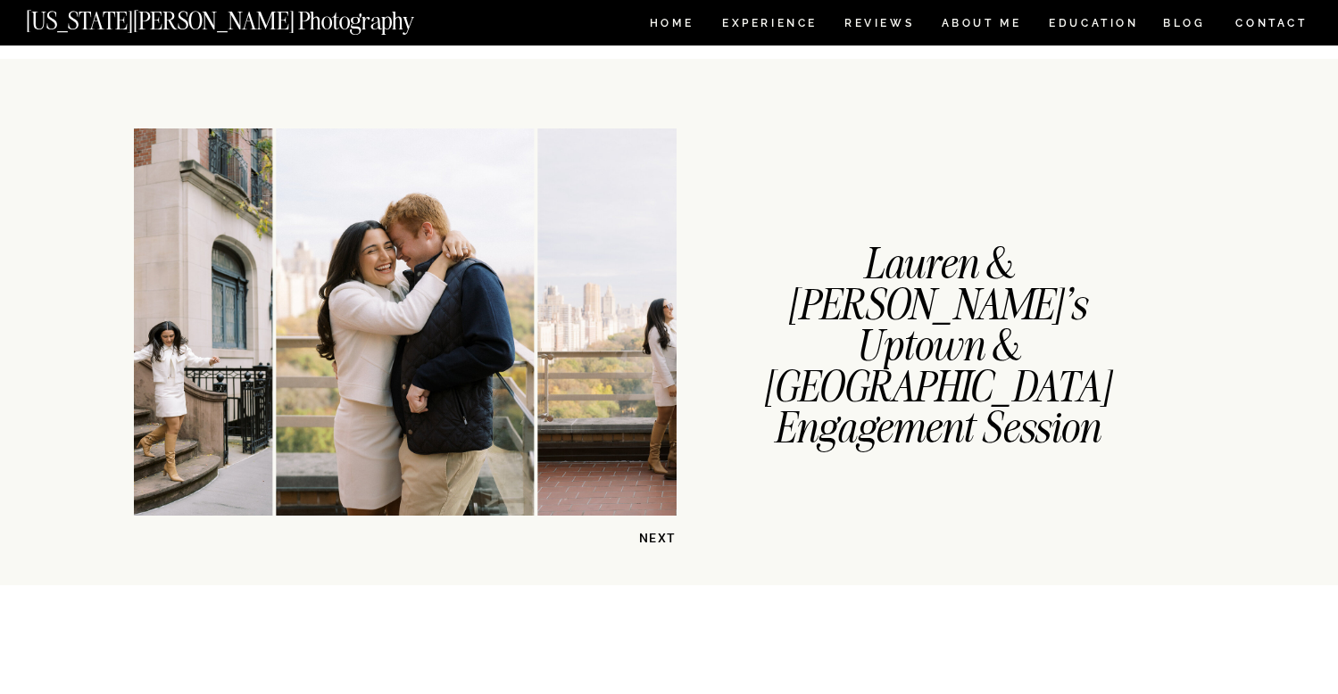
scroll to position [1433, 0]
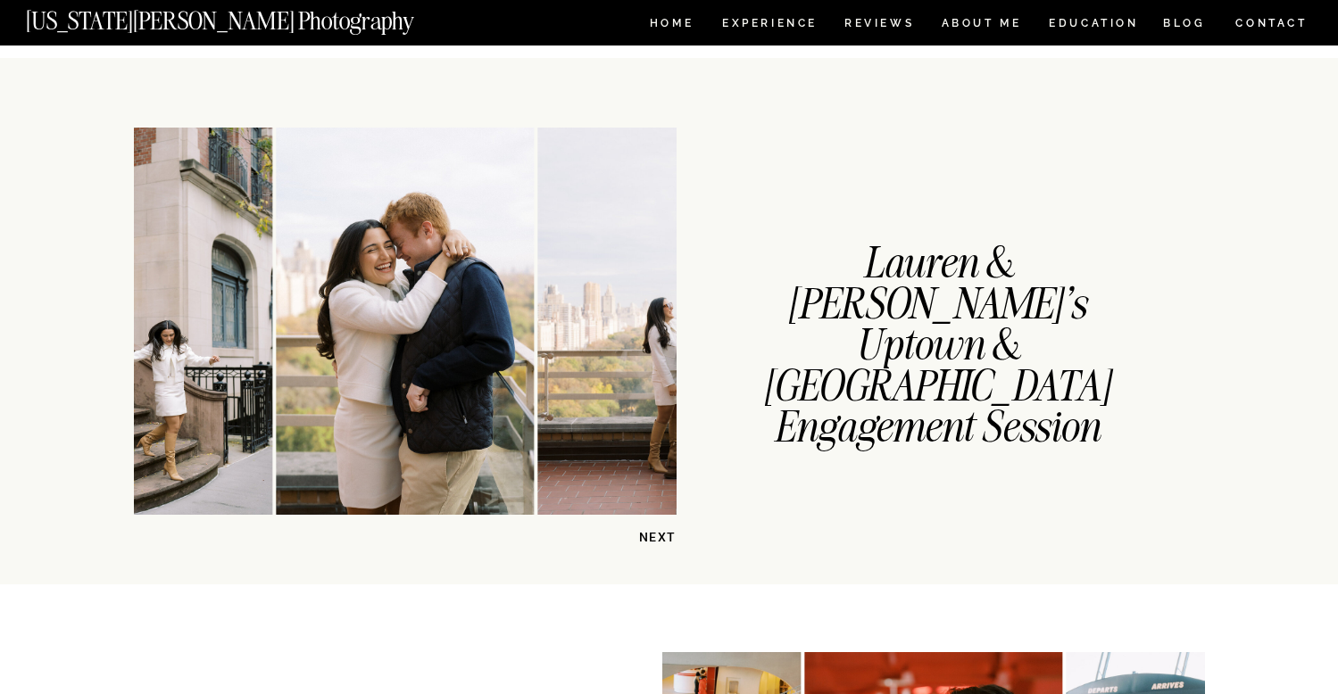
click at [537, 377] on img at bounding box center [675, 321] width 277 height 387
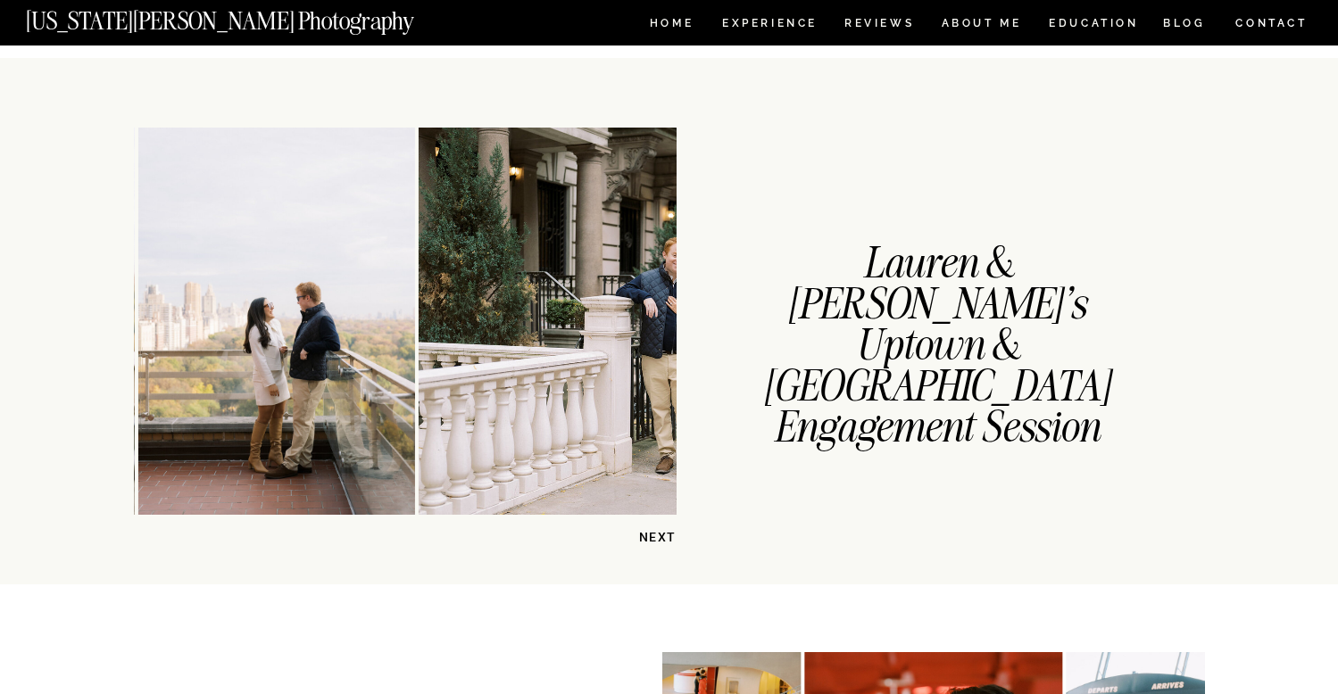
click at [454, 370] on img at bounding box center [690, 321] width 543 height 387
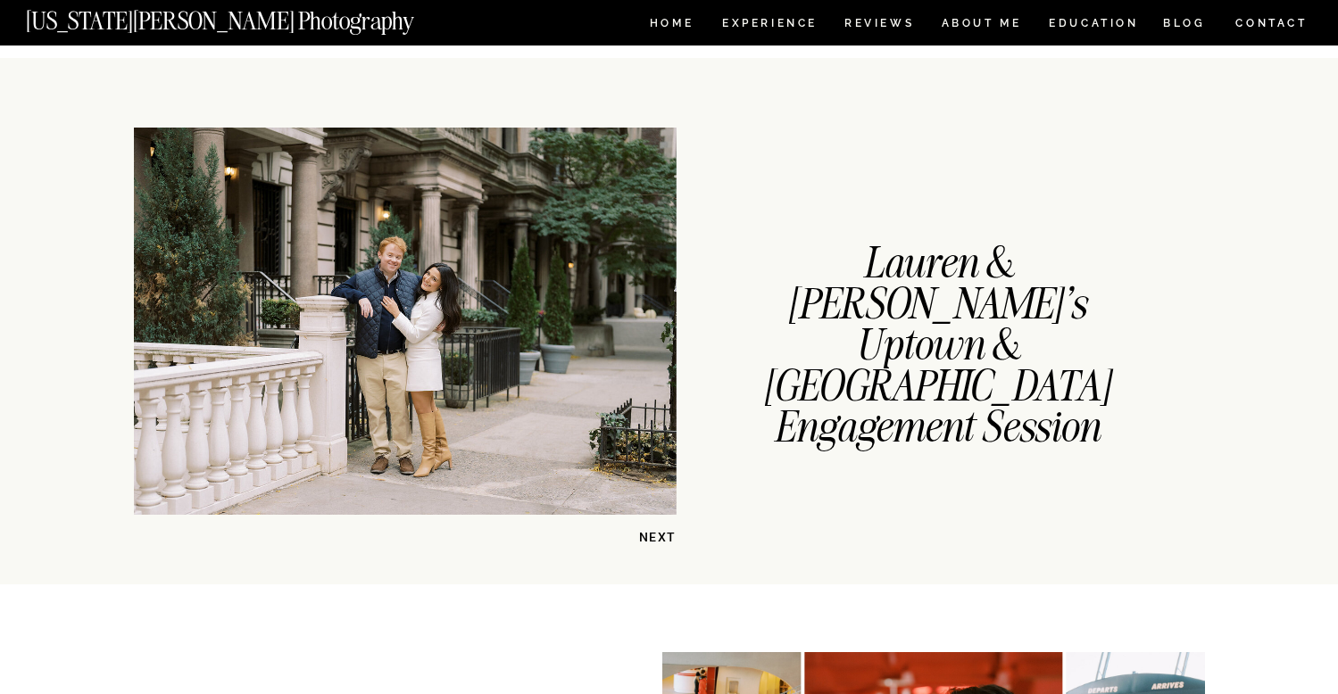
click at [588, 376] on img at bounding box center [405, 321] width 543 height 387
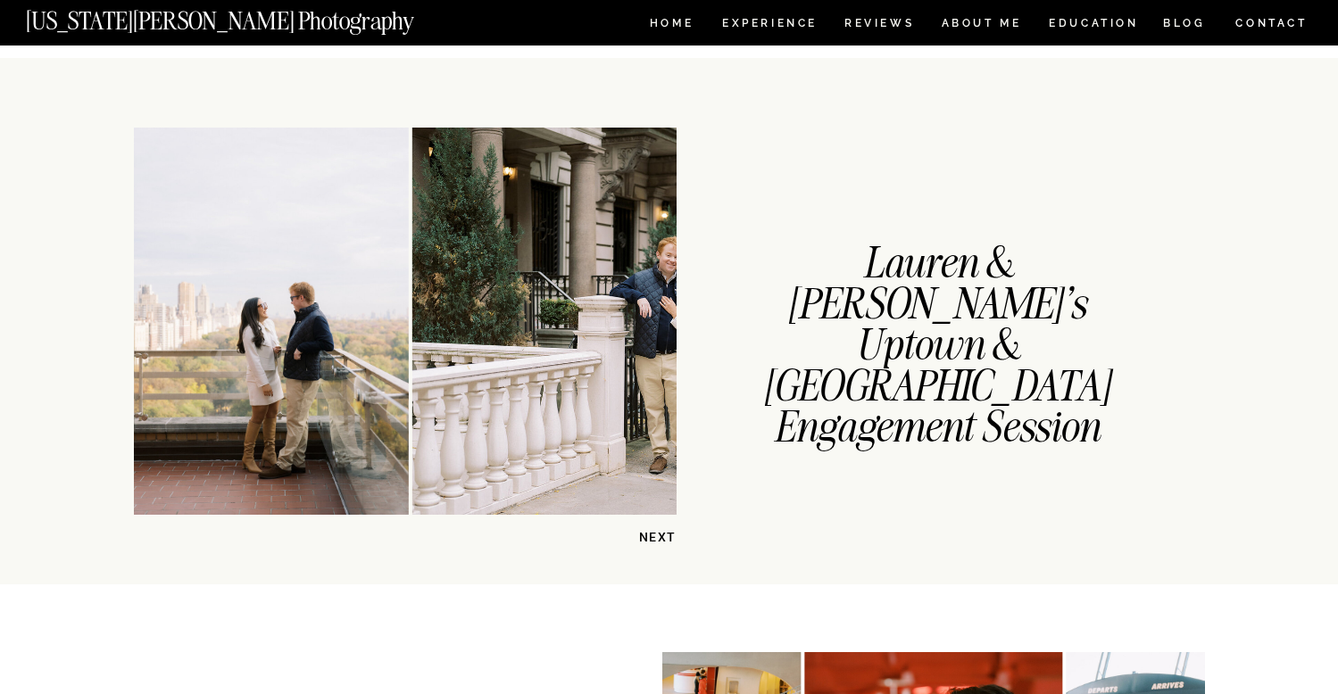
click at [461, 386] on img at bounding box center [683, 321] width 543 height 387
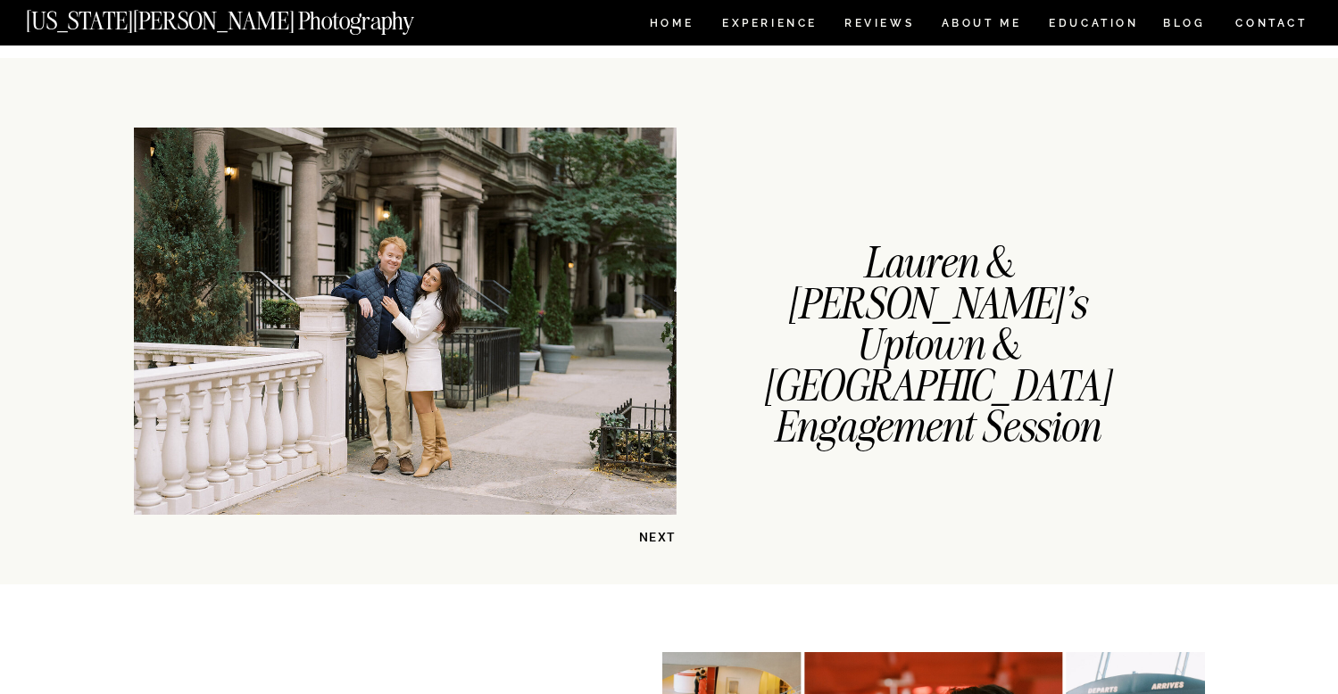
click at [398, 396] on img at bounding box center [405, 321] width 543 height 387
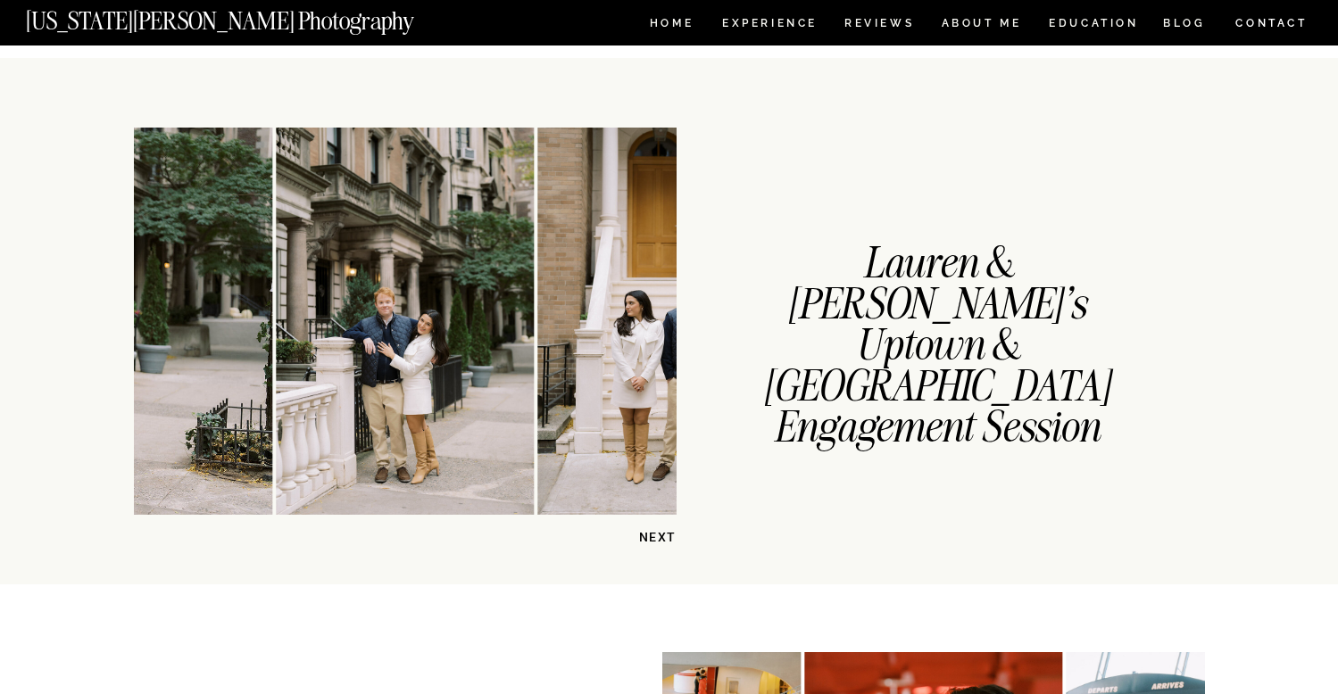
click at [537, 402] on img at bounding box center [666, 321] width 258 height 387
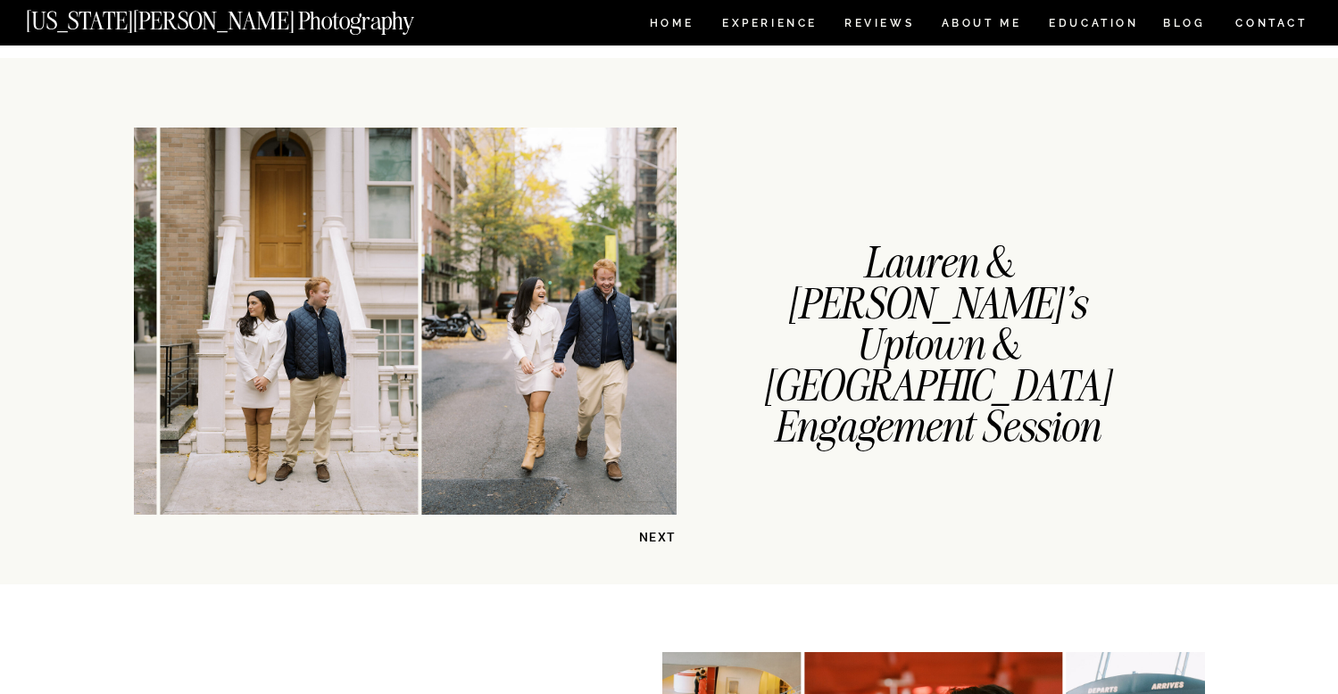
click at [422, 407] on img at bounding box center [560, 321] width 277 height 387
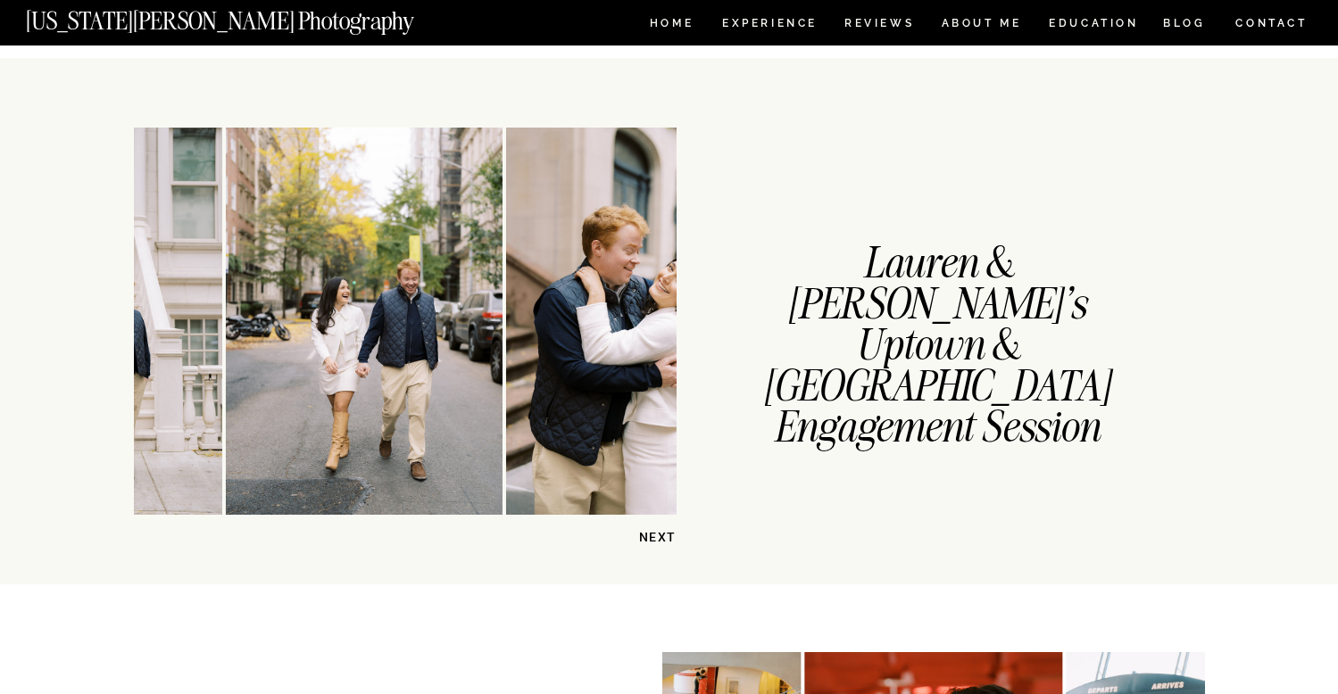
click at [329, 445] on img at bounding box center [364, 321] width 277 height 387
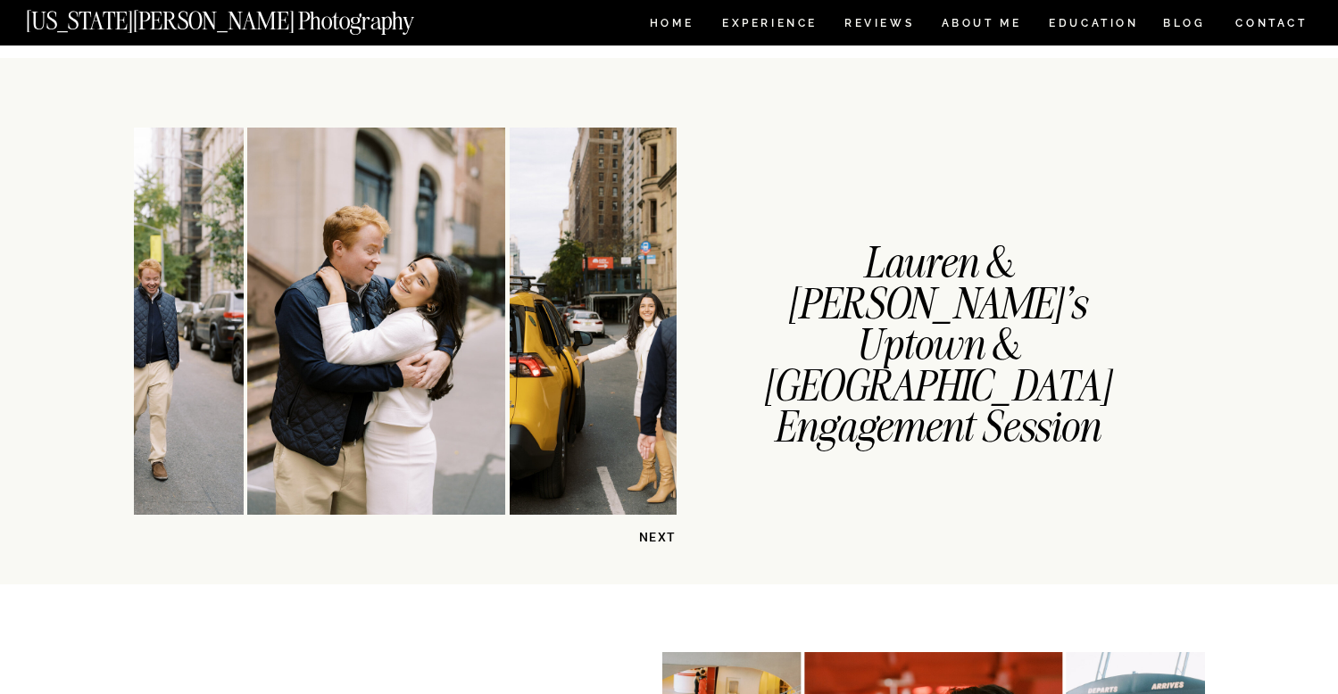
click at [261, 442] on img at bounding box center [376, 321] width 258 height 387
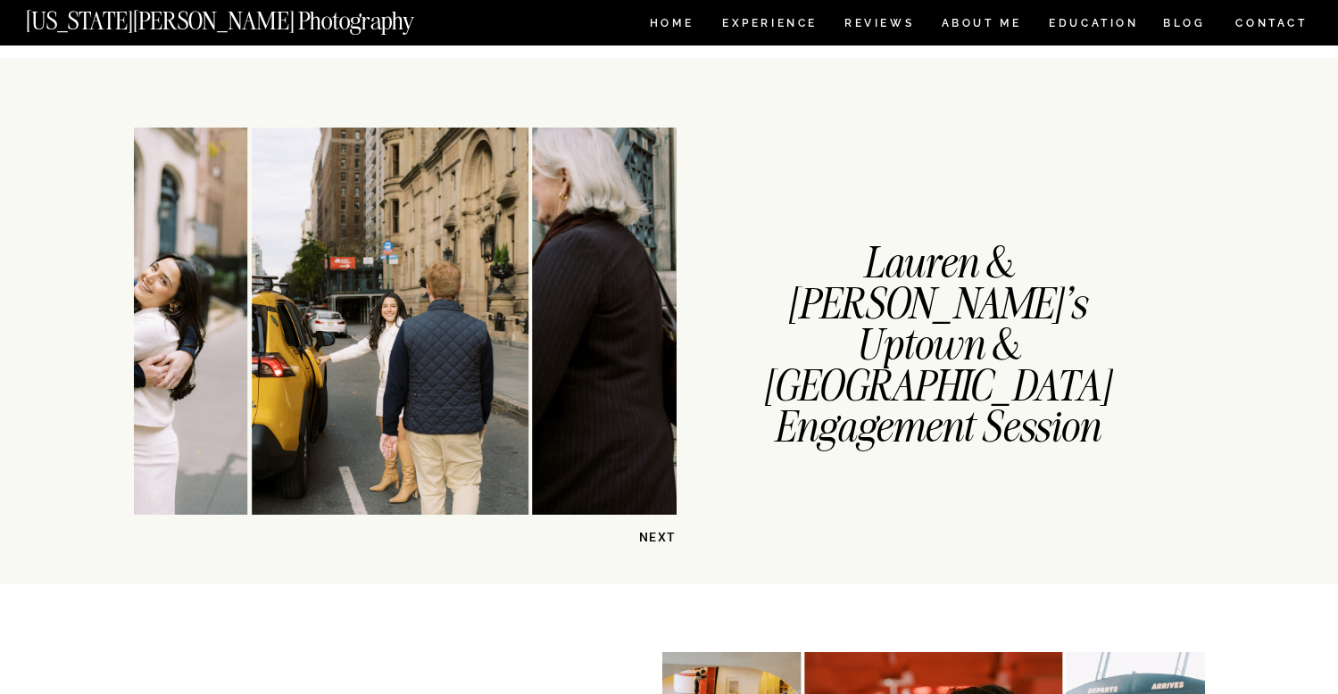
click at [359, 426] on div at bounding box center [405, 321] width 543 height 387
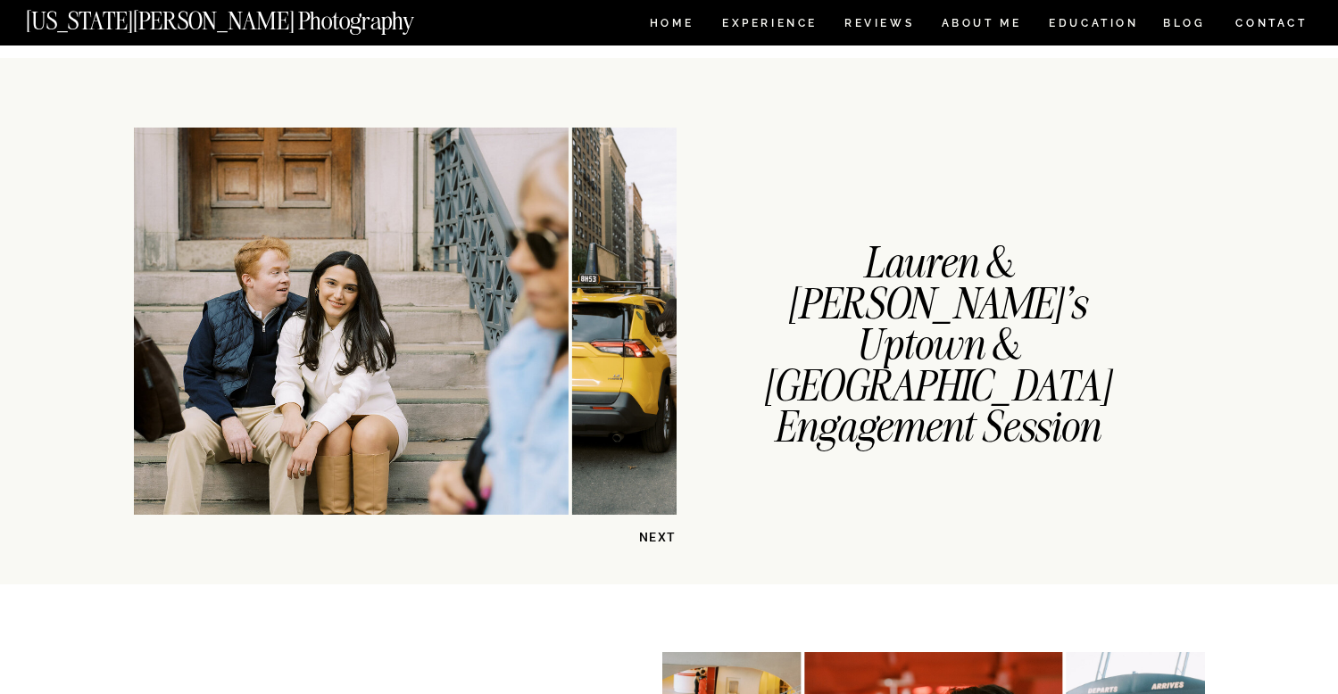
click at [378, 416] on img at bounding box center [277, 321] width 581 height 387
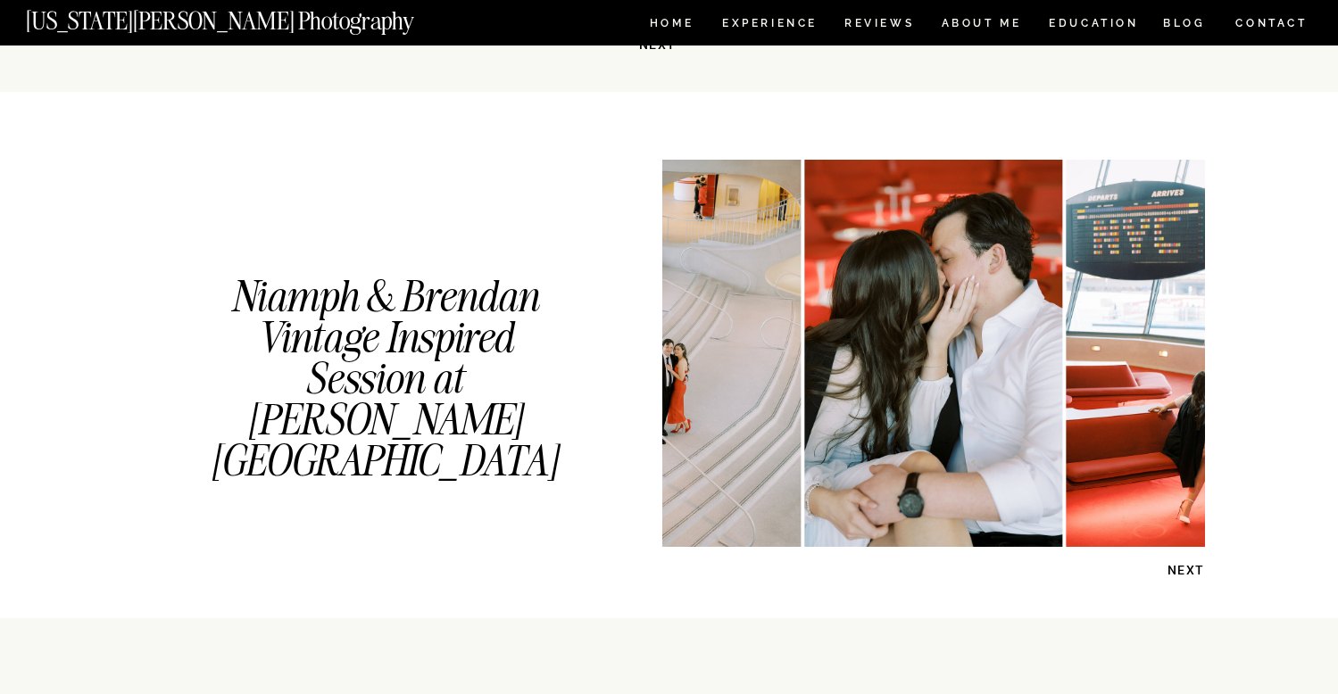
scroll to position [1936, 0]
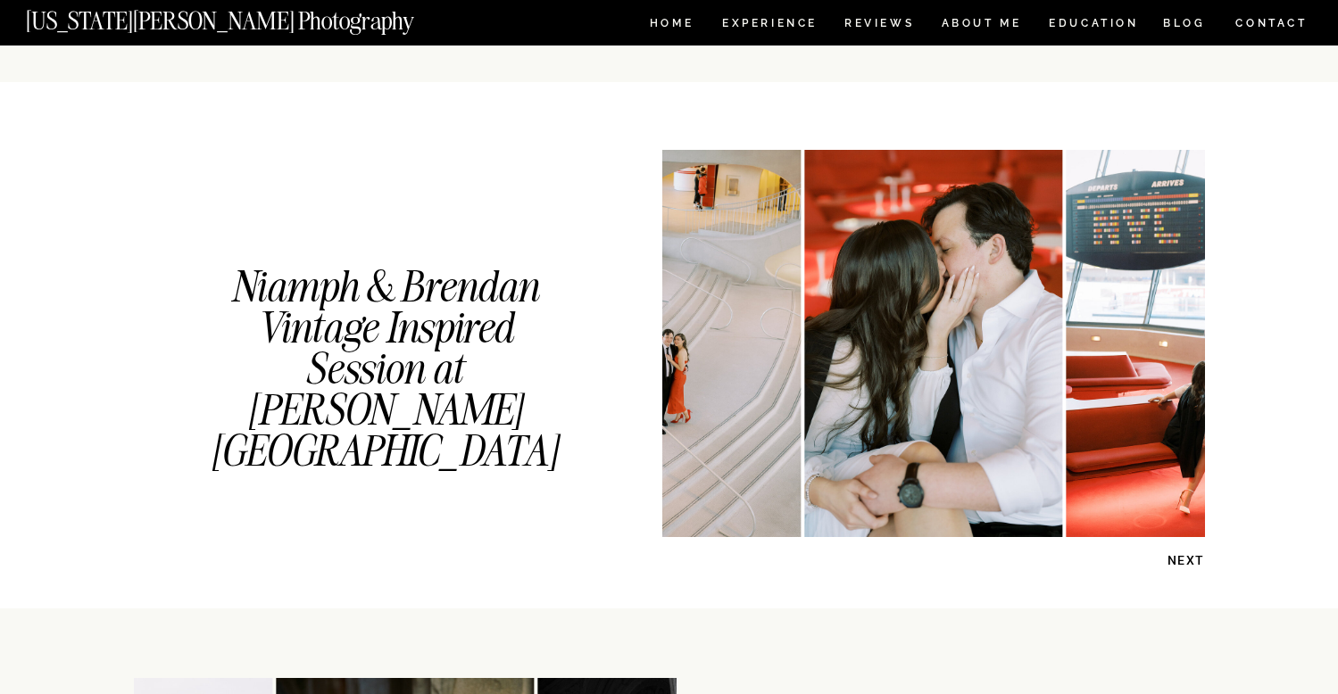
click at [804, 428] on img at bounding box center [933, 343] width 258 height 387
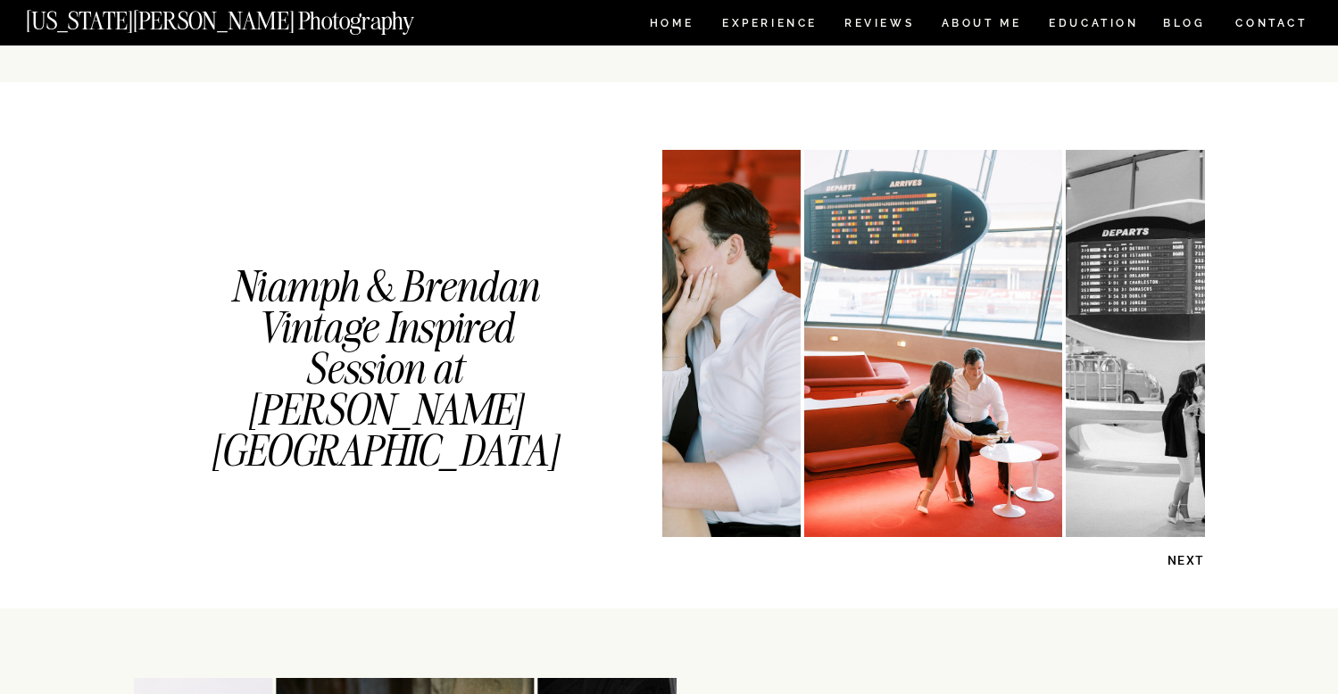
click at [1066, 396] on img at bounding box center [1195, 343] width 258 height 387
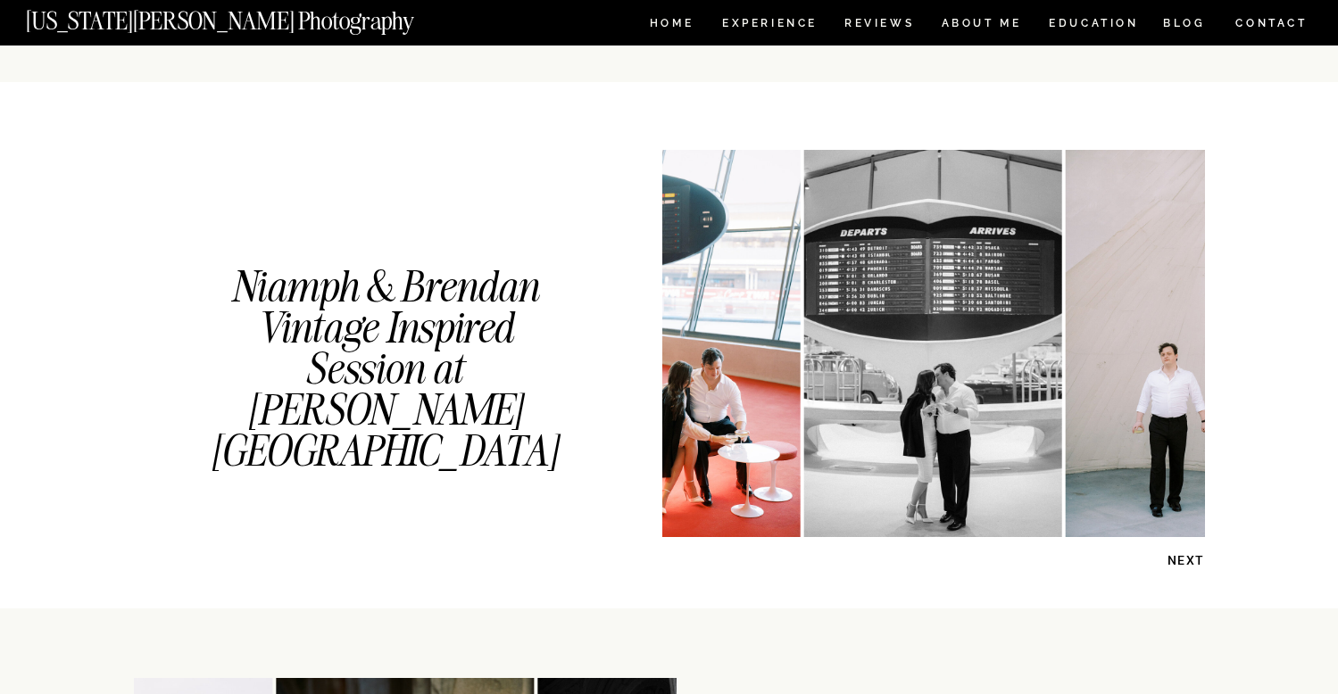
click at [1066, 391] on img at bounding box center [1195, 343] width 258 height 387
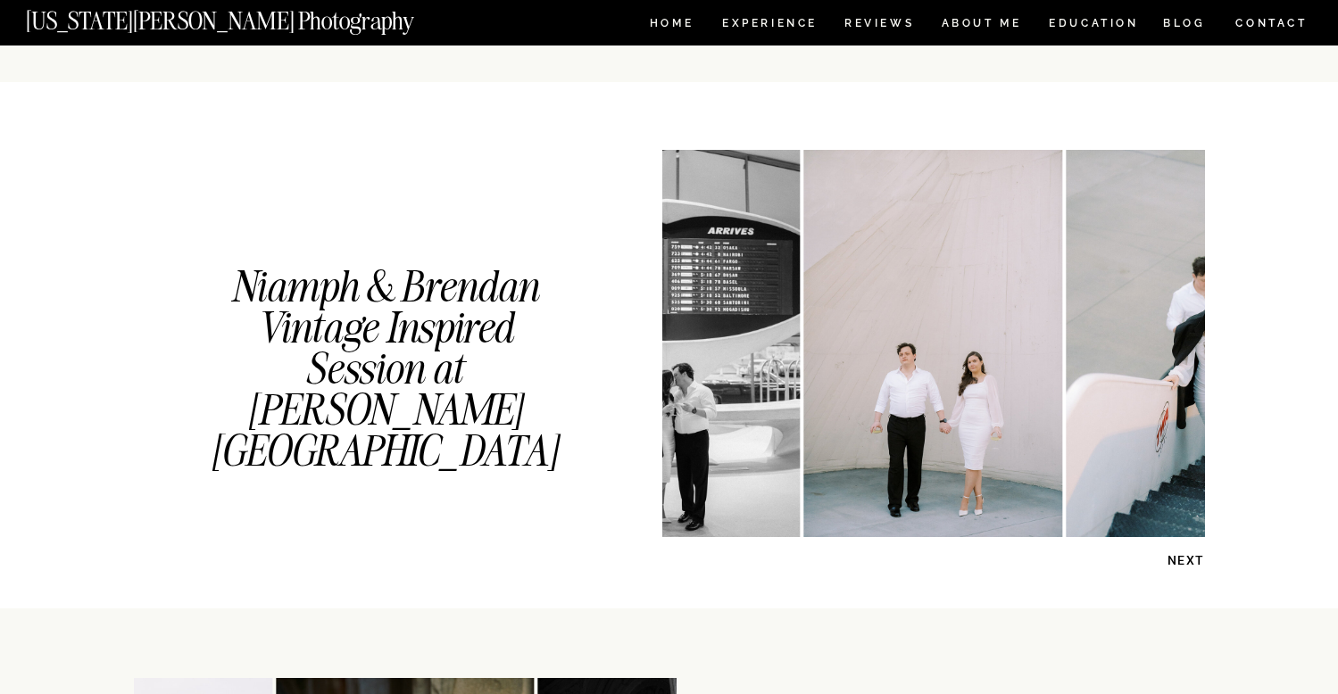
click at [1066, 412] on img at bounding box center [1195, 343] width 258 height 387
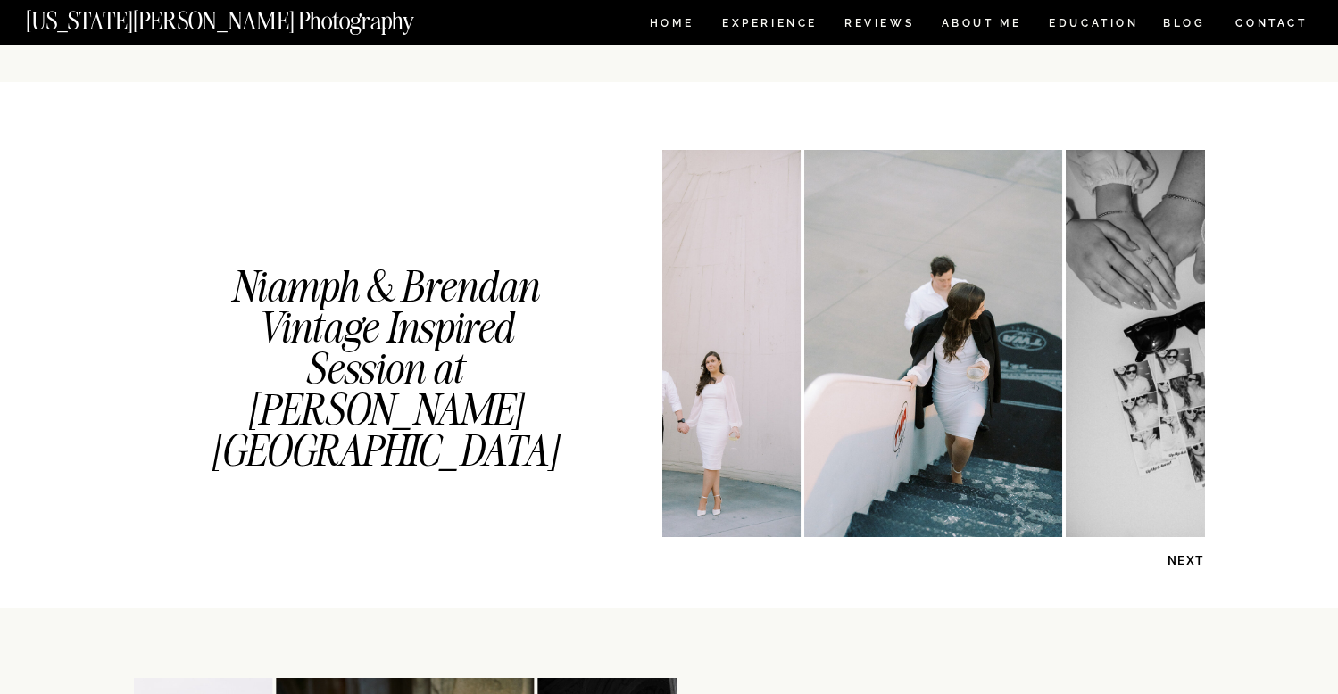
click at [1066, 428] on img at bounding box center [1221, 343] width 310 height 387
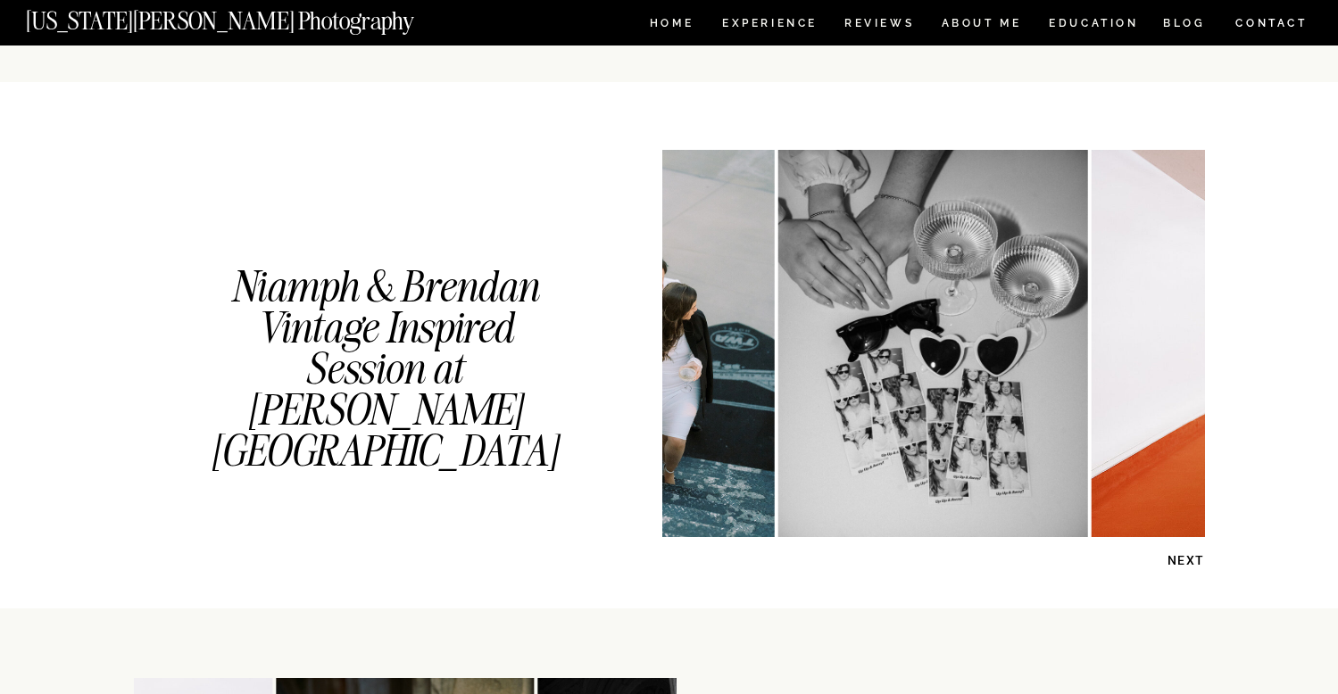
click at [827, 465] on img at bounding box center [933, 343] width 310 height 387
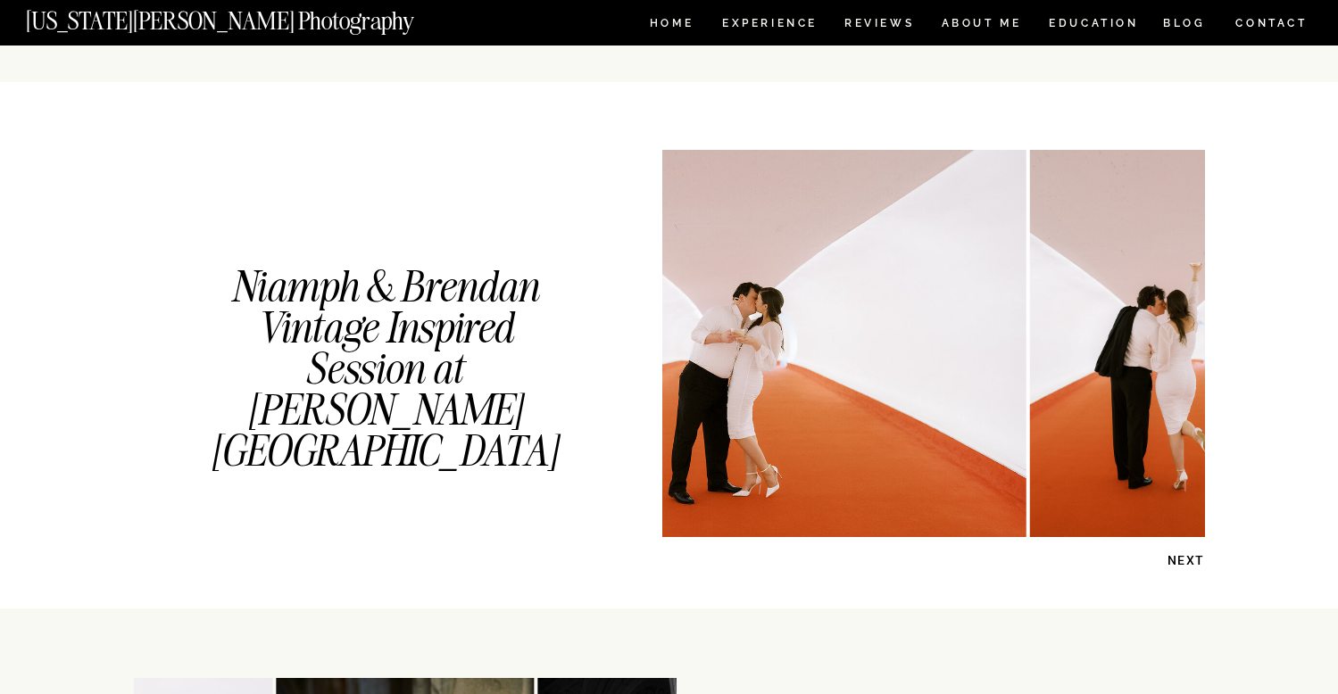
click at [852, 431] on img at bounding box center [735, 343] width 581 height 387
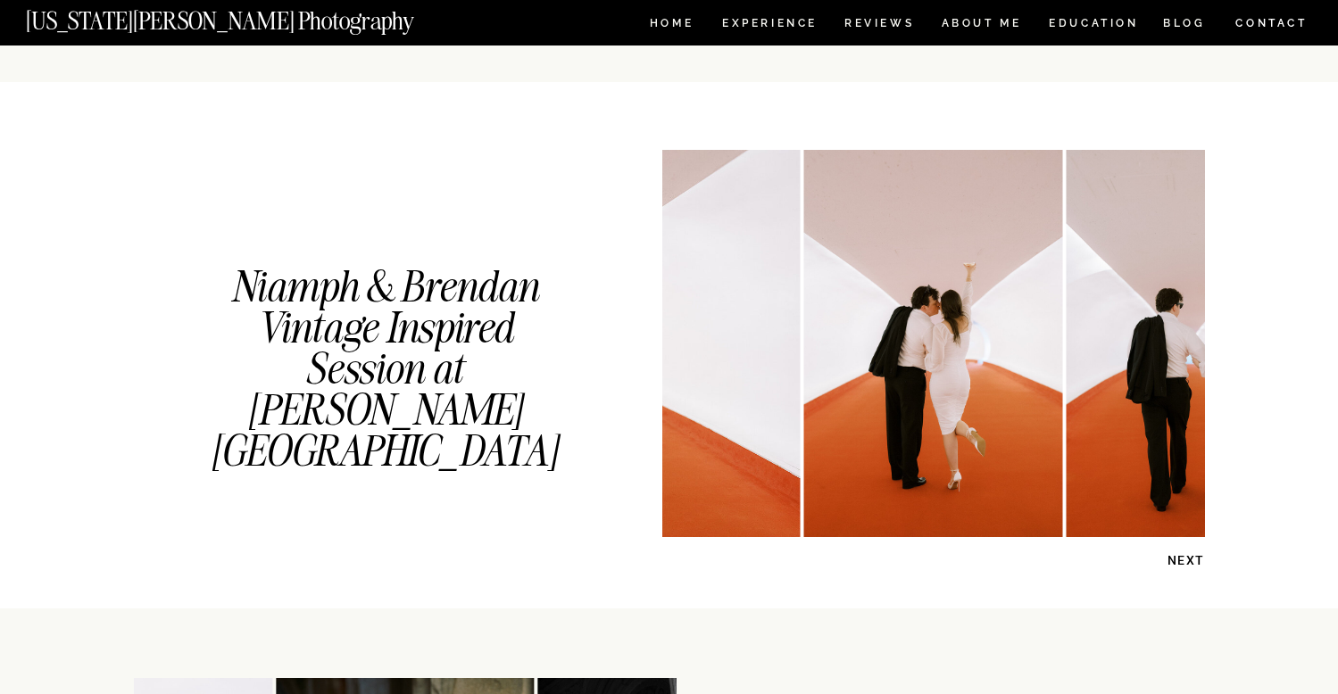
click at [866, 443] on img at bounding box center [933, 343] width 258 height 387
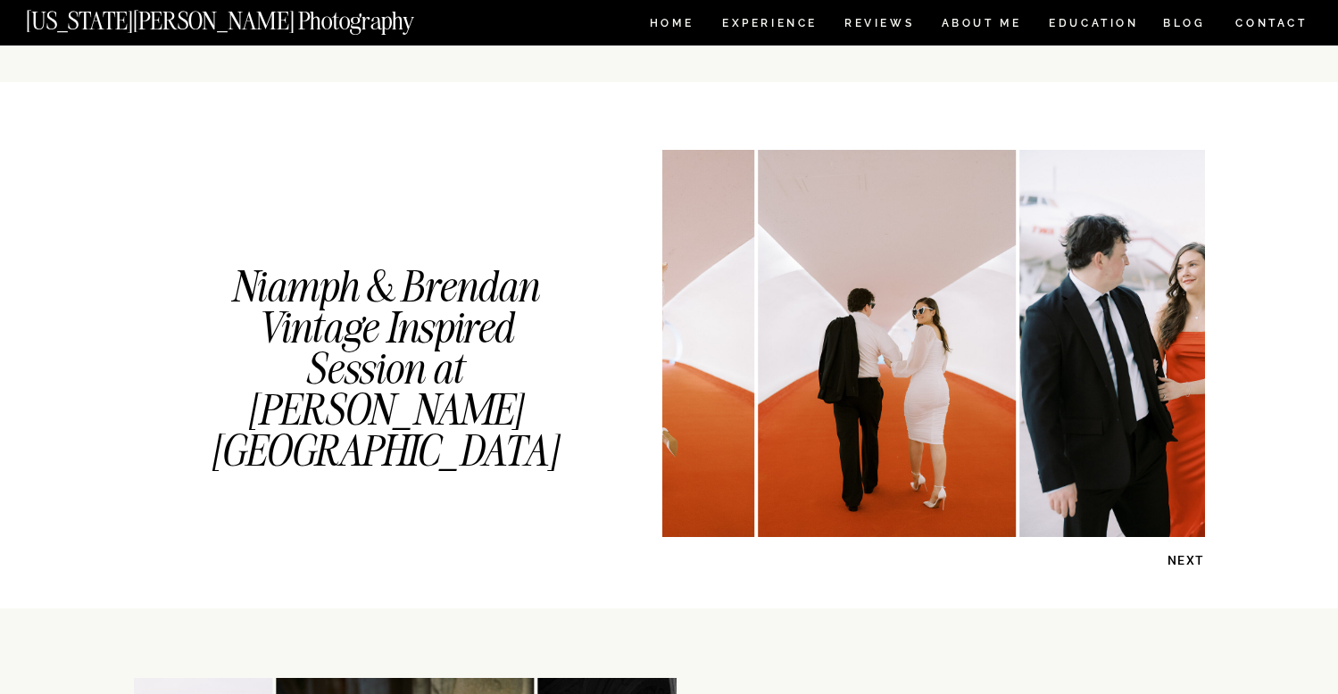
click at [1019, 491] on img at bounding box center [1148, 343] width 258 height 387
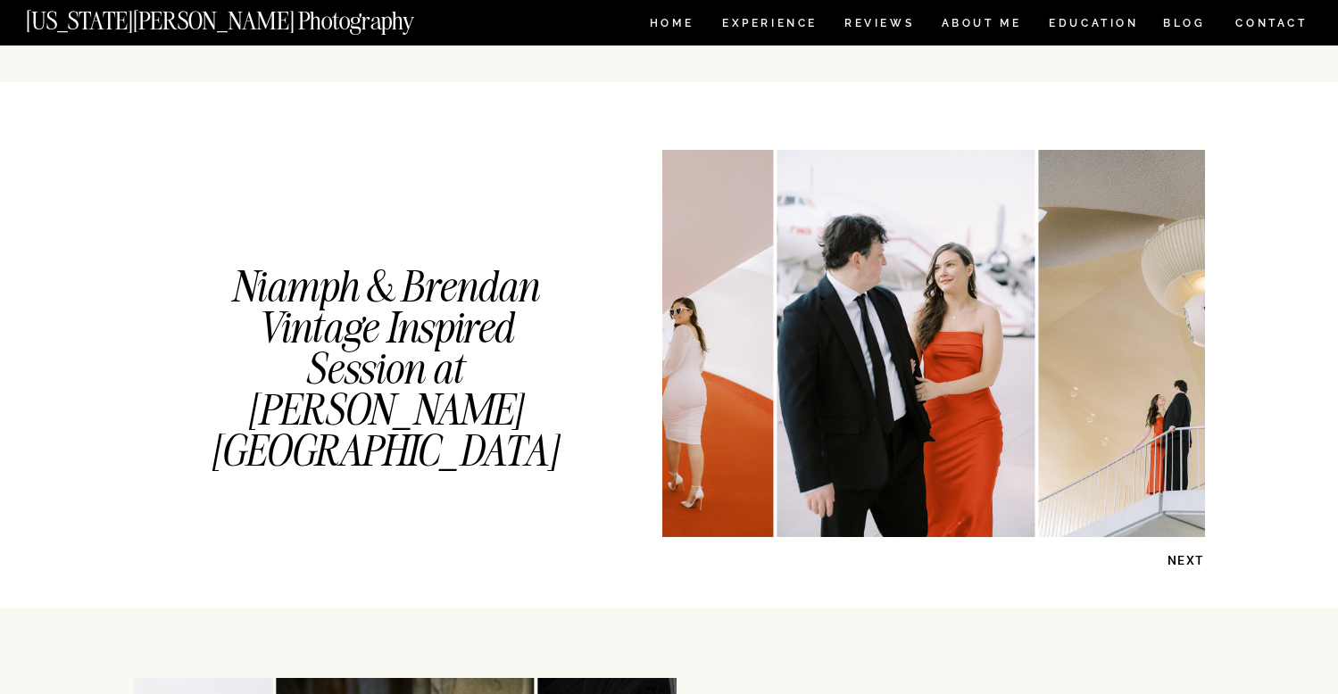
click at [1039, 454] on img at bounding box center [1168, 343] width 258 height 387
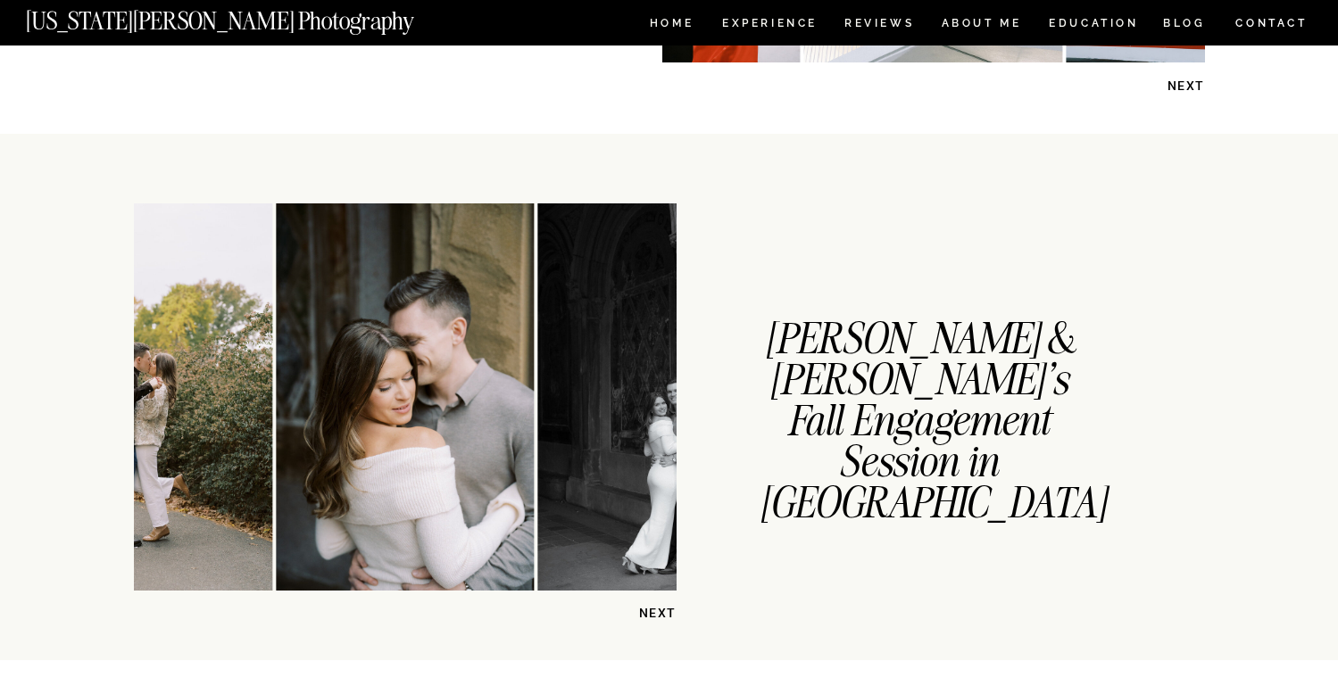
scroll to position [2412, 0]
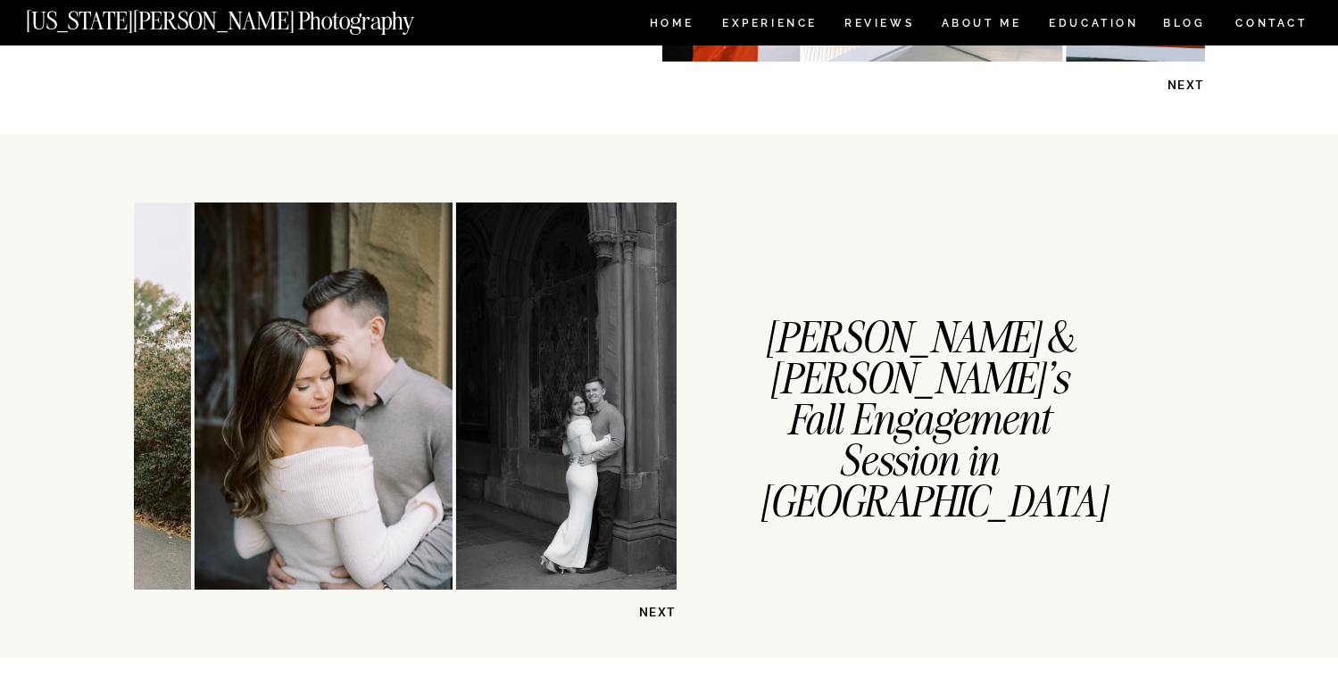
click at [497, 448] on img at bounding box center [585, 396] width 258 height 387
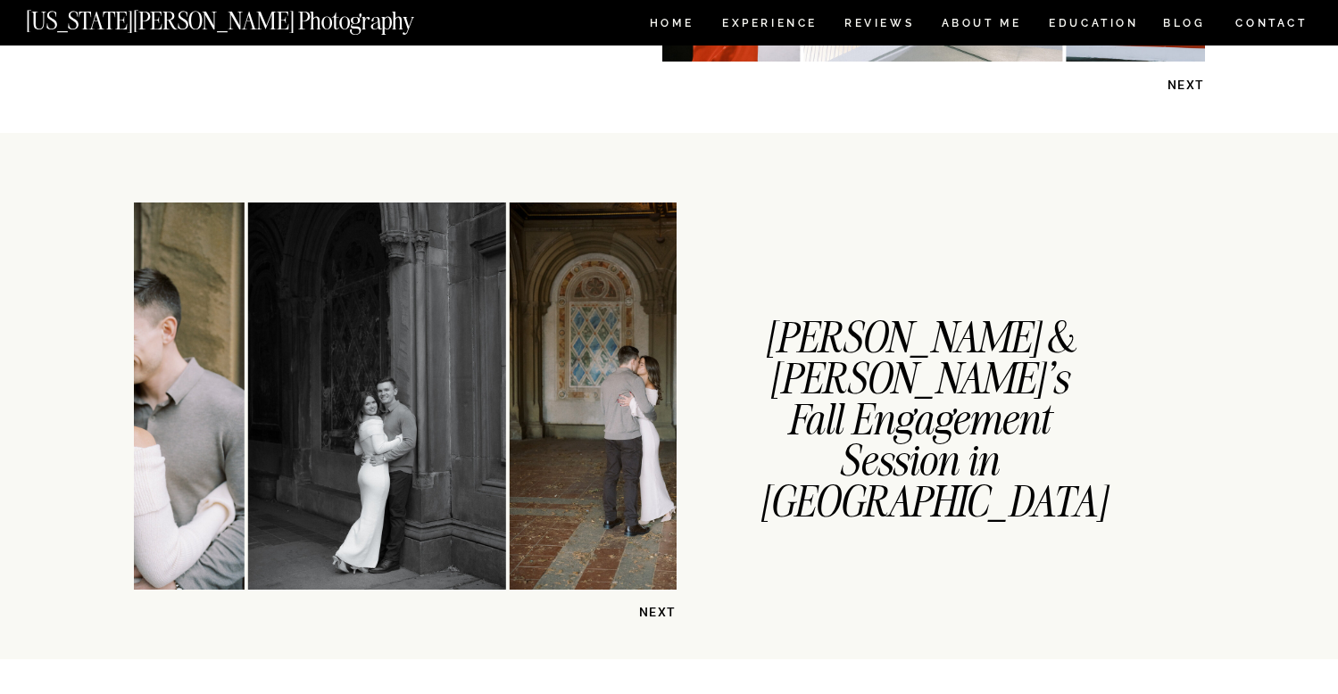
click at [510, 461] on img at bounding box center [639, 396] width 258 height 387
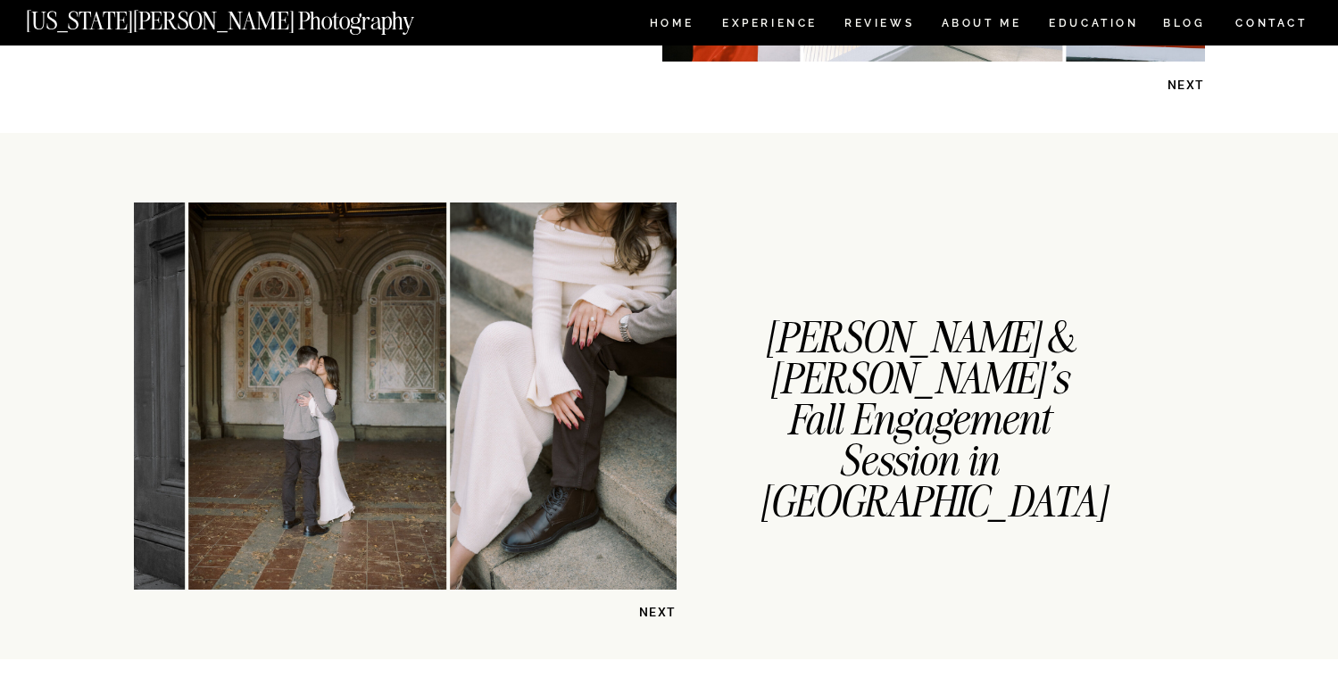
click at [451, 440] on img at bounding box center [589, 396] width 277 height 387
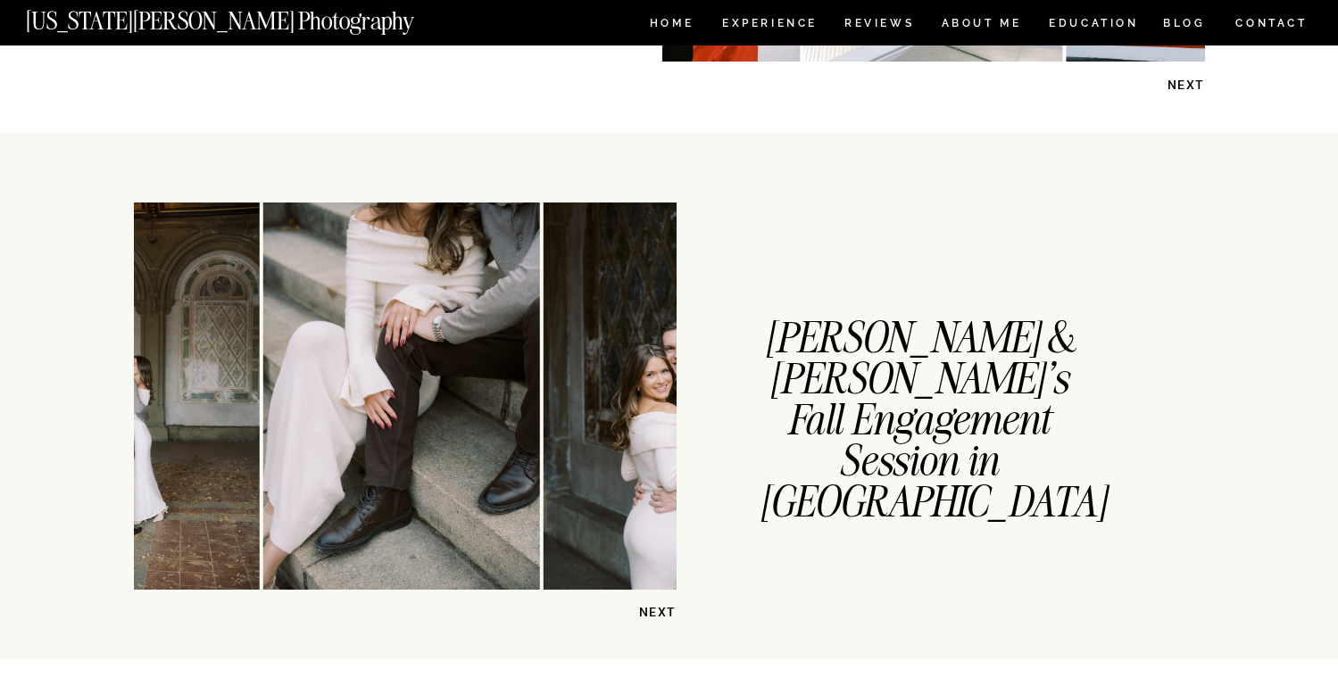
click at [544, 474] on img at bounding box center [673, 396] width 258 height 387
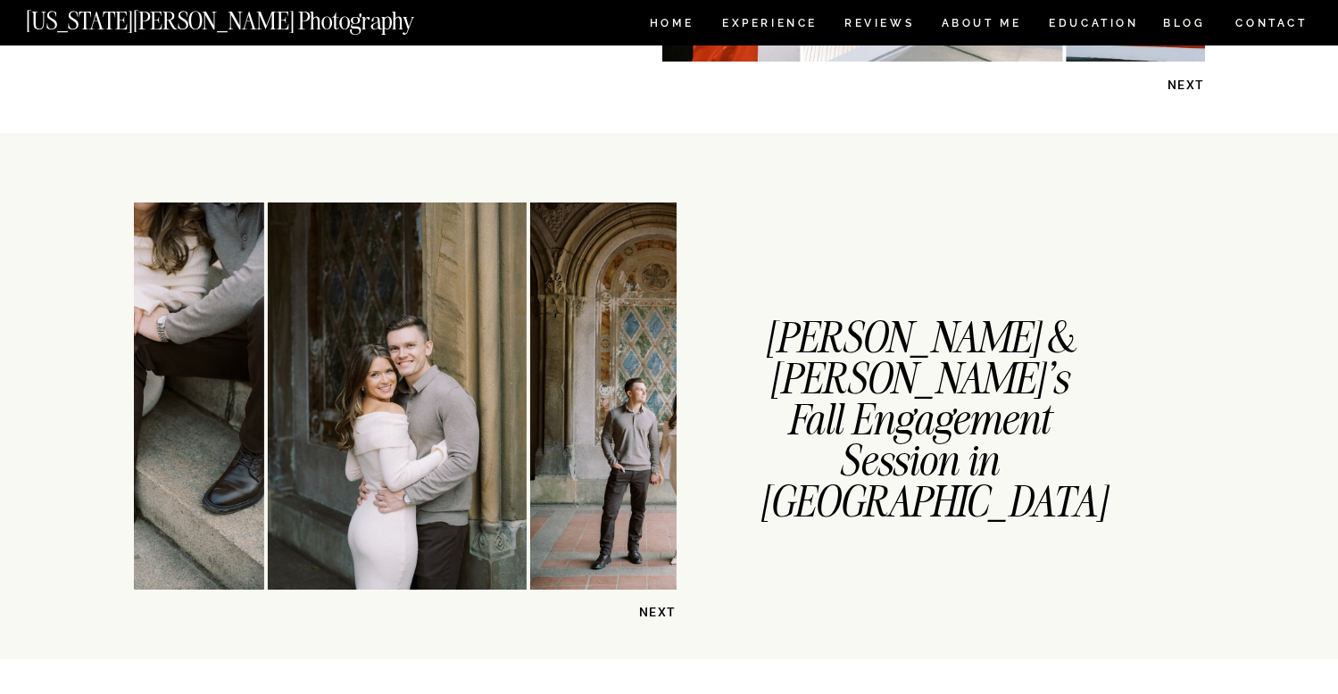
click at [530, 482] on img at bounding box center [659, 396] width 258 height 387
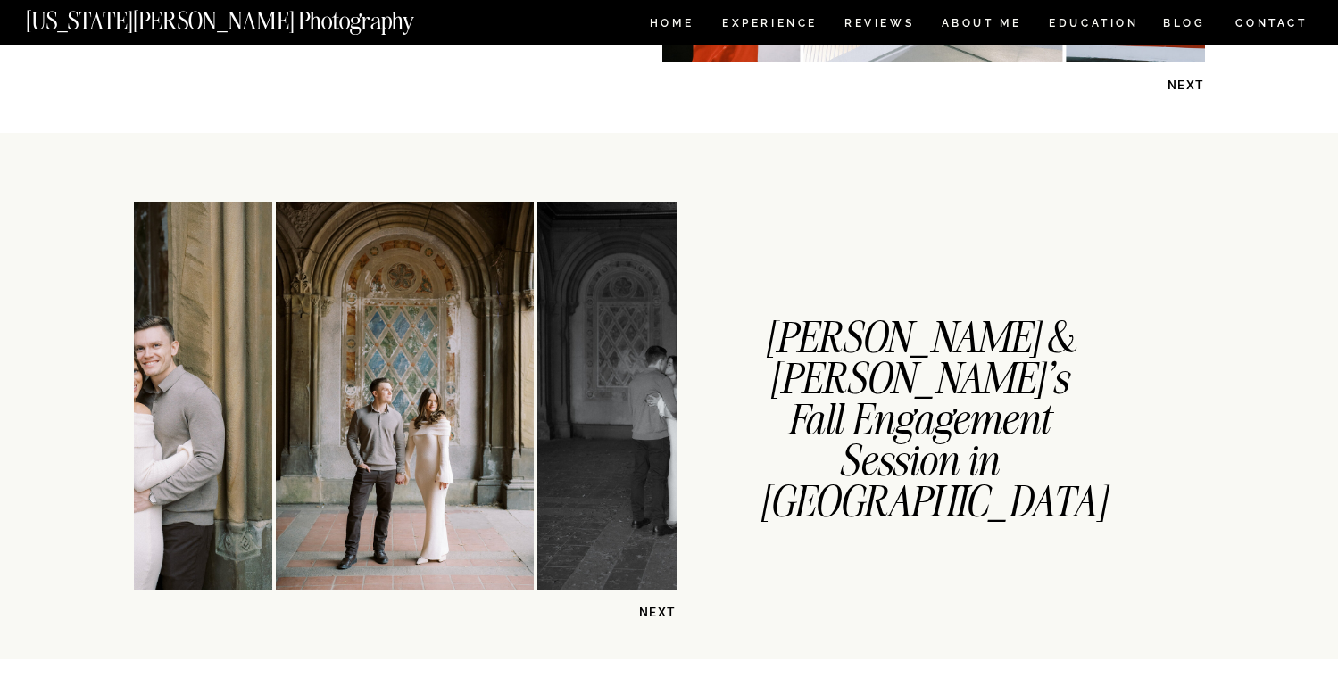
click at [605, 461] on img at bounding box center [666, 396] width 258 height 387
click at [534, 489] on img at bounding box center [405, 396] width 258 height 387
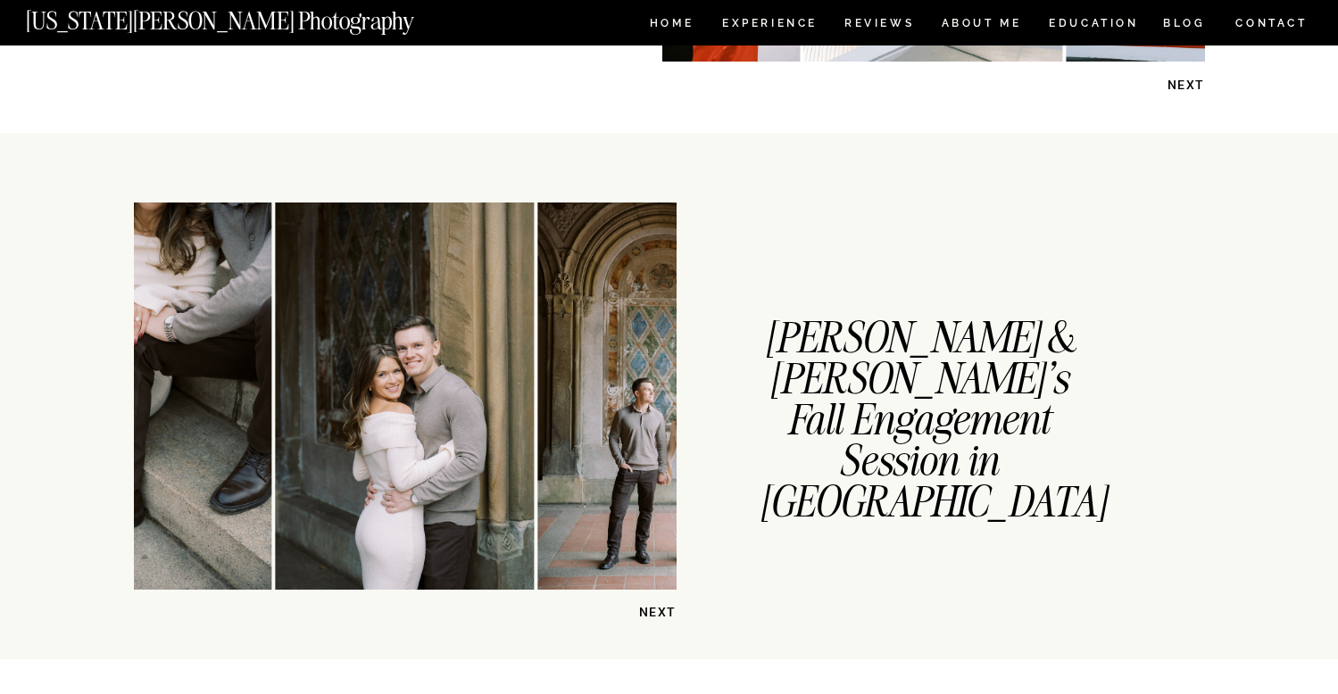
click at [507, 487] on img at bounding box center [405, 396] width 258 height 387
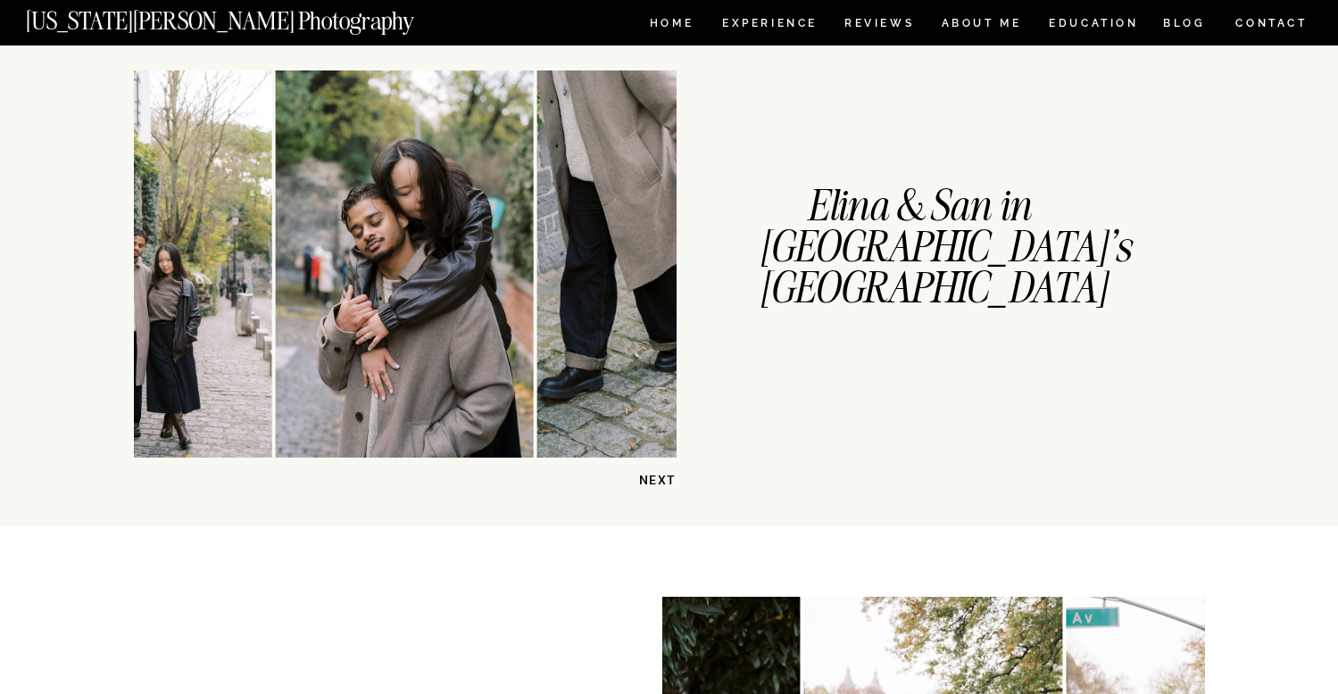
scroll to position [0, 0]
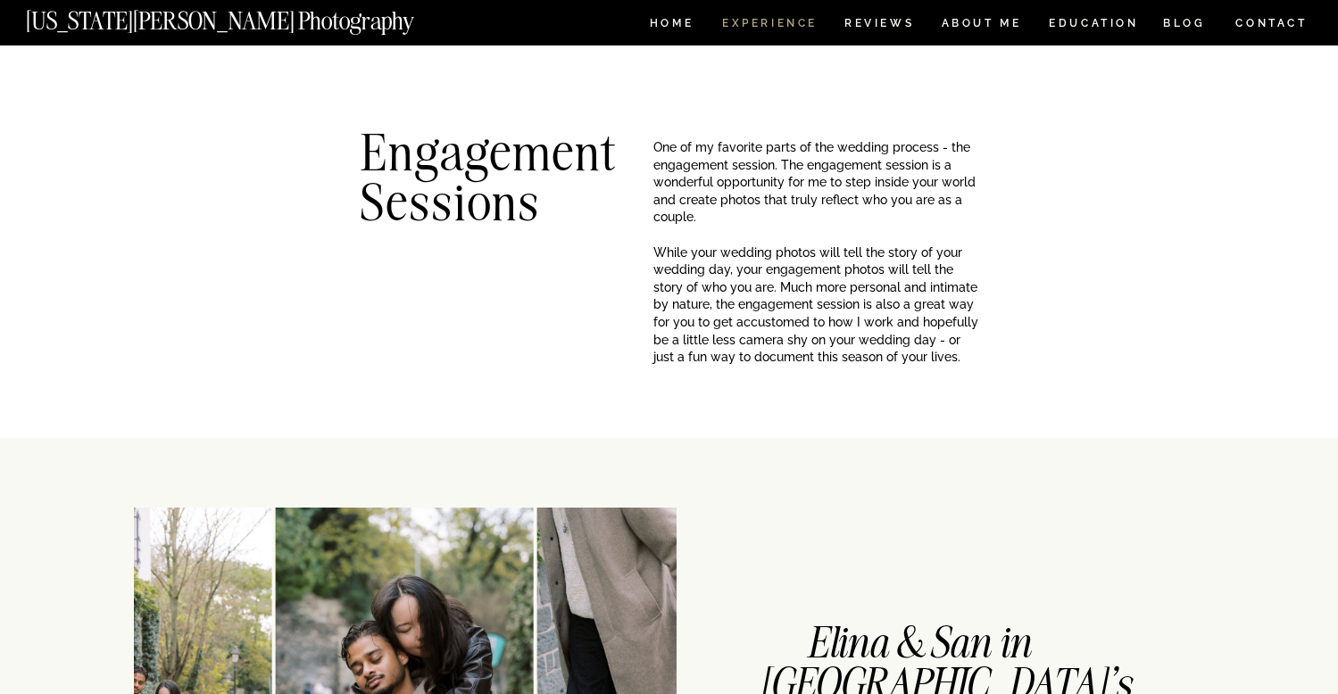
click at [774, 23] on nav "Experience" at bounding box center [769, 25] width 94 height 15
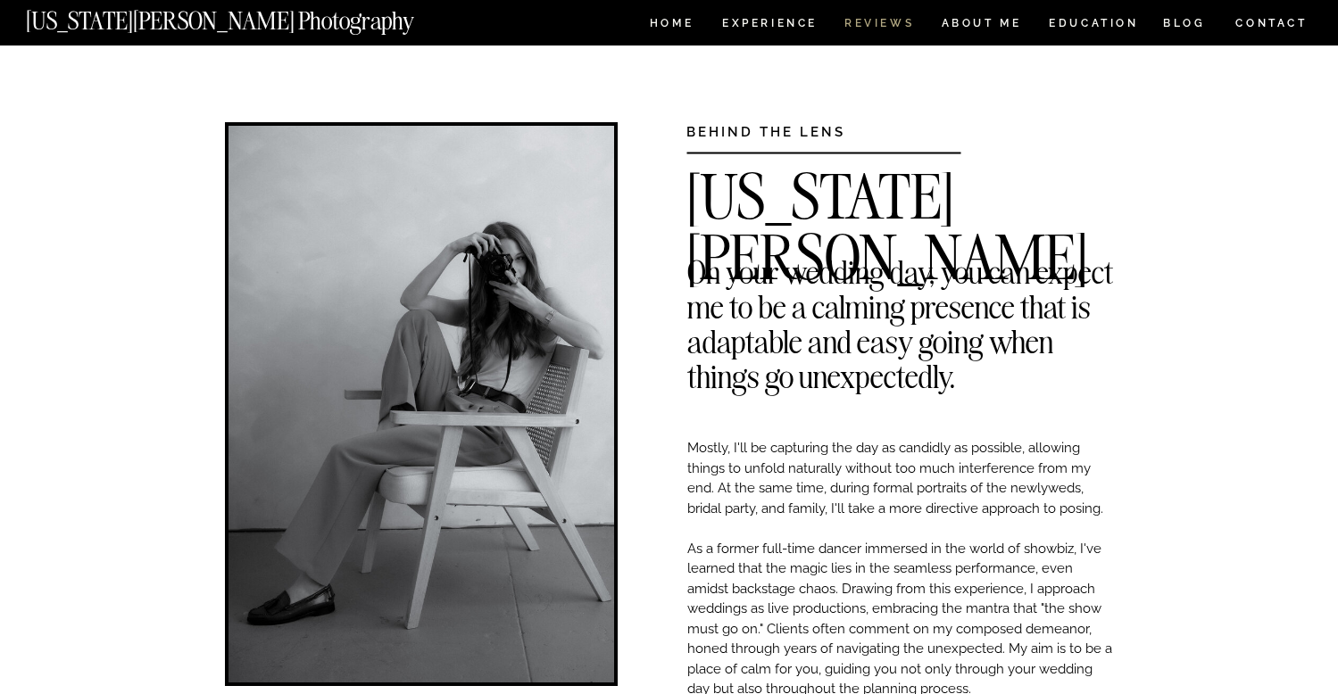
click at [881, 21] on nav "REVIEWS" at bounding box center [877, 25] width 67 height 15
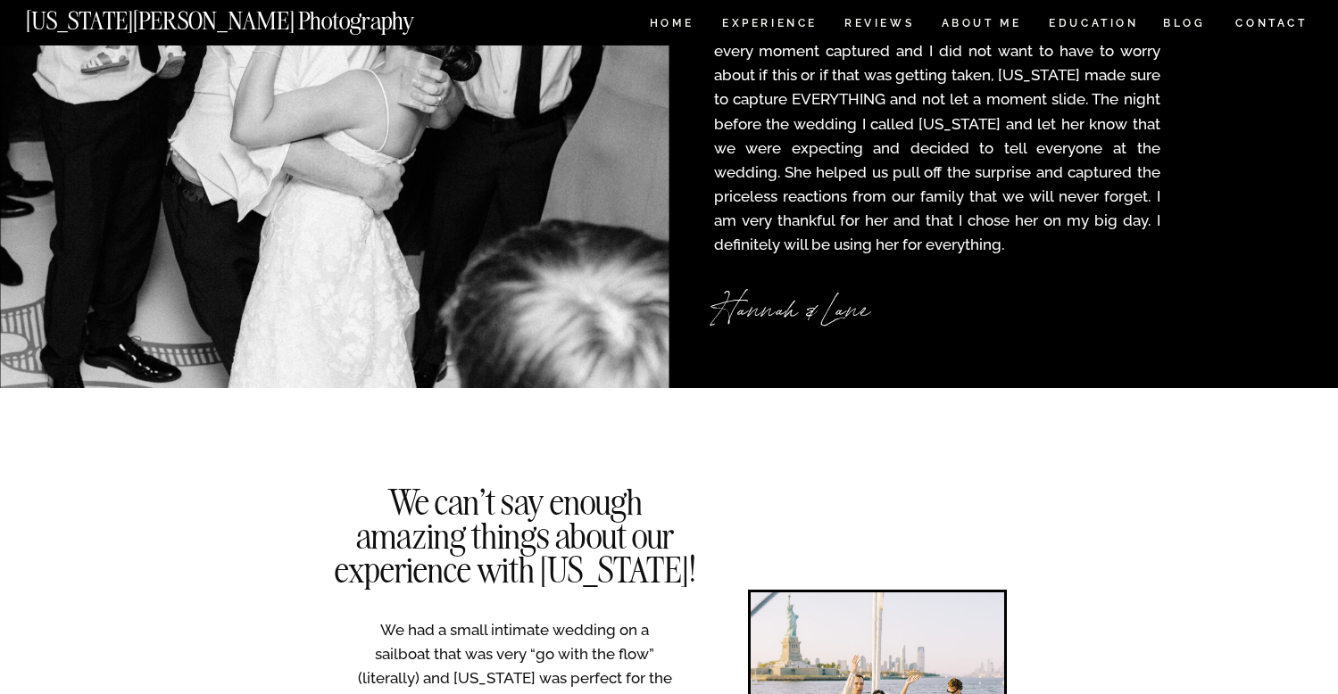
scroll to position [2663, 0]
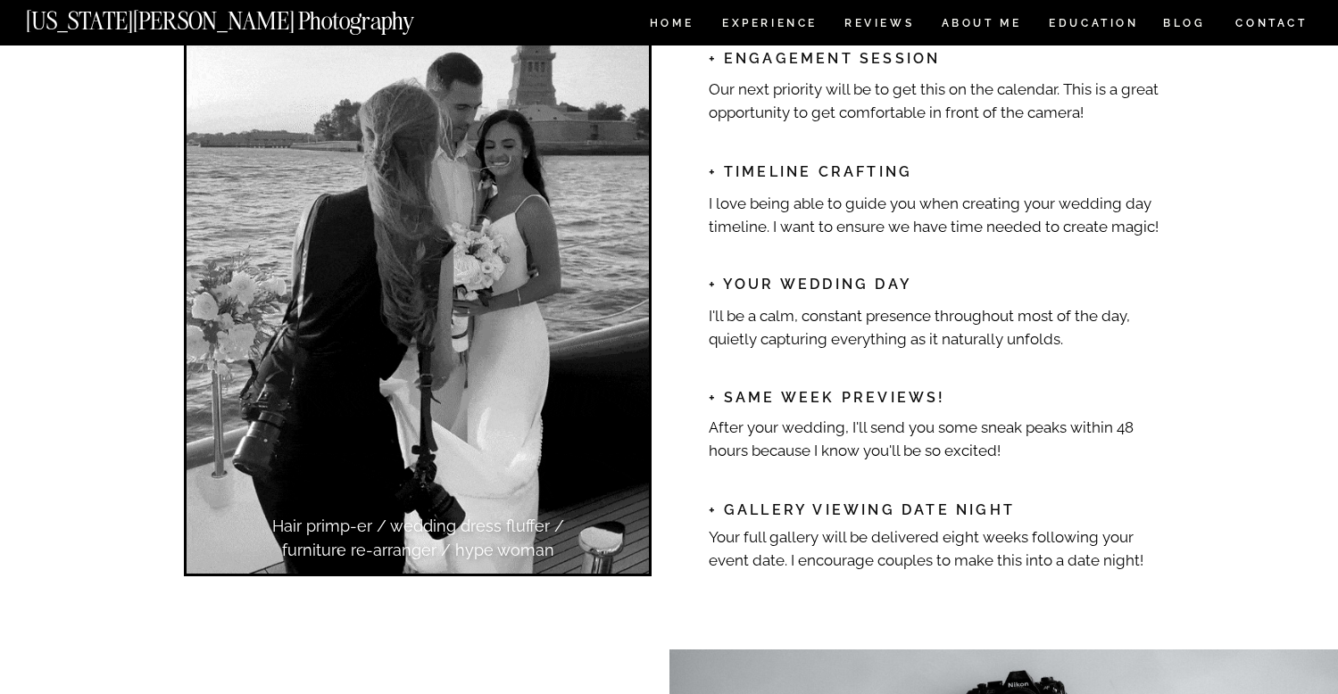
scroll to position [2847, 0]
